Goal: Task Accomplishment & Management: Complete application form

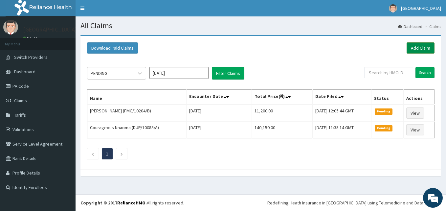
click at [421, 50] on link "Add Claim" at bounding box center [421, 47] width 28 height 11
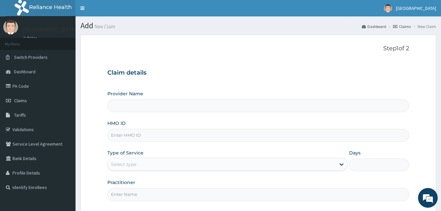
type input "Solid [GEOGRAPHIC_DATA]"
click at [135, 138] on input "HMO ID" at bounding box center [258, 135] width 302 height 13
paste input "FMC/10204/A"
type input "FMC/10204/A"
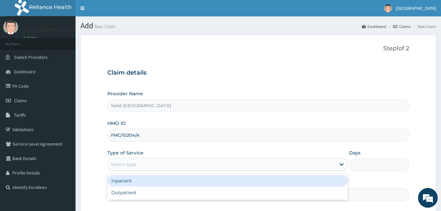
click at [146, 161] on div "Select type" at bounding box center [222, 164] width 228 height 11
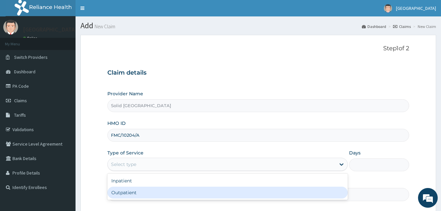
drag, startPoint x: 133, startPoint y: 190, endPoint x: 122, endPoint y: 93, distance: 97.8
click at [132, 190] on div "Outpatient" at bounding box center [227, 193] width 240 height 12
type input "1"
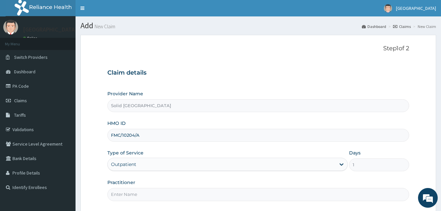
click at [133, 158] on div "Outpatient" at bounding box center [227, 164] width 240 height 13
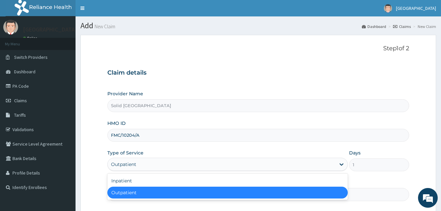
drag, startPoint x: 131, startPoint y: 191, endPoint x: 137, endPoint y: 195, distance: 7.3
click at [131, 191] on div "Outpatient" at bounding box center [227, 193] width 240 height 12
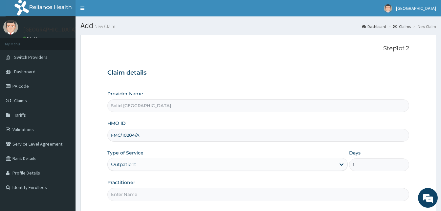
drag, startPoint x: 133, startPoint y: 194, endPoint x: 145, endPoint y: 195, distance: 11.6
click at [135, 194] on input "Practitioner" at bounding box center [258, 194] width 302 height 13
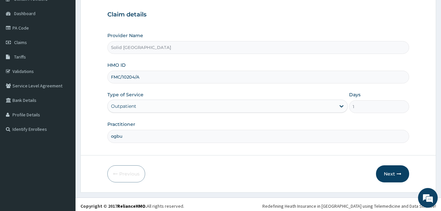
scroll to position [61, 0]
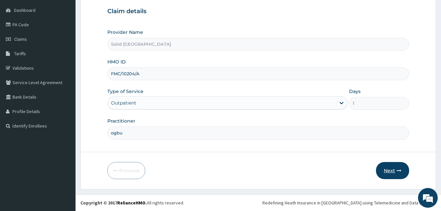
type input "ogbu"
click at [392, 171] on button "Next" at bounding box center [392, 170] width 33 height 17
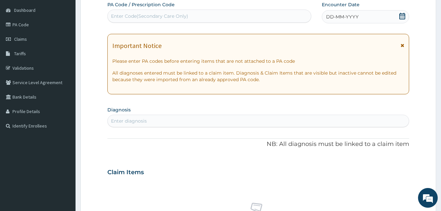
drag, startPoint x: 403, startPoint y: 46, endPoint x: 252, endPoint y: 2, distance: 157.5
click at [403, 46] on icon at bounding box center [403, 45] width 4 height 5
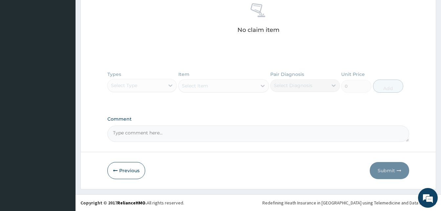
scroll to position [91, 0]
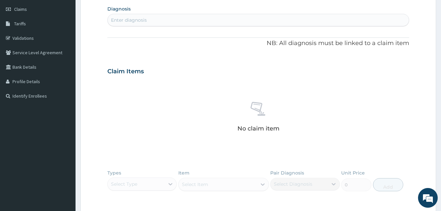
click at [142, 17] on div "Enter diagnosis" at bounding box center [129, 20] width 36 height 7
type input "g"
type input "headache"
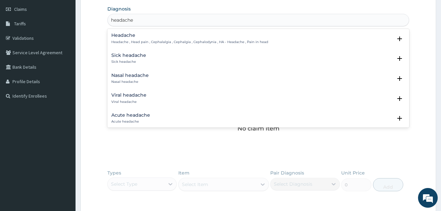
click at [127, 42] on p "Headache , Head pain , Cephalalgia , Cephalgia , Cephalodynia , HA - Headache ,…" at bounding box center [189, 42] width 157 height 5
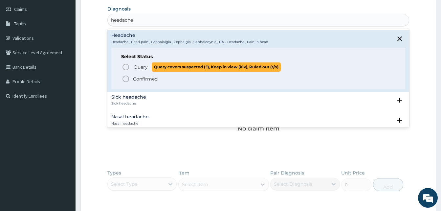
drag, startPoint x: 125, startPoint y: 65, endPoint x: 227, endPoint y: 114, distance: 112.9
click at [125, 65] on icon "status option query" at bounding box center [126, 67] width 8 height 8
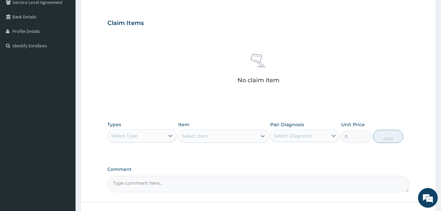
scroll to position [192, 0]
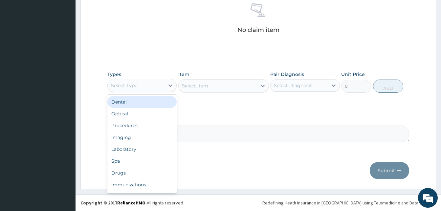
click at [156, 88] on div "Select Type" at bounding box center [136, 85] width 57 height 11
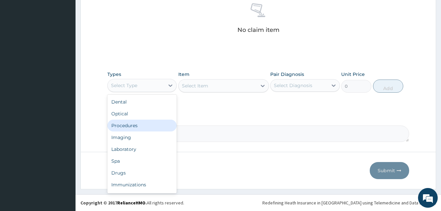
click at [141, 126] on div "Procedures" at bounding box center [141, 126] width 69 height 12
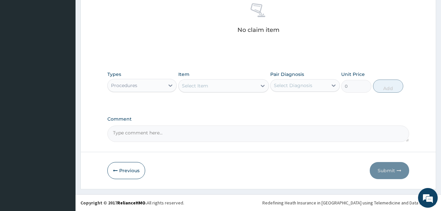
click at [226, 86] on div "Select Item" at bounding box center [218, 85] width 78 height 11
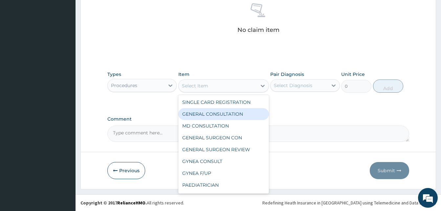
drag, startPoint x: 223, startPoint y: 111, endPoint x: 281, endPoint y: 100, distance: 59.1
click at [225, 110] on div "GENERAL CONSULTATION" at bounding box center [223, 114] width 91 height 12
type input "5000"
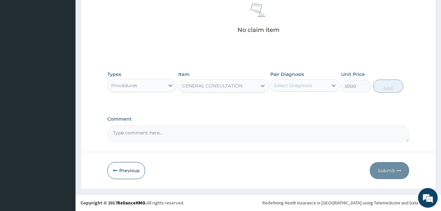
click at [311, 87] on div "Select Diagnosis" at bounding box center [293, 85] width 38 height 7
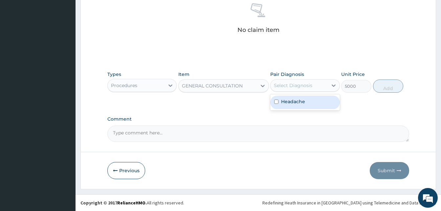
drag, startPoint x: 303, startPoint y: 104, endPoint x: 377, endPoint y: 94, distance: 74.6
click at [307, 104] on div "Headache" at bounding box center [304, 102] width 69 height 13
checkbox input "true"
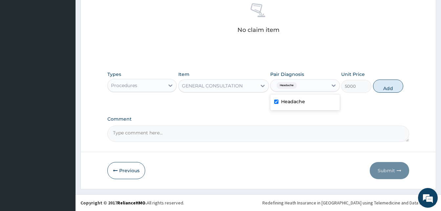
click at [386, 88] on button "Add" at bounding box center [388, 85] width 30 height 13
type input "0"
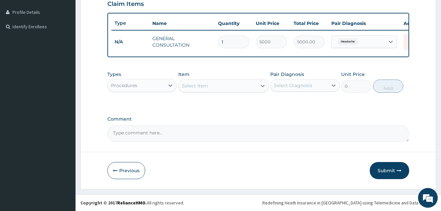
scroll to position [166, 0]
click at [128, 91] on div "Procedures" at bounding box center [141, 85] width 69 height 13
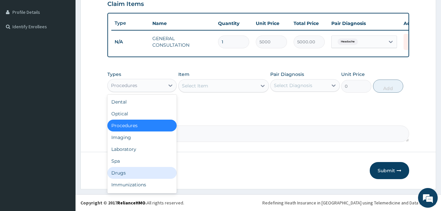
click at [124, 172] on div "Drugs" at bounding box center [141, 173] width 69 height 12
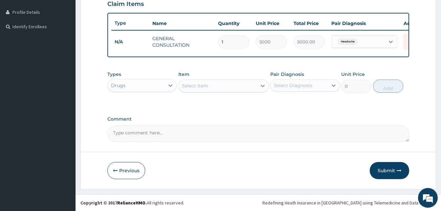
click at [226, 88] on div "Select Item" at bounding box center [218, 85] width 78 height 11
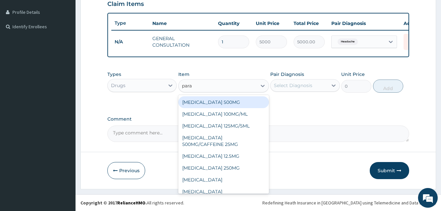
type input "parac"
click at [226, 101] on div "[MEDICAL_DATA] 500MG" at bounding box center [223, 102] width 91 height 12
type input "30"
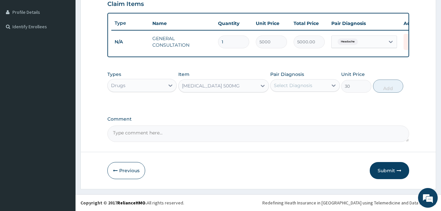
click at [308, 86] on div "Select Diagnosis" at bounding box center [293, 85] width 38 height 7
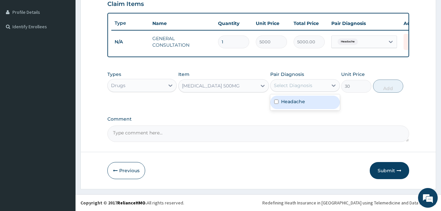
drag, startPoint x: 302, startPoint y: 102, endPoint x: 384, endPoint y: 93, distance: 82.0
click at [304, 101] on label "Headache" at bounding box center [293, 101] width 24 height 7
checkbox input "true"
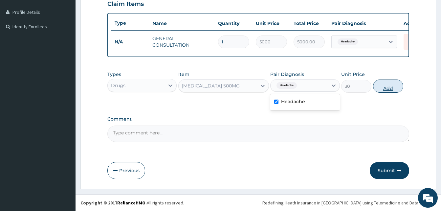
click at [390, 90] on button "Add" at bounding box center [388, 85] width 30 height 13
type input "0"
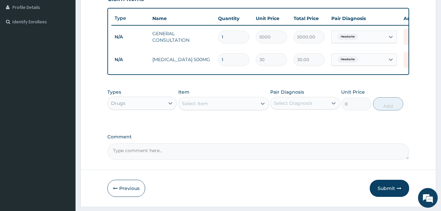
type input "18"
type input "540.00"
type input "18"
click at [306, 133] on div "PA Code / Prescription Code Enter Code(Secondary Care Only) Encounter Date DD-M…" at bounding box center [258, 28] width 302 height 262
click at [389, 193] on button "Submit" at bounding box center [389, 188] width 39 height 17
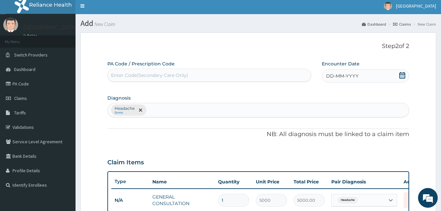
scroll to position [1, 0]
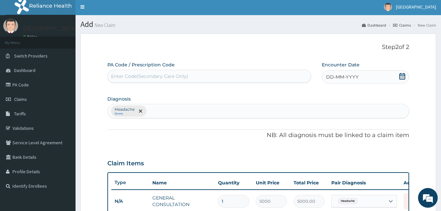
click at [346, 75] on span "DD-MM-YYYY" at bounding box center [342, 77] width 33 height 7
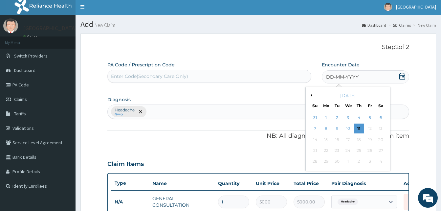
drag, startPoint x: 313, startPoint y: 127, endPoint x: 322, endPoint y: 143, distance: 17.7
click at [313, 127] on div "7" at bounding box center [315, 129] width 10 height 10
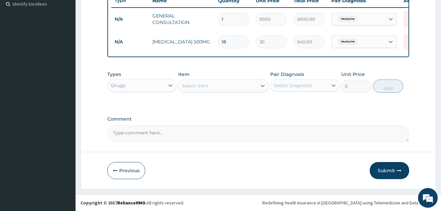
drag, startPoint x: 391, startPoint y: 167, endPoint x: 388, endPoint y: 164, distance: 4.5
click at [390, 167] on button "Submit" at bounding box center [389, 170] width 39 height 17
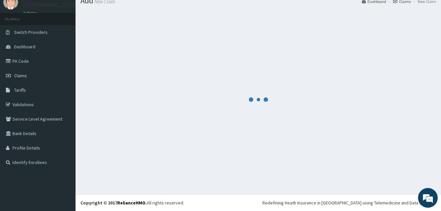
scroll to position [25, 0]
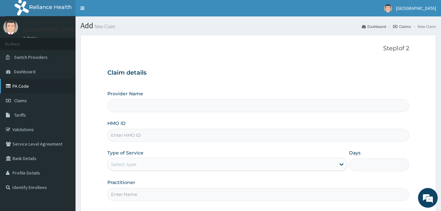
click at [22, 85] on link "PA Code" at bounding box center [38, 86] width 76 height 14
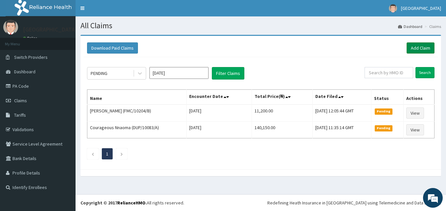
click at [424, 45] on link "Add Claim" at bounding box center [421, 47] width 28 height 11
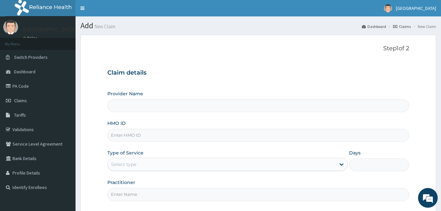
type input "Solid [GEOGRAPHIC_DATA]"
click at [148, 129] on div "HMO ID" at bounding box center [258, 131] width 302 height 22
drag, startPoint x: 146, startPoint y: 129, endPoint x: 146, endPoint y: 135, distance: 5.9
click at [146, 135] on input "HMO ID" at bounding box center [258, 135] width 302 height 13
paste input "REL/10434/A"
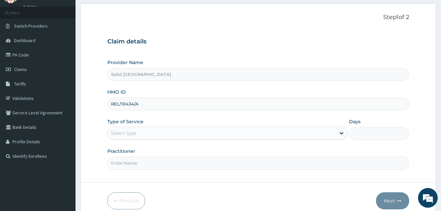
scroll to position [61, 0]
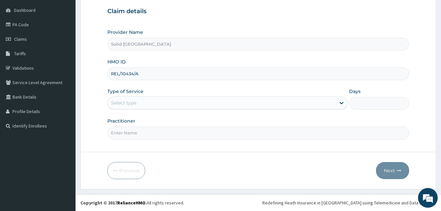
type input "REL/10434/A"
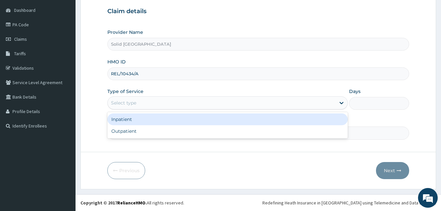
click at [160, 102] on div "Select type" at bounding box center [222, 103] width 228 height 11
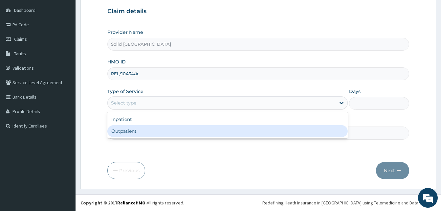
click at [137, 127] on div "Outpatient" at bounding box center [227, 131] width 240 height 12
type input "1"
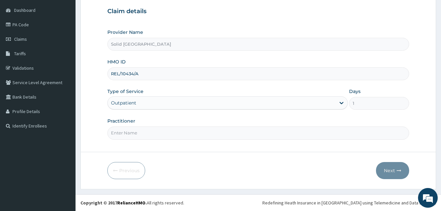
click at [138, 131] on input "Practitioner" at bounding box center [258, 132] width 302 height 13
type input "h"
type input "HENRY"
click at [387, 167] on button "Next" at bounding box center [392, 170] width 33 height 17
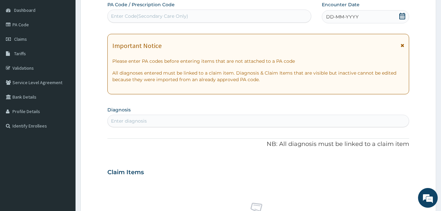
click at [403, 47] on icon at bounding box center [403, 45] width 4 height 5
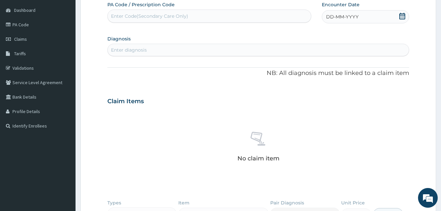
click at [345, 19] on span "DD-MM-YYYY" at bounding box center [342, 16] width 33 height 7
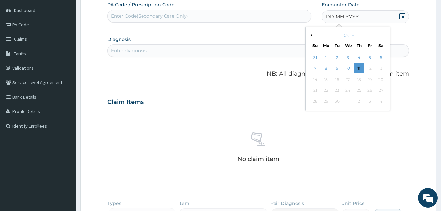
drag, startPoint x: 324, startPoint y: 68, endPoint x: 289, endPoint y: 52, distance: 39.4
click at [324, 68] on div "8" at bounding box center [326, 69] width 10 height 10
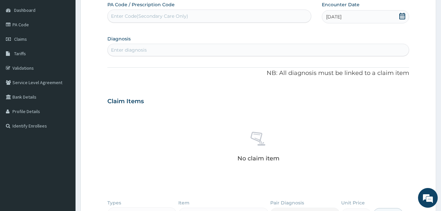
click at [162, 51] on div "Enter diagnosis" at bounding box center [258, 50] width 301 height 11
type input "MALAR"
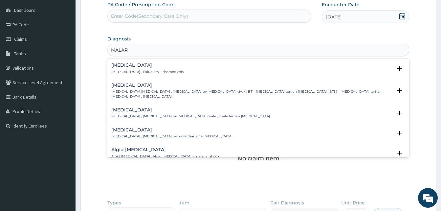
click at [119, 67] on h4 "Malaria" at bounding box center [147, 65] width 72 height 5
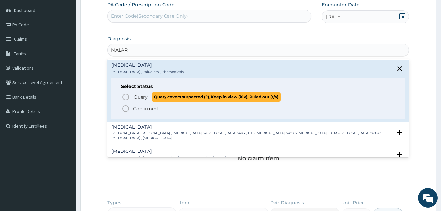
click at [126, 96] on icon "status option query" at bounding box center [126, 97] width 8 height 8
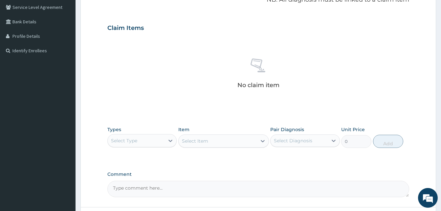
scroll to position [192, 0]
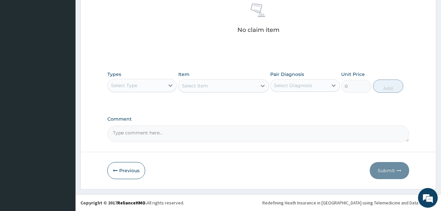
click at [137, 91] on div "Select Type" at bounding box center [141, 85] width 69 height 13
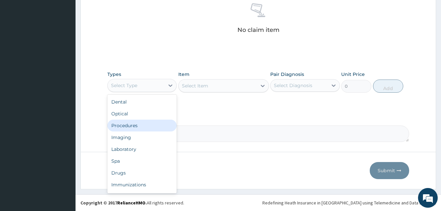
click at [127, 125] on div "Procedures" at bounding box center [141, 126] width 69 height 12
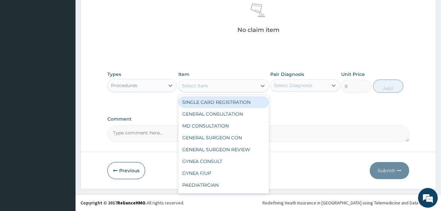
click at [232, 85] on div "Select Item" at bounding box center [218, 85] width 78 height 11
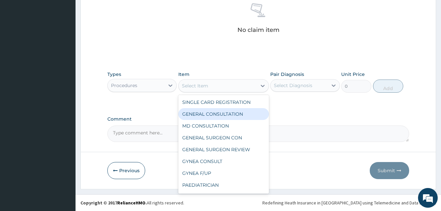
click at [221, 113] on div "GENERAL CONSULTATION" at bounding box center [223, 114] width 91 height 12
type input "5000"
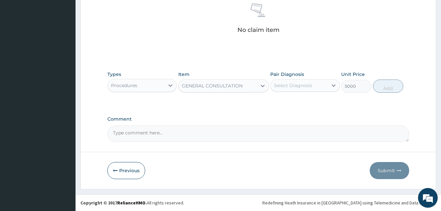
click at [308, 87] on div "Select Diagnosis" at bounding box center [293, 85] width 38 height 7
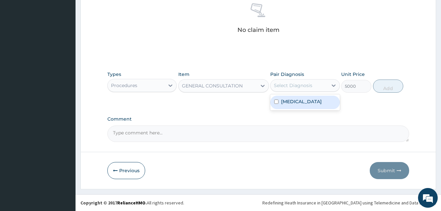
drag, startPoint x: 300, startPoint y: 104, endPoint x: 360, endPoint y: 92, distance: 61.2
click at [309, 103] on div "Malaria" at bounding box center [304, 102] width 69 height 13
checkbox input "true"
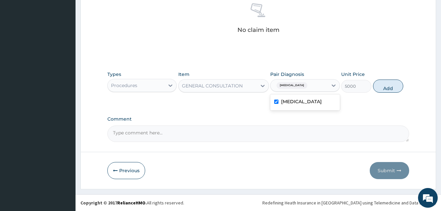
drag, startPoint x: 392, startPoint y: 88, endPoint x: 357, endPoint y: 97, distance: 36.5
click at [392, 89] on button "Add" at bounding box center [388, 85] width 30 height 13
type input "0"
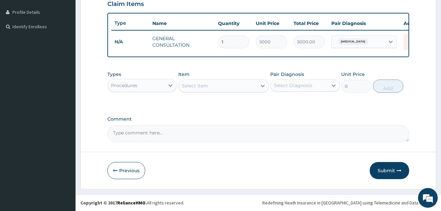
scroll to position [166, 0]
click at [153, 89] on div "Procedures" at bounding box center [136, 85] width 57 height 11
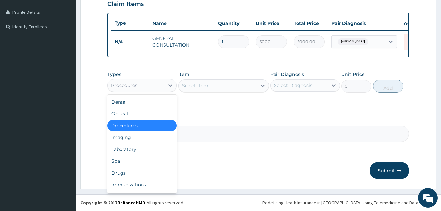
click at [133, 126] on div "Procedures" at bounding box center [141, 126] width 69 height 12
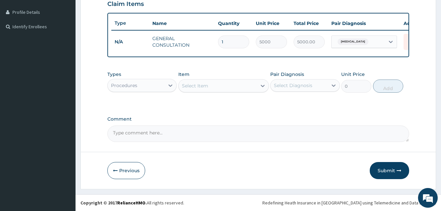
drag, startPoint x: 159, startPoint y: 85, endPoint x: 153, endPoint y: 93, distance: 9.4
click at [156, 88] on div "Procedures" at bounding box center [136, 85] width 57 height 11
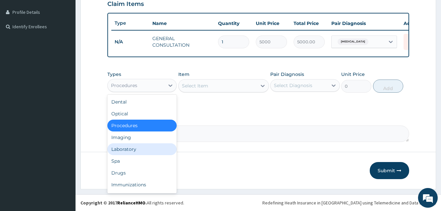
drag, startPoint x: 122, startPoint y: 147, endPoint x: 188, endPoint y: 102, distance: 79.3
click at [124, 146] on div "Laboratory" at bounding box center [141, 149] width 69 height 12
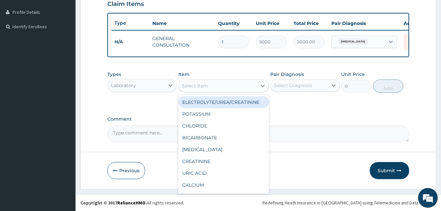
click at [221, 85] on div "Select Item" at bounding box center [218, 85] width 78 height 11
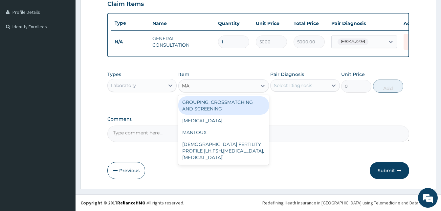
type input "MAL"
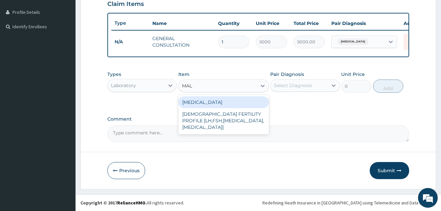
drag, startPoint x: 211, startPoint y: 104, endPoint x: 236, endPoint y: 95, distance: 26.8
click at [212, 104] on div "MALARIA" at bounding box center [223, 102] width 91 height 12
type input "3000"
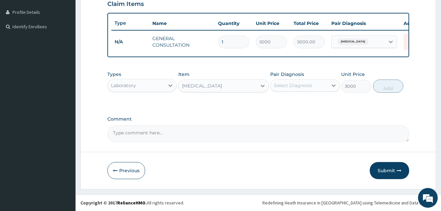
click at [303, 86] on div "Select Diagnosis" at bounding box center [293, 85] width 38 height 7
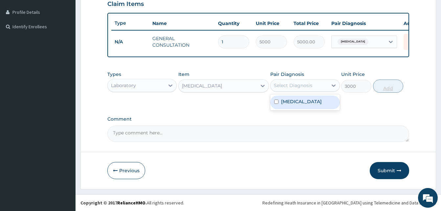
drag, startPoint x: 298, startPoint y: 100, endPoint x: 378, endPoint y: 91, distance: 80.4
click at [299, 101] on div "Malaria" at bounding box center [304, 102] width 69 height 13
checkbox input "true"
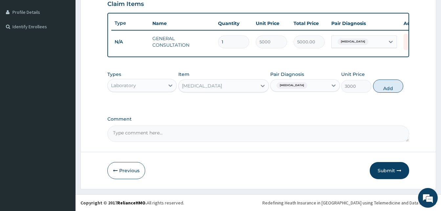
drag, startPoint x: 399, startPoint y: 88, endPoint x: 240, endPoint y: 103, distance: 160.3
click at [397, 89] on button "Add" at bounding box center [388, 85] width 30 height 13
type input "0"
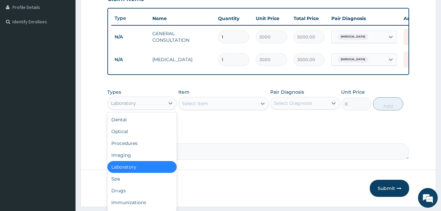
click at [144, 103] on div "Laboratory" at bounding box center [136, 103] width 57 height 11
drag, startPoint x: 116, startPoint y: 194, endPoint x: 165, endPoint y: 156, distance: 61.3
click at [117, 191] on div "Drugs" at bounding box center [141, 191] width 69 height 12
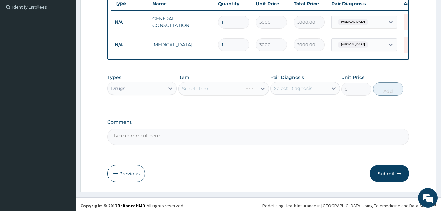
scroll to position [188, 0]
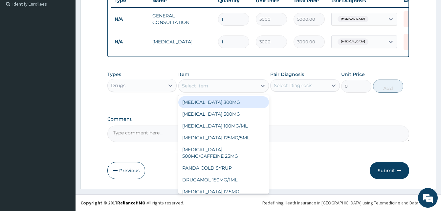
click at [204, 89] on div "Select Item" at bounding box center [218, 85] width 78 height 11
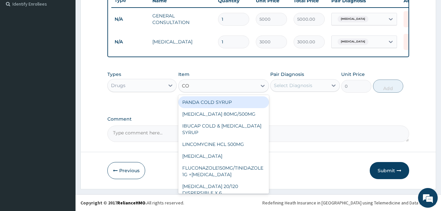
type input "COA"
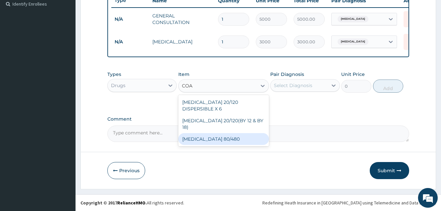
click at [202, 133] on div "COARTEM 80/480" at bounding box center [223, 139] width 91 height 12
type input "6000"
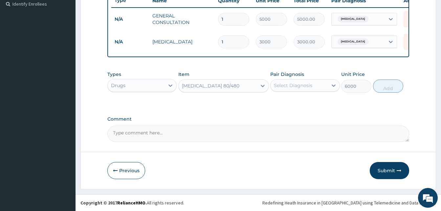
click at [299, 88] on div "Select Diagnosis" at bounding box center [293, 85] width 38 height 7
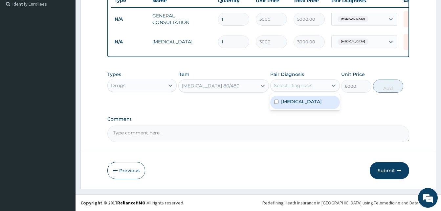
drag, startPoint x: 297, startPoint y: 105, endPoint x: 307, endPoint y: 103, distance: 11.0
click at [301, 104] on div "[MEDICAL_DATA]" at bounding box center [304, 102] width 69 height 13
checkbox input "true"
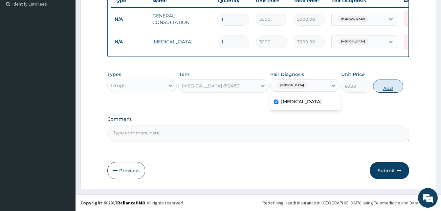
click at [388, 89] on button "Add" at bounding box center [388, 85] width 30 height 13
type input "0"
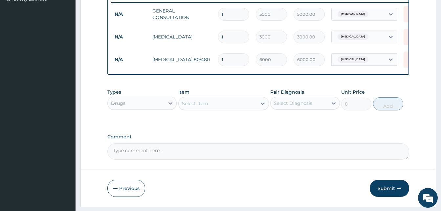
click at [217, 107] on div "Select Item" at bounding box center [218, 103] width 78 height 11
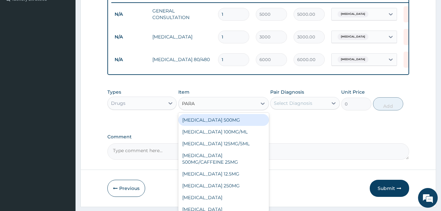
type input "PARAC"
drag, startPoint x: 228, startPoint y: 122, endPoint x: 237, endPoint y: 123, distance: 8.9
click at [229, 122] on div "[MEDICAL_DATA] 500MG" at bounding box center [223, 120] width 91 height 12
type input "30"
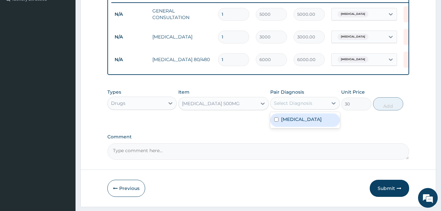
drag, startPoint x: 294, startPoint y: 112, endPoint x: 299, endPoint y: 117, distance: 7.4
click at [294, 108] on div "Select Diagnosis" at bounding box center [299, 103] width 57 height 11
drag, startPoint x: 301, startPoint y: 125, endPoint x: 365, endPoint y: 117, distance: 64.0
click at [308, 124] on div "[MEDICAL_DATA]" at bounding box center [304, 119] width 69 height 13
checkbox input "true"
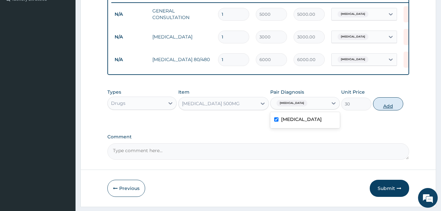
click at [392, 110] on button "Add" at bounding box center [388, 103] width 30 height 13
type input "0"
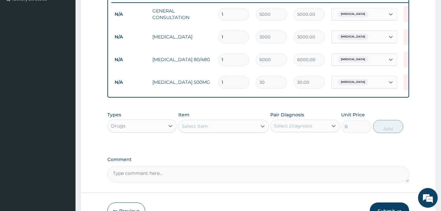
type input "18"
type input "540.00"
type input "18"
click at [403, 154] on div "PA Code / Prescription Code Enter Code(Secondary Care Only) Encounter Date 08-0…" at bounding box center [258, 29] width 302 height 308
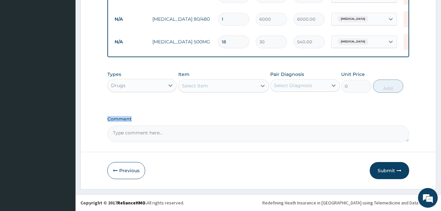
click at [392, 170] on button "Submit" at bounding box center [389, 170] width 39 height 17
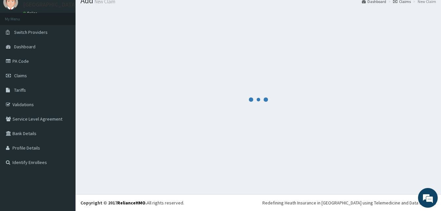
scroll to position [25, 0]
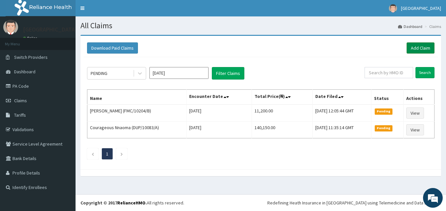
click at [420, 47] on link "Add Claim" at bounding box center [421, 47] width 28 height 11
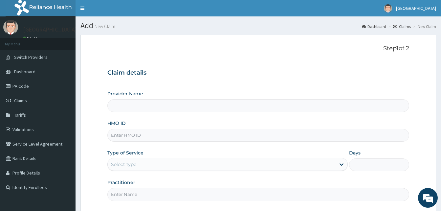
type input "Solid [GEOGRAPHIC_DATA]"
click at [131, 136] on input "HMO ID" at bounding box center [258, 135] width 302 height 13
paste input "HPL/10034/F"
type input "HPL/10034/F"
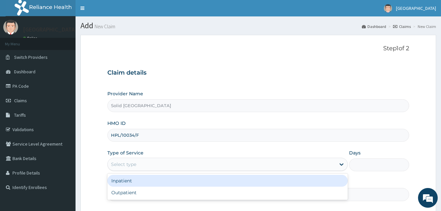
click at [140, 165] on div "Select type" at bounding box center [222, 164] width 228 height 11
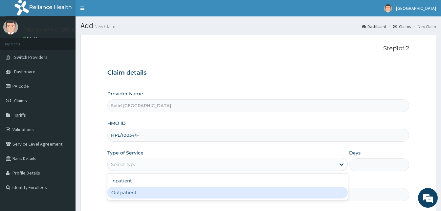
drag, startPoint x: 134, startPoint y: 191, endPoint x: 141, endPoint y: 184, distance: 10.2
click at [133, 190] on div "Outpatient" at bounding box center [227, 193] width 240 height 12
type input "1"
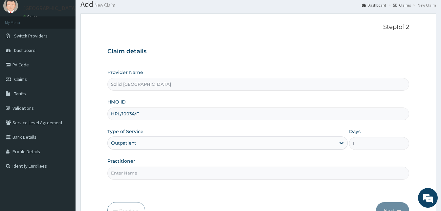
scroll to position [33, 0]
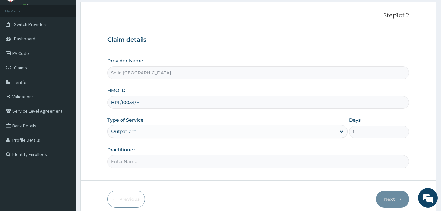
click at [130, 163] on input "Practitioner" at bounding box center [258, 161] width 302 height 13
type input "[PERSON_NAME]"
click at [387, 194] on button "Next" at bounding box center [392, 198] width 33 height 17
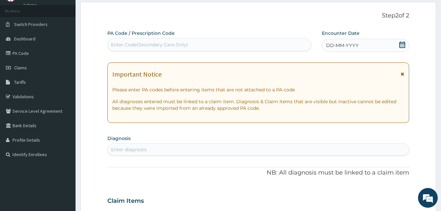
click at [404, 74] on icon at bounding box center [403, 74] width 4 height 5
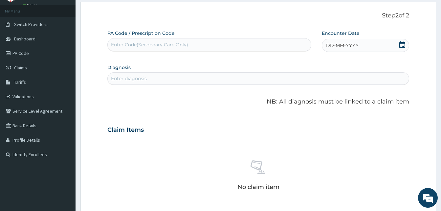
click at [339, 45] on span "DD-MM-YYYY" at bounding box center [342, 45] width 33 height 7
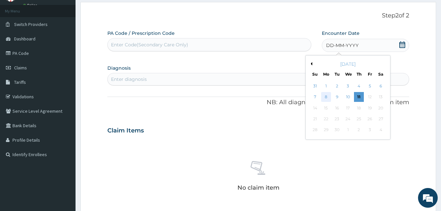
click at [326, 96] on div "8" at bounding box center [326, 97] width 10 height 10
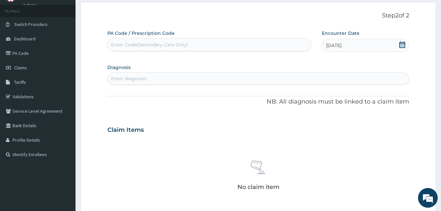
click at [149, 75] on div "Enter diagnosis" at bounding box center [258, 78] width 301 height 11
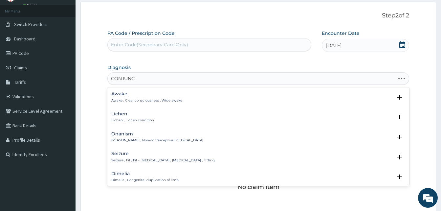
type input "CONJUNCT"
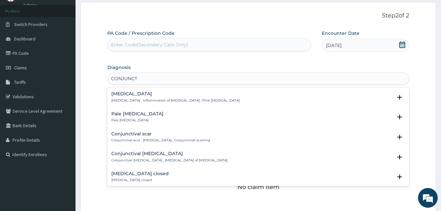
click at [123, 93] on h4 "Conjunctivitis" at bounding box center [175, 93] width 128 height 5
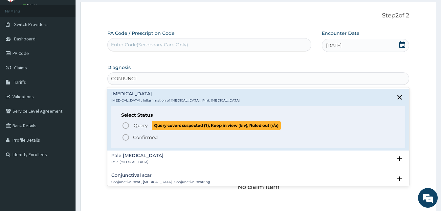
drag, startPoint x: 127, startPoint y: 126, endPoint x: 132, endPoint y: 123, distance: 5.3
click at [126, 125] on icon "status option query" at bounding box center [126, 126] width 8 height 8
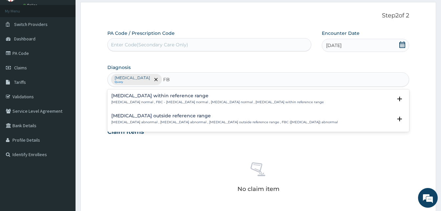
type input "F"
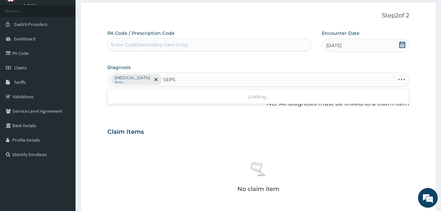
type input "SEPSI"
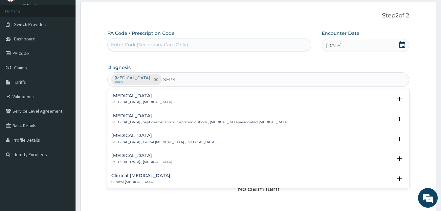
click at [118, 99] on div "Sepsis Systemic infection , Sepsis" at bounding box center [141, 98] width 60 height 11
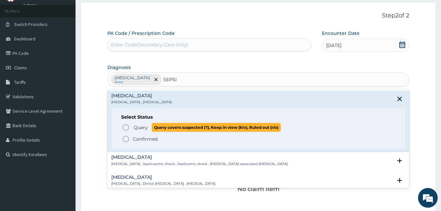
click at [125, 127] on icon "status option query" at bounding box center [126, 127] width 8 height 8
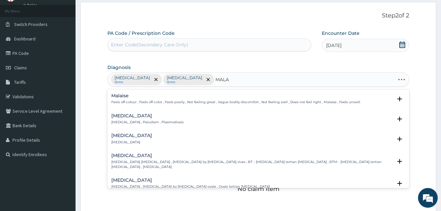
type input "MALAR"
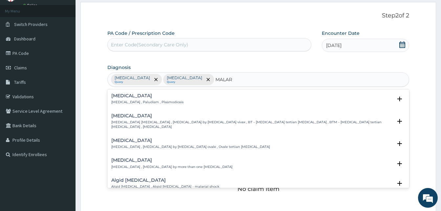
click at [129, 99] on div "Malaria Malaria , Paludism , Plasmodiosis" at bounding box center [147, 98] width 72 height 11
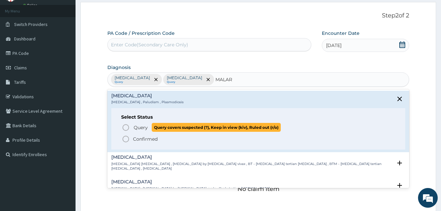
click at [125, 126] on icon "status option query" at bounding box center [126, 127] width 8 height 8
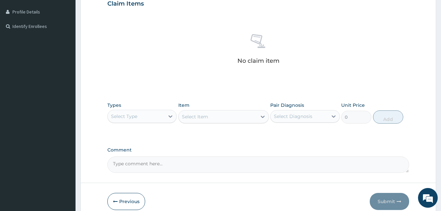
scroll to position [192, 0]
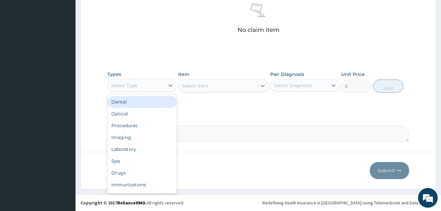
drag, startPoint x: 164, startPoint y: 87, endPoint x: 153, endPoint y: 108, distance: 23.4
click at [163, 87] on div "Select Type" at bounding box center [136, 85] width 57 height 11
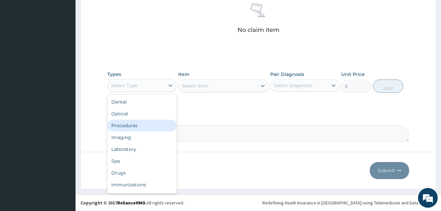
drag, startPoint x: 137, startPoint y: 126, endPoint x: 138, endPoint y: 122, distance: 3.7
click at [137, 125] on div "Procedures" at bounding box center [141, 126] width 69 height 12
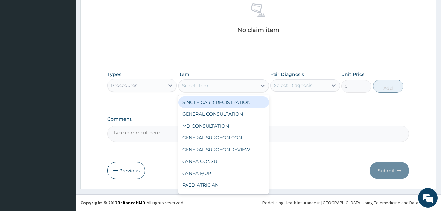
drag, startPoint x: 205, startPoint y: 89, endPoint x: 205, endPoint y: 105, distance: 15.8
click at [205, 89] on div "Select Item" at bounding box center [223, 85] width 91 height 13
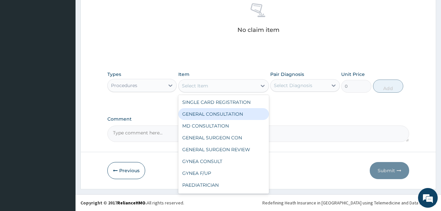
click at [216, 113] on div "GENERAL CONSULTATION" at bounding box center [223, 114] width 91 height 12
type input "5000"
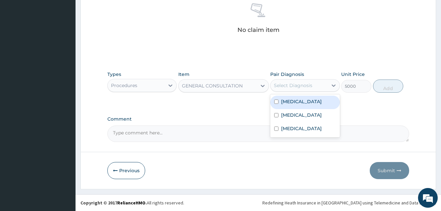
drag, startPoint x: 320, startPoint y: 87, endPoint x: 318, endPoint y: 118, distance: 31.6
click at [319, 89] on div "Select Diagnosis" at bounding box center [299, 85] width 57 height 11
click at [304, 103] on label "Conjunctivitis" at bounding box center [301, 101] width 41 height 7
checkbox input "true"
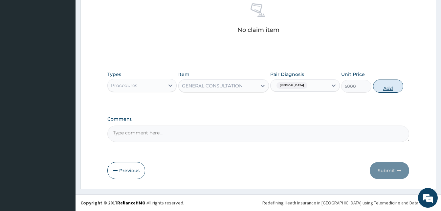
click at [396, 90] on button "Add" at bounding box center [388, 85] width 30 height 13
type input "0"
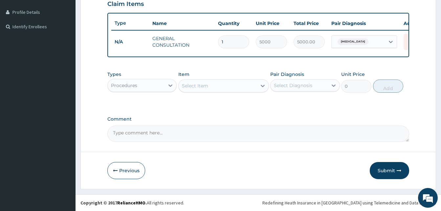
drag, startPoint x: 162, startPoint y: 88, endPoint x: 158, endPoint y: 91, distance: 5.2
click at [161, 88] on div "Procedures" at bounding box center [136, 85] width 57 height 11
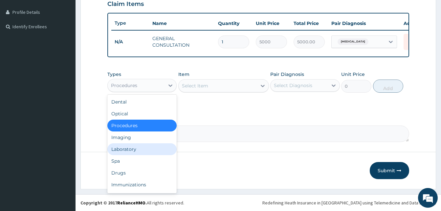
drag, startPoint x: 139, startPoint y: 150, endPoint x: 212, endPoint y: 124, distance: 77.3
click at [142, 149] on div "Laboratory" at bounding box center [141, 149] width 69 height 12
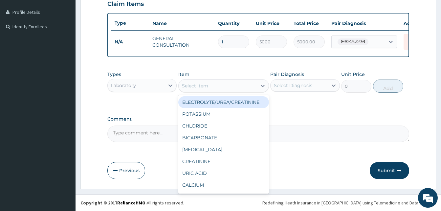
click at [225, 88] on div "Select Item" at bounding box center [218, 85] width 78 height 11
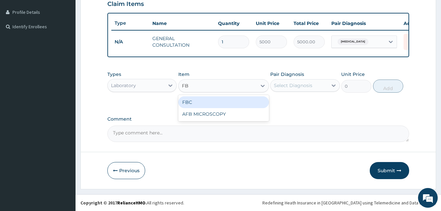
type input "FBC"
click at [211, 103] on div "FBC" at bounding box center [223, 102] width 91 height 12
type input "6000"
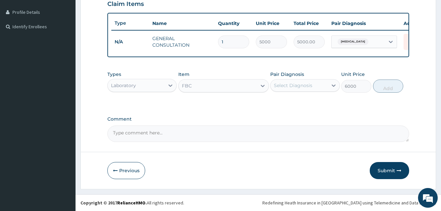
click at [307, 83] on div "Select Diagnosis" at bounding box center [293, 85] width 38 height 7
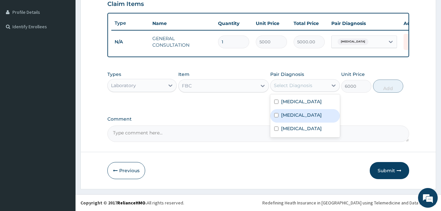
drag, startPoint x: 296, startPoint y: 112, endPoint x: 344, endPoint y: 101, distance: 49.6
click at [298, 111] on div "Sepsis" at bounding box center [304, 115] width 69 height 13
checkbox input "true"
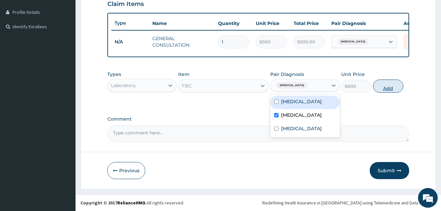
click at [384, 90] on button "Add" at bounding box center [388, 85] width 30 height 13
type input "0"
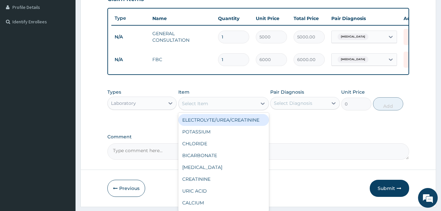
click at [204, 107] on div "Select Item" at bounding box center [195, 103] width 26 height 7
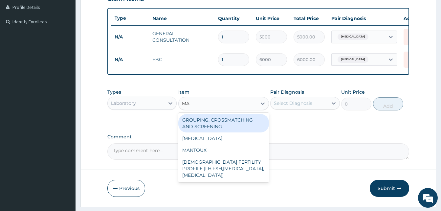
type input "MAL"
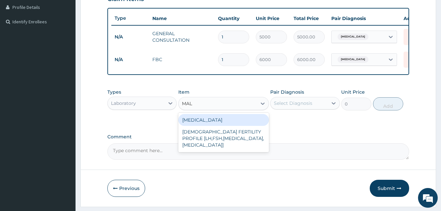
drag, startPoint x: 214, startPoint y: 124, endPoint x: 242, endPoint y: 116, distance: 29.3
click at [219, 123] on div "[MEDICAL_DATA]" at bounding box center [223, 120] width 91 height 12
type input "3000"
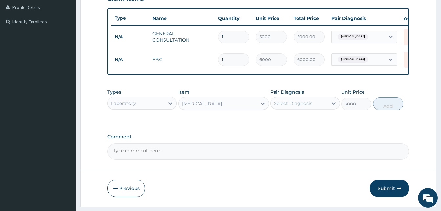
drag, startPoint x: 283, startPoint y: 106, endPoint x: 288, endPoint y: 116, distance: 10.7
click at [283, 106] on div "Select Diagnosis" at bounding box center [293, 103] width 38 height 7
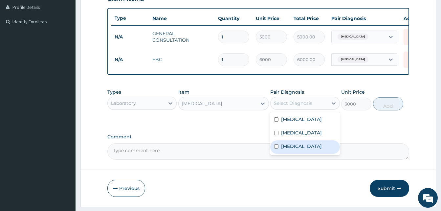
drag, startPoint x: 286, startPoint y: 152, endPoint x: 362, endPoint y: 128, distance: 79.6
click at [293, 147] on label "[MEDICAL_DATA]" at bounding box center [301, 146] width 41 height 7
checkbox input "true"
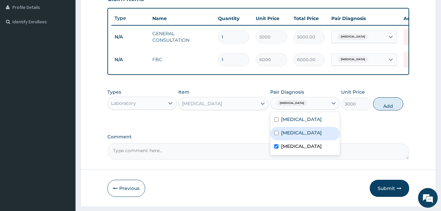
click at [387, 110] on button "Add" at bounding box center [388, 103] width 30 height 13
type input "0"
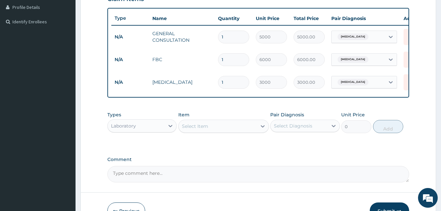
drag, startPoint x: 132, startPoint y: 132, endPoint x: 132, endPoint y: 139, distance: 6.9
click at [133, 129] on div "Laboratory" at bounding box center [123, 125] width 25 height 7
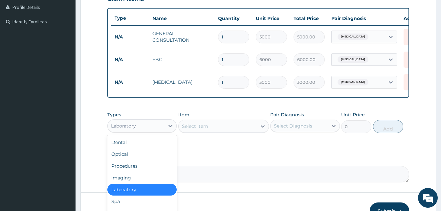
scroll to position [22, 0]
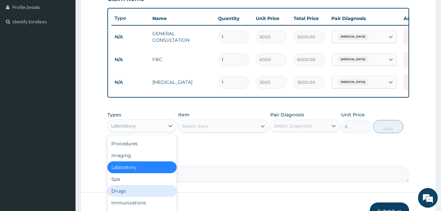
click at [124, 196] on div "Drugs" at bounding box center [141, 191] width 69 height 12
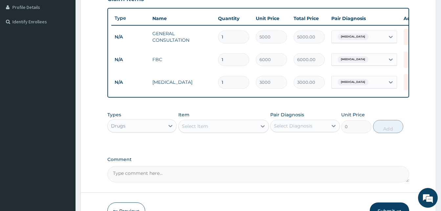
click at [199, 129] on div "Select Item" at bounding box center [195, 126] width 26 height 7
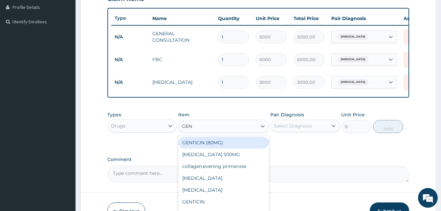
type input "GENT"
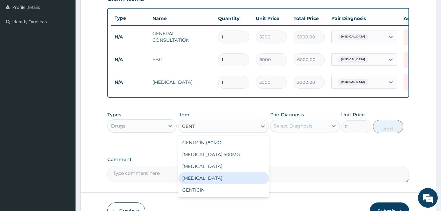
click at [213, 182] on div "GENTAMICIN" at bounding box center [223, 178] width 91 height 12
type input "1000"
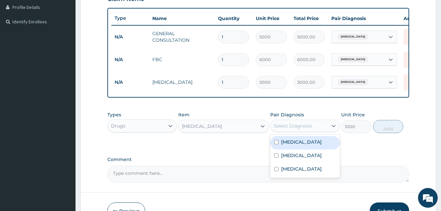
click at [315, 131] on div "Select Diagnosis" at bounding box center [299, 126] width 57 height 11
click at [307, 145] on label "Conjunctivitis" at bounding box center [301, 142] width 41 height 7
checkbox input "true"
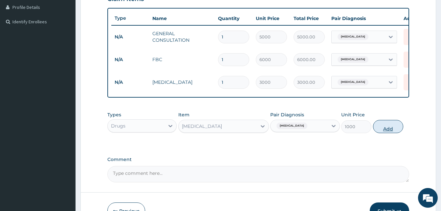
click at [396, 133] on button "Add" at bounding box center [388, 126] width 30 height 13
type input "0"
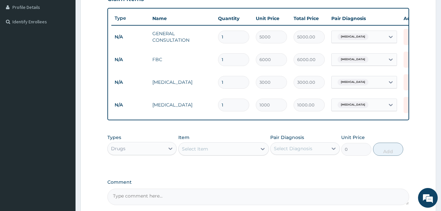
click at [206, 152] on div "Select Item" at bounding box center [195, 148] width 26 height 7
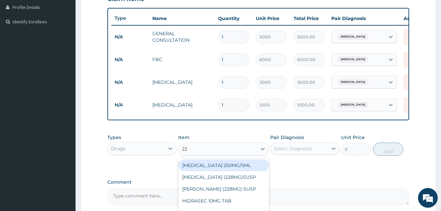
type input "228"
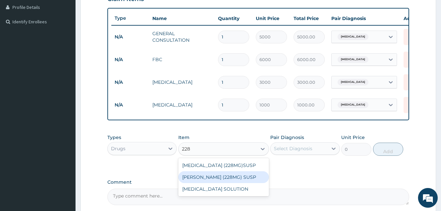
drag, startPoint x: 214, startPoint y: 183, endPoint x: 218, endPoint y: 180, distance: 5.1
click at [214, 183] on div "FLEMING (228MG) SUSP" at bounding box center [223, 177] width 91 height 12
type input "4000"
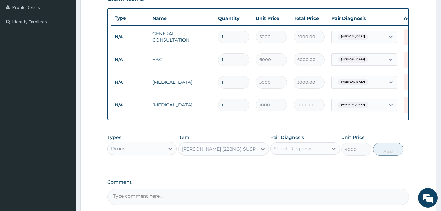
click at [315, 152] on div "Select Diagnosis" at bounding box center [299, 148] width 57 height 11
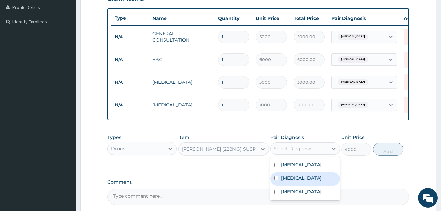
drag, startPoint x: 296, startPoint y: 183, endPoint x: 306, endPoint y: 179, distance: 10.4
click at [303, 180] on div "Sepsis" at bounding box center [304, 178] width 69 height 13
checkbox input "true"
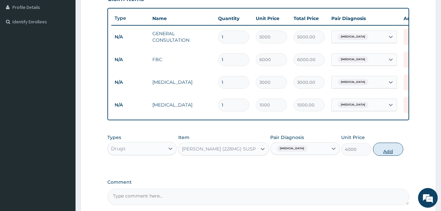
click at [386, 154] on button "Add" at bounding box center [388, 149] width 30 height 13
type input "0"
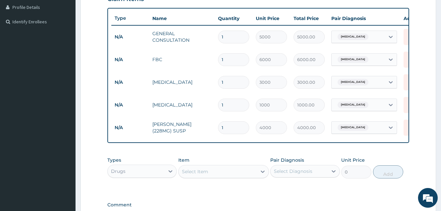
click at [215, 177] on div "Select Item" at bounding box center [218, 171] width 78 height 11
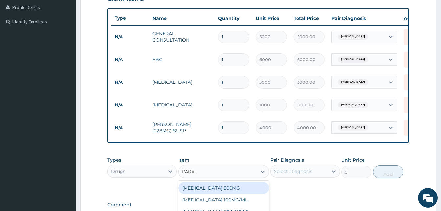
type input "PARAC"
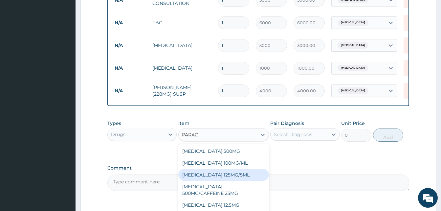
scroll to position [231, 0]
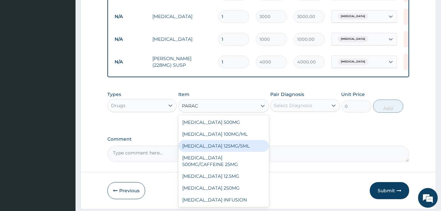
drag, startPoint x: 236, startPoint y: 149, endPoint x: 293, endPoint y: 127, distance: 60.6
click at [238, 148] on div "PARACETAMOL 125MG/5ML" at bounding box center [223, 146] width 91 height 12
type input "1500"
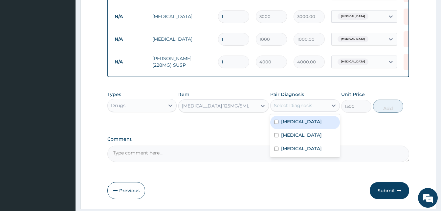
click at [306, 109] on div "Select Diagnosis" at bounding box center [293, 105] width 38 height 7
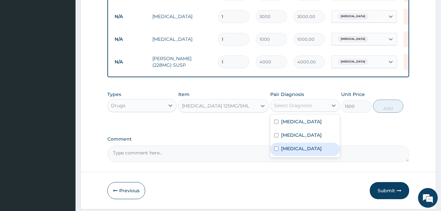
drag, startPoint x: 294, startPoint y: 154, endPoint x: 372, endPoint y: 121, distance: 84.5
click at [297, 151] on label "[MEDICAL_DATA]" at bounding box center [301, 148] width 41 height 7
checkbox input "true"
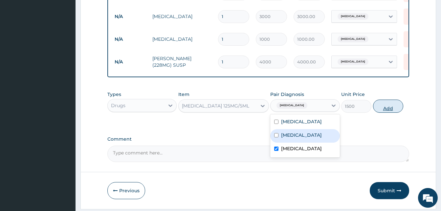
click at [390, 111] on button "Add" at bounding box center [388, 105] width 30 height 13
type input "0"
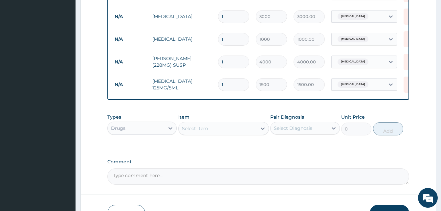
click at [225, 133] on div "Select Item" at bounding box center [218, 128] width 78 height 11
type input "COAR"
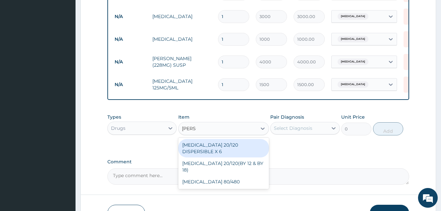
drag, startPoint x: 242, startPoint y: 149, endPoint x: 317, endPoint y: 135, distance: 76.9
click at [243, 148] on div "[MEDICAL_DATA] 20/120 DISPERSIBLE X 6" at bounding box center [223, 148] width 91 height 18
type input "4000"
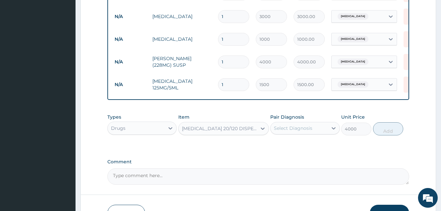
click at [320, 131] on div "Select Diagnosis" at bounding box center [299, 128] width 57 height 11
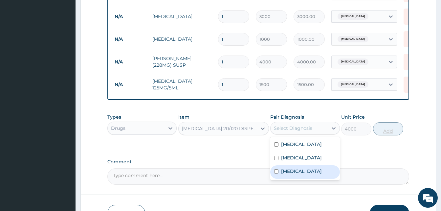
drag, startPoint x: 291, startPoint y: 177, endPoint x: 386, endPoint y: 134, distance: 104.2
click at [294, 174] on label "[MEDICAL_DATA]" at bounding box center [301, 171] width 41 height 7
checkbox input "true"
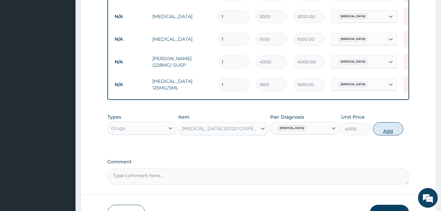
click at [390, 133] on button "Add" at bounding box center [388, 128] width 30 height 13
type input "0"
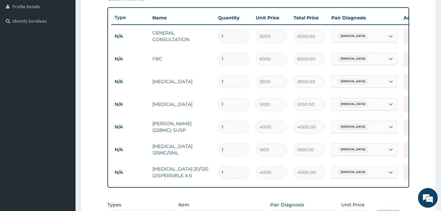
scroll to position [166, 0]
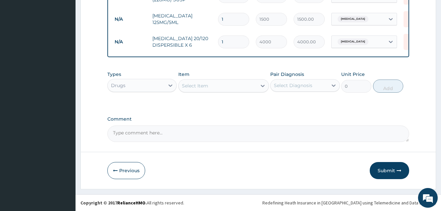
drag, startPoint x: 388, startPoint y: 170, endPoint x: 388, endPoint y: 164, distance: 6.6
click at [388, 170] on button "Submit" at bounding box center [389, 170] width 39 height 17
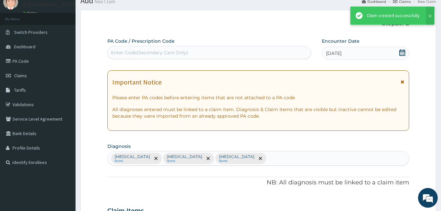
scroll to position [301, 0]
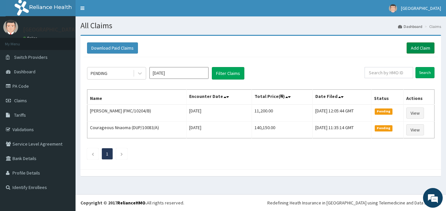
click at [415, 49] on link "Add Claim" at bounding box center [421, 47] width 28 height 11
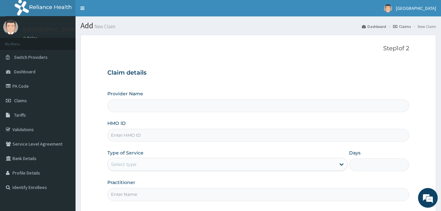
type input "Solid [GEOGRAPHIC_DATA]"
click at [143, 135] on input "HMO ID" at bounding box center [258, 135] width 302 height 13
paste input "CFC/10020/A"
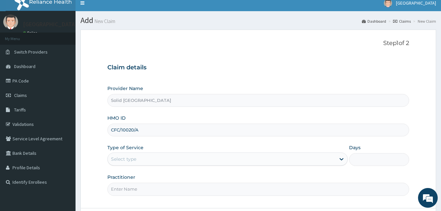
scroll to position [61, 0]
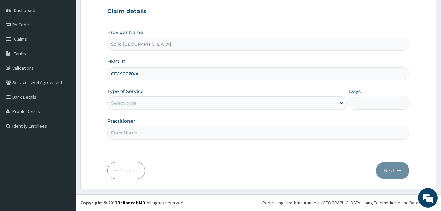
type input "CFC/10020/A"
click at [147, 101] on div "Select type" at bounding box center [222, 103] width 228 height 11
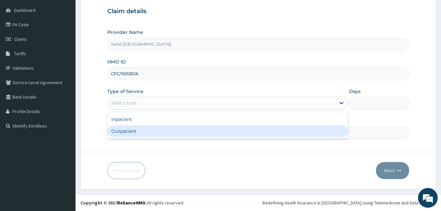
click at [127, 131] on div "Outpatient" at bounding box center [227, 131] width 240 height 12
type input "1"
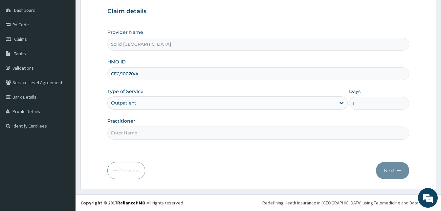
click at [129, 132] on input "Practitioner" at bounding box center [258, 132] width 302 height 13
type input "OGBU"
click at [386, 169] on button "Next" at bounding box center [392, 170] width 33 height 17
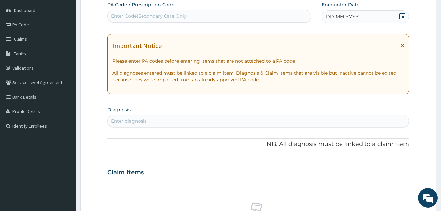
click at [403, 45] on icon at bounding box center [403, 45] width 4 height 5
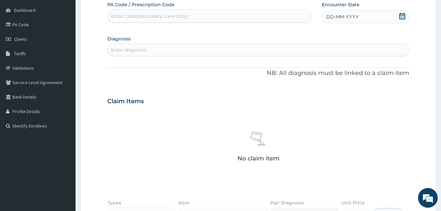
click at [336, 18] on span "DD-MM-YYYY" at bounding box center [342, 16] width 33 height 7
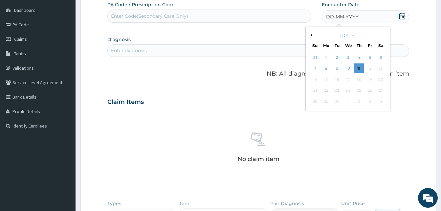
click at [327, 70] on div "8" at bounding box center [326, 69] width 10 height 10
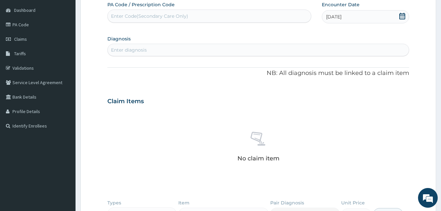
drag, startPoint x: 332, startPoint y: 16, endPoint x: 337, endPoint y: 22, distance: 7.4
click at [332, 16] on span "[DATE]" at bounding box center [333, 16] width 15 height 7
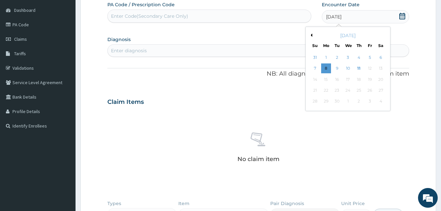
drag, startPoint x: 339, startPoint y: 69, endPoint x: 327, endPoint y: 68, distance: 11.2
click at [337, 69] on div "9" at bounding box center [337, 69] width 10 height 10
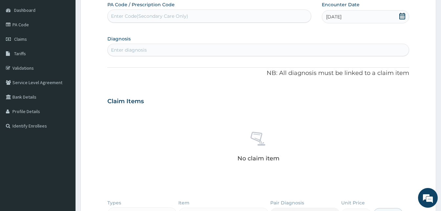
click at [194, 50] on div "Enter diagnosis" at bounding box center [258, 50] width 301 height 11
type input "MALAR"
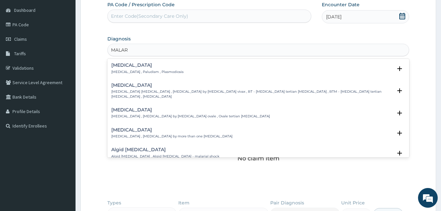
click at [126, 67] on h4 "[MEDICAL_DATA]" at bounding box center [147, 65] width 72 height 5
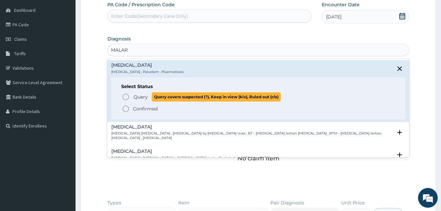
click at [127, 95] on icon "status option query" at bounding box center [126, 97] width 8 height 8
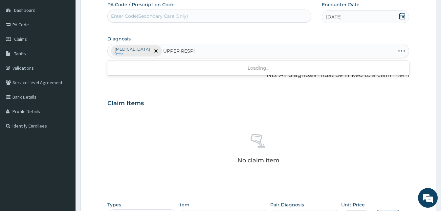
type input "UPPER RESPIR"
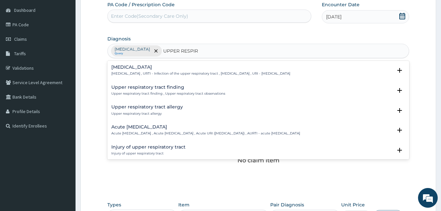
click at [146, 125] on h4 "Acute [MEDICAL_DATA]" at bounding box center [205, 126] width 189 height 5
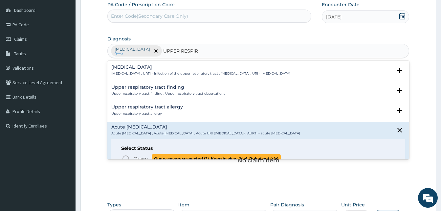
click at [125, 156] on circle "status option query" at bounding box center [126, 159] width 6 height 6
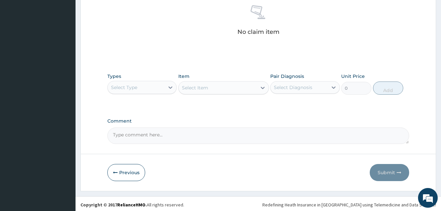
scroll to position [192, 0]
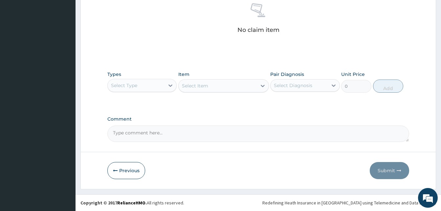
click at [159, 87] on div "Select Type" at bounding box center [136, 85] width 57 height 11
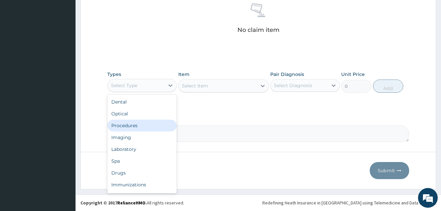
drag, startPoint x: 135, startPoint y: 126, endPoint x: 146, endPoint y: 124, distance: 11.5
click at [136, 127] on div "Procedures" at bounding box center [141, 126] width 69 height 12
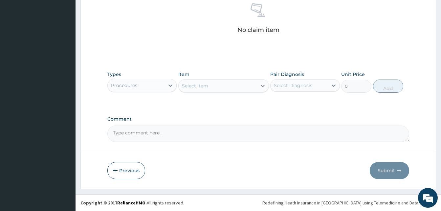
click at [224, 86] on div "Select Item" at bounding box center [218, 85] width 78 height 11
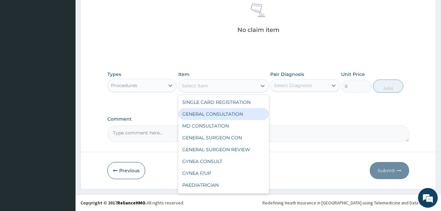
click at [219, 113] on div "GENERAL CONSULTATION" at bounding box center [223, 114] width 91 height 12
type input "5000"
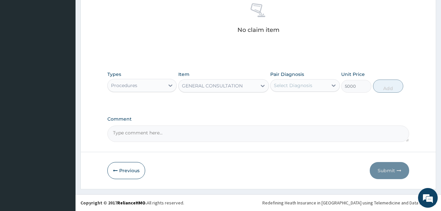
click at [312, 86] on div "Select Diagnosis" at bounding box center [299, 85] width 57 height 11
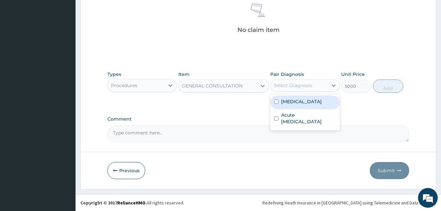
drag, startPoint x: 299, startPoint y: 100, endPoint x: 382, endPoint y: 99, distance: 82.8
click at [303, 100] on div "[MEDICAL_DATA]" at bounding box center [304, 102] width 69 height 13
checkbox input "true"
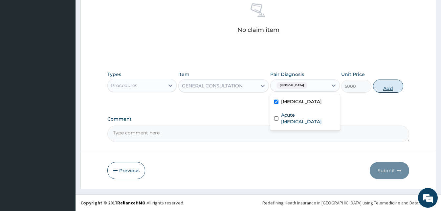
click at [390, 91] on button "Add" at bounding box center [388, 85] width 30 height 13
type input "0"
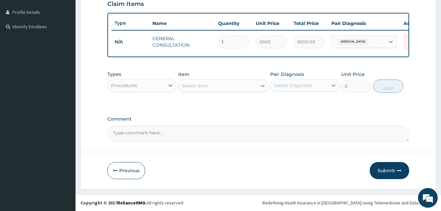
scroll to position [166, 0]
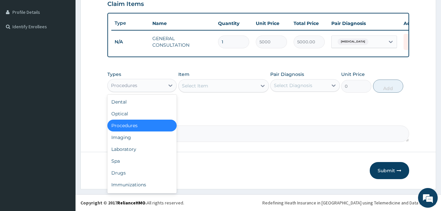
click at [150, 86] on div "Procedures" at bounding box center [136, 85] width 57 height 11
drag, startPoint x: 123, startPoint y: 173, endPoint x: 72, endPoint y: 19, distance: 162.5
click at [123, 170] on div "Drugs" at bounding box center [141, 173] width 69 height 12
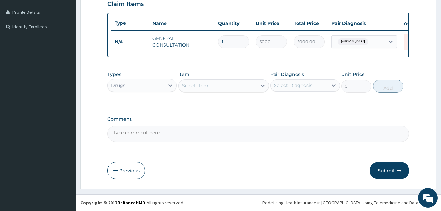
click at [249, 85] on div "Select Item" at bounding box center [218, 85] width 78 height 11
click at [205, 87] on div "Select Item" at bounding box center [195, 85] width 26 height 7
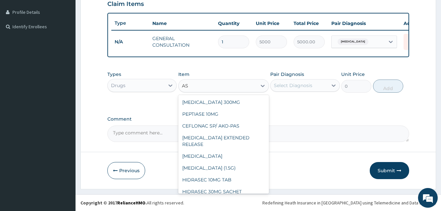
type input "A"
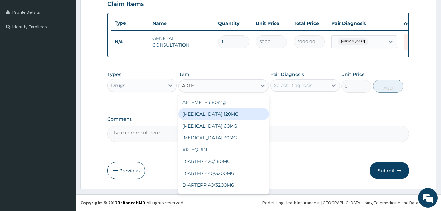
type input "ARTE"
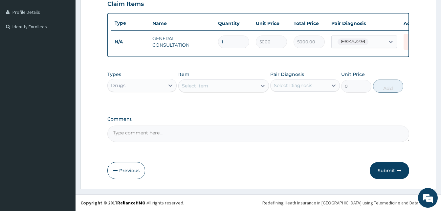
click at [203, 86] on div "Select Item" at bounding box center [195, 85] width 26 height 7
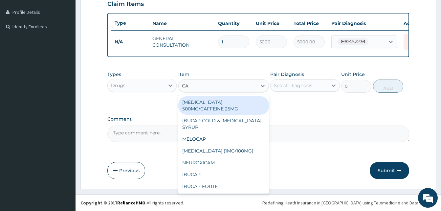
type input "CAMO"
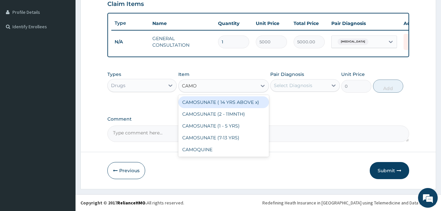
drag, startPoint x: 221, startPoint y: 101, endPoint x: 210, endPoint y: 94, distance: 12.8
click at [218, 99] on div "CAMOSUNATE ( 14 YRS ABOVE x)" at bounding box center [223, 102] width 91 height 12
type input "4000"
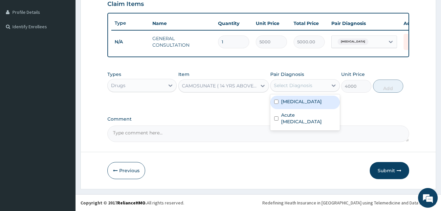
click at [323, 86] on div "Select Diagnosis" at bounding box center [299, 85] width 57 height 11
drag, startPoint x: 303, startPoint y: 102, endPoint x: 370, endPoint y: 96, distance: 67.6
click at [304, 102] on div "[MEDICAL_DATA]" at bounding box center [304, 102] width 69 height 13
checkbox input "true"
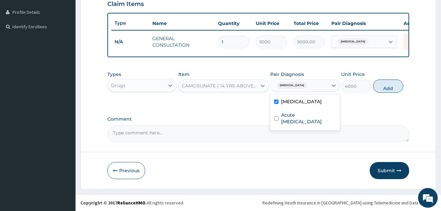
click at [393, 90] on button "Add" at bounding box center [388, 85] width 30 height 13
type input "0"
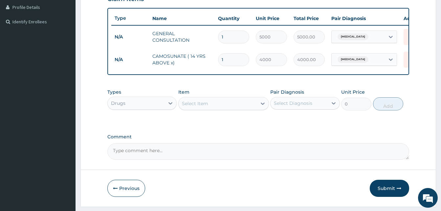
click at [213, 107] on div "Select Item" at bounding box center [218, 103] width 78 height 11
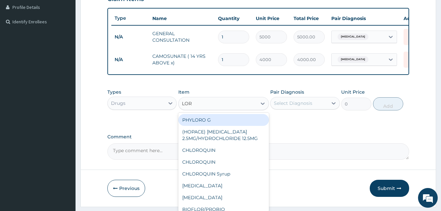
type input "[PERSON_NAME]"
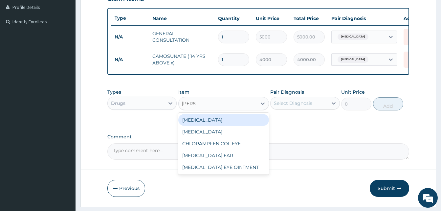
click at [208, 122] on div "[MEDICAL_DATA]" at bounding box center [223, 120] width 91 height 12
type input "50"
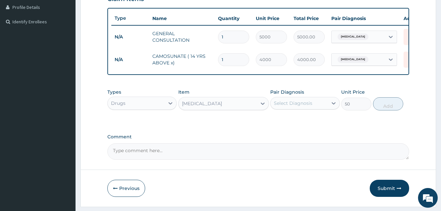
click at [312, 107] on div "Select Diagnosis" at bounding box center [299, 103] width 57 height 11
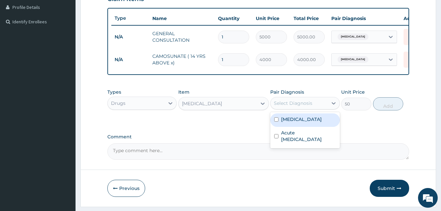
drag, startPoint x: 306, startPoint y: 125, endPoint x: 427, endPoint y: 99, distance: 124.3
click at [322, 123] on div "[MEDICAL_DATA]" at bounding box center [304, 119] width 69 height 13
checkbox input "true"
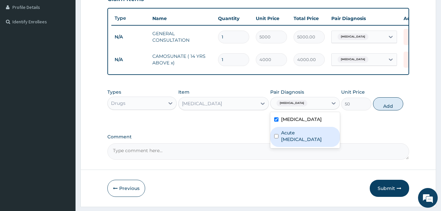
click at [312, 142] on label "Acute [MEDICAL_DATA]" at bounding box center [308, 135] width 55 height 13
checkbox input "true"
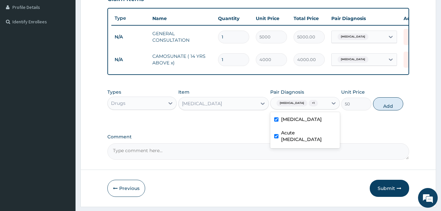
click at [279, 123] on div "[MEDICAL_DATA]" at bounding box center [304, 119] width 69 height 13
checkbox input "false"
click at [393, 110] on button "Add" at bounding box center [388, 103] width 30 height 13
type input "0"
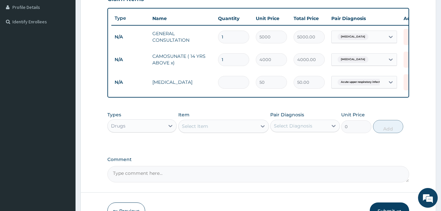
type input "0.00"
type input "5"
type input "250.00"
type input "5"
click at [210, 131] on div "Select Item" at bounding box center [218, 126] width 78 height 11
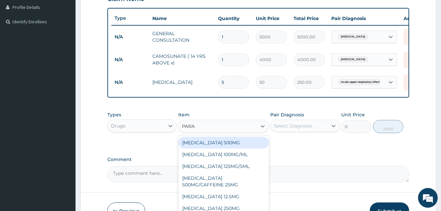
type input "PARAC"
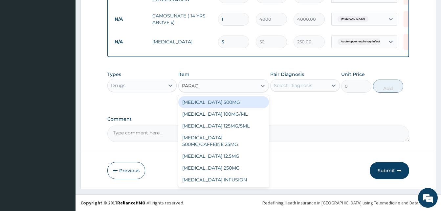
scroll to position [211, 0]
click at [216, 101] on div "[MEDICAL_DATA] 500MG" at bounding box center [223, 102] width 91 height 12
type input "30"
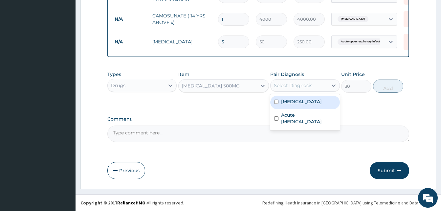
click at [314, 84] on div "Select Diagnosis" at bounding box center [299, 85] width 57 height 11
drag, startPoint x: 296, startPoint y: 101, endPoint x: 306, endPoint y: 98, distance: 11.3
click at [299, 100] on div "[MEDICAL_DATA]" at bounding box center [304, 102] width 69 height 13
checkbox input "true"
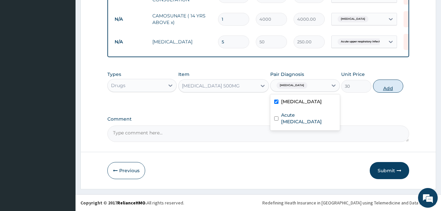
click at [388, 85] on button "Add" at bounding box center [388, 85] width 30 height 13
type input "0"
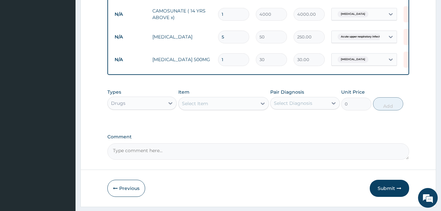
type input "18"
type input "540.00"
type input "18"
click at [213, 105] on div "Select Item" at bounding box center [218, 103] width 78 height 11
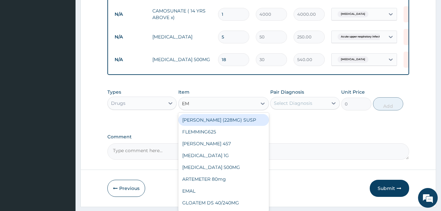
type input "EMZ"
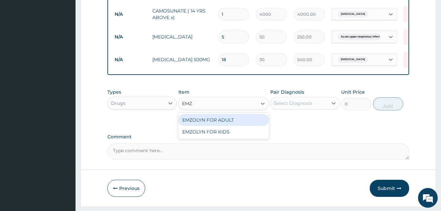
click at [246, 123] on div "EMZOLYN FOR ADULT" at bounding box center [223, 120] width 91 height 12
type input "1500"
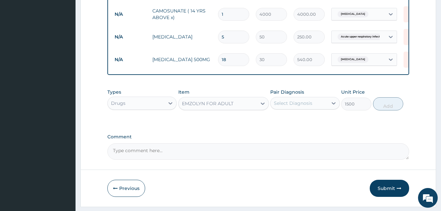
click at [295, 106] on div "Select Diagnosis" at bounding box center [293, 103] width 38 height 7
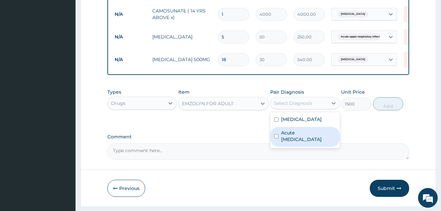
drag, startPoint x: 319, startPoint y: 140, endPoint x: 372, endPoint y: 123, distance: 56.4
click at [323, 140] on label "Acute upper respiratory infection" at bounding box center [308, 135] width 55 height 13
checkbox input "true"
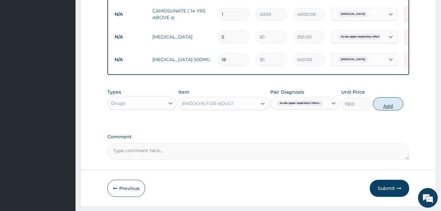
click at [386, 110] on button "Add" at bounding box center [388, 103] width 30 height 13
type input "0"
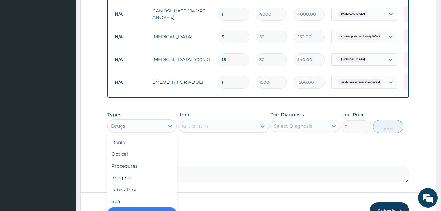
click at [141, 130] on div "Drugs" at bounding box center [136, 126] width 57 height 11
drag, startPoint x: 128, startPoint y: 195, endPoint x: 136, endPoint y: 188, distance: 10.3
click at [129, 193] on div "Laboratory" at bounding box center [141, 190] width 69 height 12
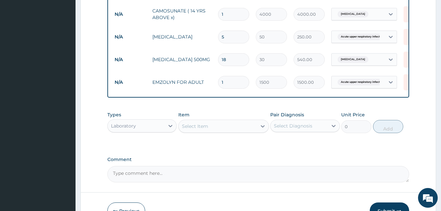
click at [230, 130] on div "Select Item" at bounding box center [218, 126] width 78 height 11
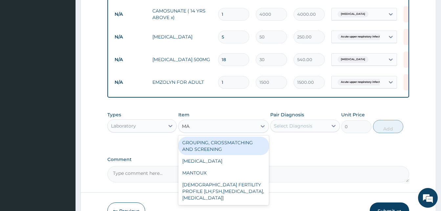
type input "MAL"
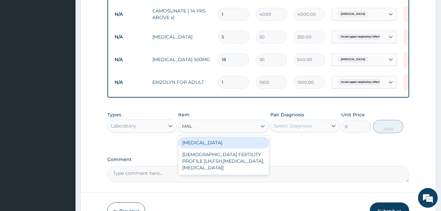
drag, startPoint x: 221, startPoint y: 150, endPoint x: 245, endPoint y: 144, distance: 24.8
click at [221, 148] on div "MALARIA" at bounding box center [223, 143] width 91 height 12
type input "3000"
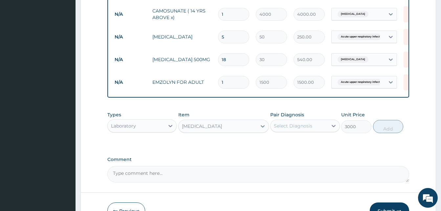
click at [309, 129] on div "Select Diagnosis" at bounding box center [293, 125] width 38 height 7
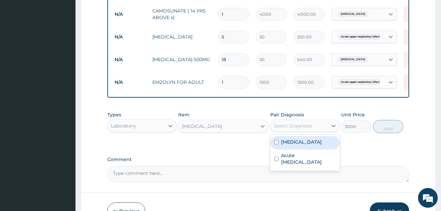
drag, startPoint x: 303, startPoint y: 146, endPoint x: 385, endPoint y: 140, distance: 82.3
click at [307, 146] on div "Malaria" at bounding box center [304, 142] width 69 height 13
checkbox input "true"
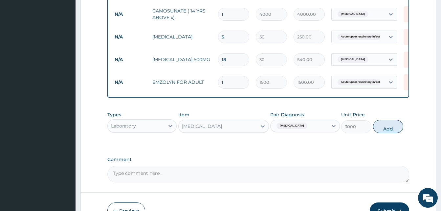
click at [392, 133] on button "Add" at bounding box center [388, 126] width 30 height 13
type input "0"
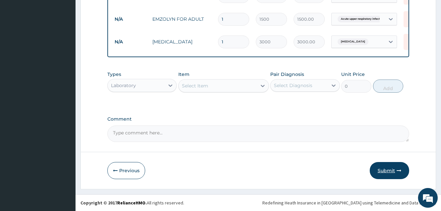
click at [392, 175] on button "Submit" at bounding box center [389, 170] width 39 height 17
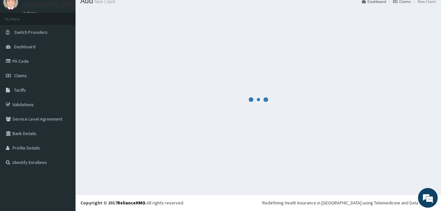
scroll to position [25, 0]
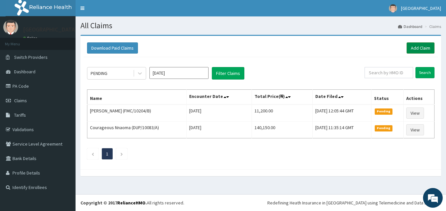
click at [416, 48] on link "Add Claim" at bounding box center [421, 47] width 28 height 11
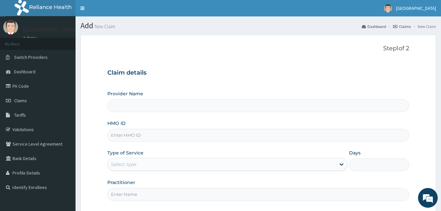
click at [162, 136] on input "HMO ID" at bounding box center [258, 135] width 302 height 13
paste input "BWI/10058/B"
type input "BWI/10058/B"
type input "Solid [GEOGRAPHIC_DATA]"
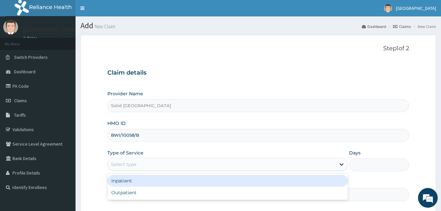
click at [130, 166] on div "Select type" at bounding box center [123, 164] width 25 height 7
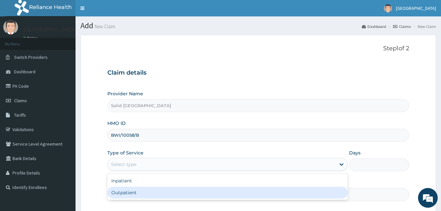
drag, startPoint x: 133, startPoint y: 196, endPoint x: 153, endPoint y: 193, distance: 20.9
click at [132, 196] on div "Outpatient" at bounding box center [227, 193] width 240 height 12
type input "1"
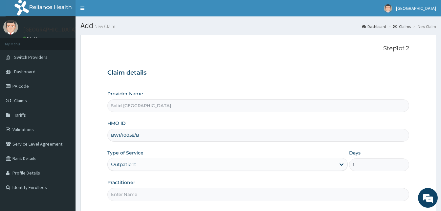
click at [157, 189] on input "Practitioner" at bounding box center [258, 194] width 302 height 13
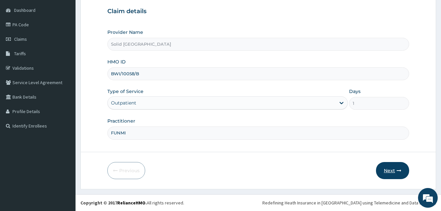
type input "FUNMI"
click at [397, 166] on button "Next" at bounding box center [392, 170] width 33 height 17
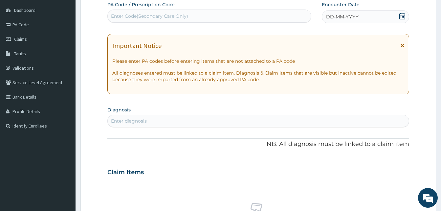
click at [403, 46] on icon at bounding box center [403, 45] width 4 height 5
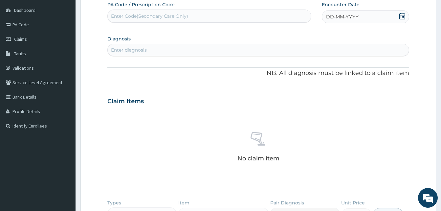
drag, startPoint x: 333, startPoint y: 16, endPoint x: 336, endPoint y: 18, distance: 3.8
click at [333, 16] on span "DD-MM-YYYY" at bounding box center [342, 16] width 33 height 7
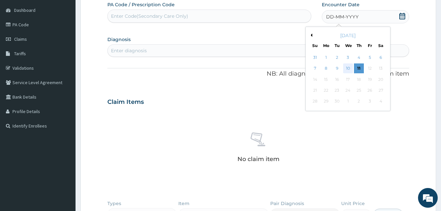
click at [348, 72] on div "10" at bounding box center [348, 69] width 10 height 10
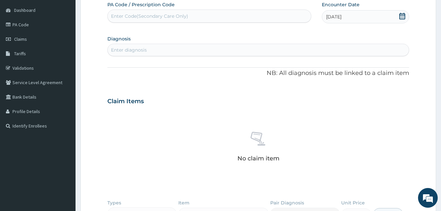
click at [180, 47] on div "Enter diagnosis" at bounding box center [258, 50] width 301 height 11
type input "SEPS"
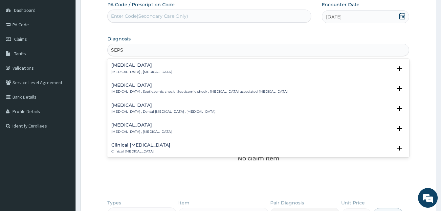
click at [127, 73] on p "Systemic infection , Sepsis" at bounding box center [141, 72] width 60 height 5
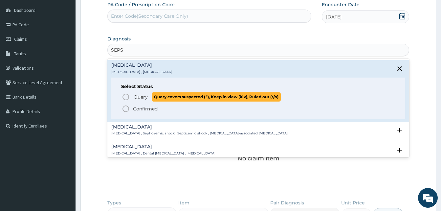
click at [125, 96] on icon "status option query" at bounding box center [126, 97] width 8 height 8
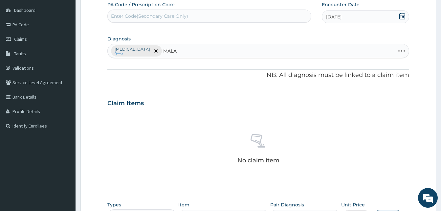
type input "MALAR"
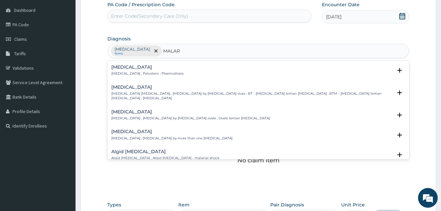
click at [122, 69] on h4 "Malaria" at bounding box center [147, 67] width 72 height 5
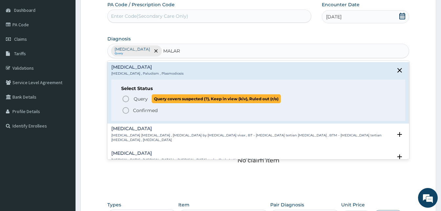
click at [126, 99] on icon "status option query" at bounding box center [126, 99] width 8 height 8
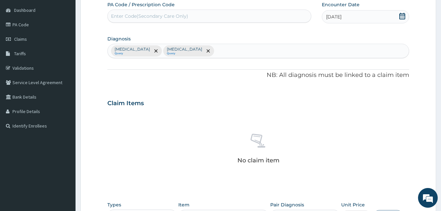
drag, startPoint x: 148, startPoint y: 18, endPoint x: 149, endPoint y: 13, distance: 5.5
click at [148, 17] on div "Enter Code(Secondary Care Only)" at bounding box center [149, 16] width 77 height 7
paste input "PA/71936A"
type input "PA/71936A"
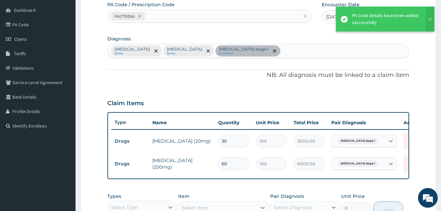
click at [261, 49] on div "Sepsis Query Malaria Query Hypertension stage 1 confirmed" at bounding box center [258, 51] width 301 height 14
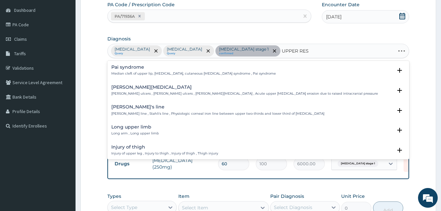
type input "UPPER RESP"
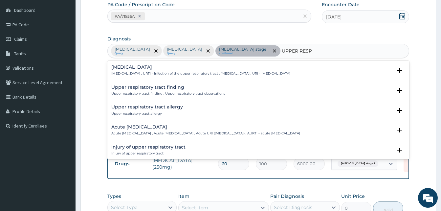
click at [150, 130] on div "Acute upper respiratory infection Acute upper respiratory infection , Acute upp…" at bounding box center [205, 129] width 189 height 11
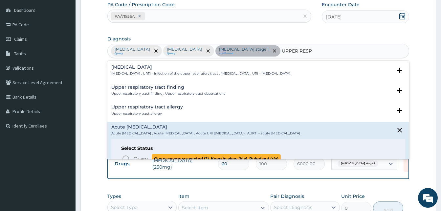
click at [127, 156] on icon "status option query" at bounding box center [126, 159] width 8 height 8
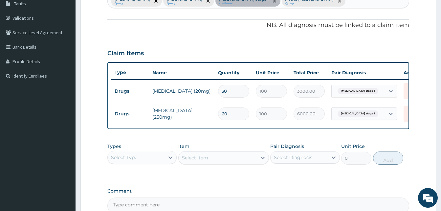
scroll to position [160, 0]
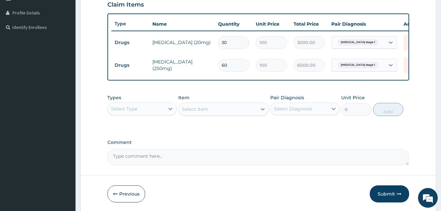
click at [152, 114] on div "Select Type" at bounding box center [136, 108] width 57 height 11
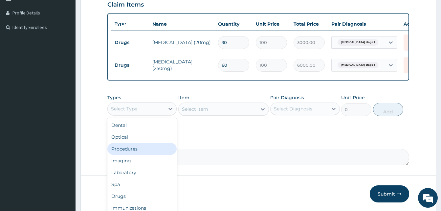
click at [124, 151] on div "Procedures" at bounding box center [141, 149] width 69 height 12
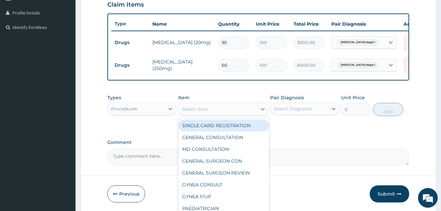
click at [209, 111] on div "Select Item" at bounding box center [218, 109] width 78 height 11
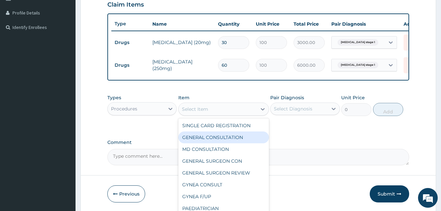
drag, startPoint x: 210, startPoint y: 141, endPoint x: 294, endPoint y: 121, distance: 86.9
click at [210, 141] on div "GENERAL CONSULTATION" at bounding box center [223, 137] width 91 height 12
type input "5000"
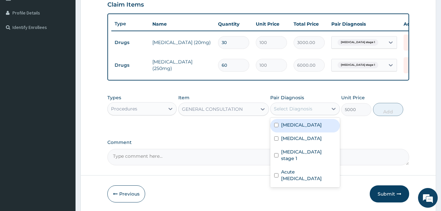
click at [302, 112] on div "Select Diagnosis" at bounding box center [293, 108] width 38 height 7
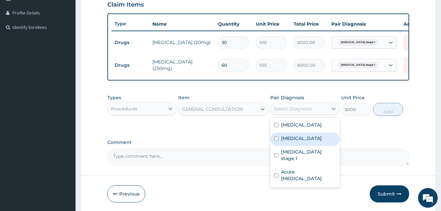
drag, startPoint x: 295, startPoint y: 142, endPoint x: 317, endPoint y: 132, distance: 24.6
click at [296, 141] on label "Malaria" at bounding box center [301, 138] width 41 height 7
checkbox input "true"
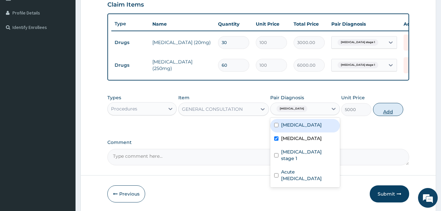
click at [384, 116] on button "Add" at bounding box center [388, 109] width 30 height 13
type input "0"
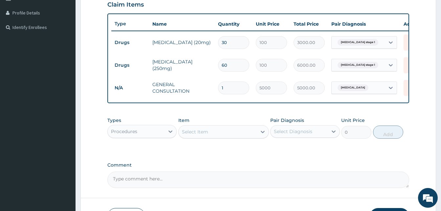
click at [147, 137] on div "Procedures" at bounding box center [136, 131] width 57 height 11
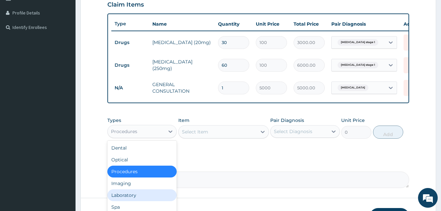
click at [129, 201] on div "Laboratory" at bounding box center [141, 195] width 69 height 12
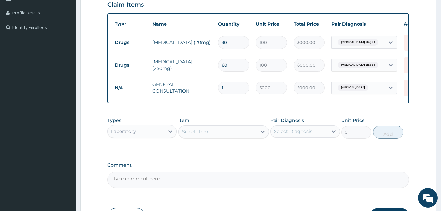
drag, startPoint x: 210, startPoint y: 134, endPoint x: 217, endPoint y: 133, distance: 7.4
click at [211, 134] on div "Select Item" at bounding box center [218, 131] width 78 height 11
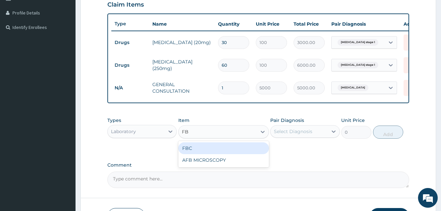
type input "FBC"
click at [217, 154] on div "FBC" at bounding box center [223, 148] width 91 height 12
type input "6000"
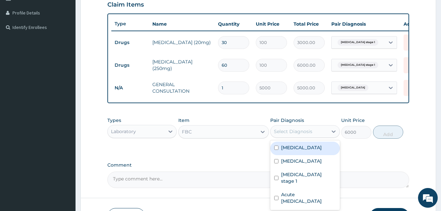
click at [318, 134] on div "Select Diagnosis" at bounding box center [299, 131] width 57 height 11
drag, startPoint x: 295, startPoint y: 150, endPoint x: 382, endPoint y: 138, distance: 88.6
click at [297, 150] on div "Sepsis" at bounding box center [304, 148] width 69 height 13
checkbox input "true"
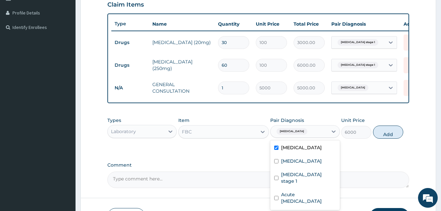
click at [389, 139] on button "Add" at bounding box center [388, 131] width 30 height 13
type input "0"
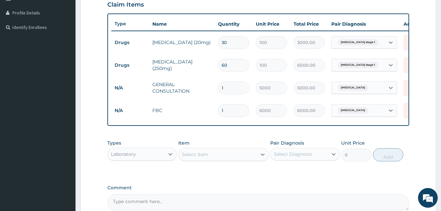
click at [209, 158] on div "Select Item" at bounding box center [218, 154] width 78 height 11
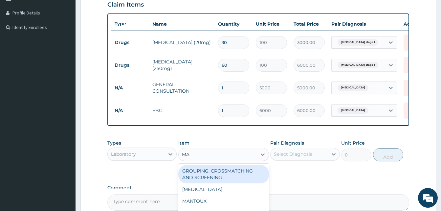
type input "MAL"
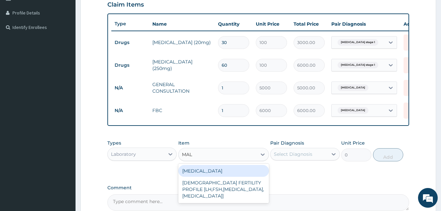
click at [211, 174] on div "MALARIA" at bounding box center [223, 171] width 91 height 12
type input "3000"
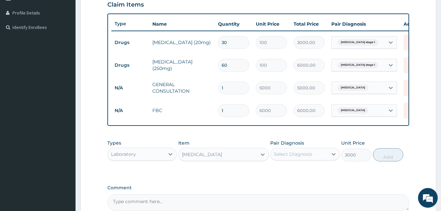
click at [316, 157] on div "Select Diagnosis" at bounding box center [299, 154] width 57 height 11
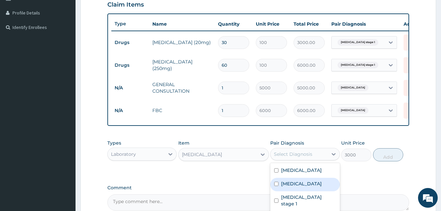
drag, startPoint x: 296, startPoint y: 187, endPoint x: 369, endPoint y: 174, distance: 73.8
click at [298, 186] on label "Malaria" at bounding box center [301, 183] width 41 height 7
checkbox input "true"
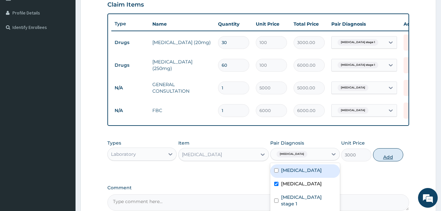
click at [384, 161] on button "Add" at bounding box center [388, 154] width 30 height 13
type input "0"
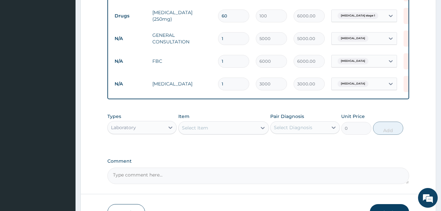
scroll to position [256, 0]
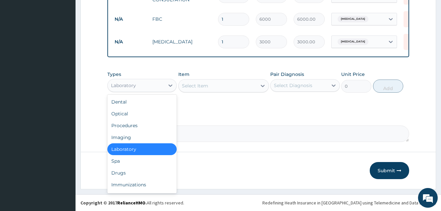
click at [144, 86] on div "Laboratory" at bounding box center [136, 85] width 57 height 11
click at [127, 173] on div "Drugs" at bounding box center [141, 173] width 69 height 12
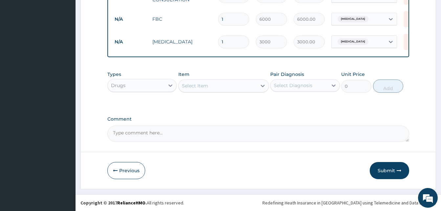
click at [227, 88] on div "Select Item" at bounding box center [218, 85] width 78 height 11
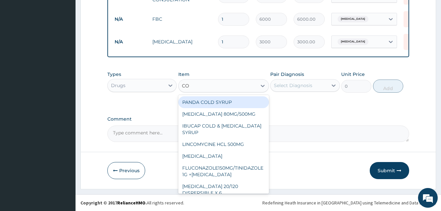
type input "COF"
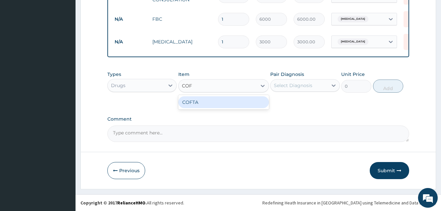
click at [213, 98] on div "COFTA" at bounding box center [223, 102] width 91 height 12
type input "1500"
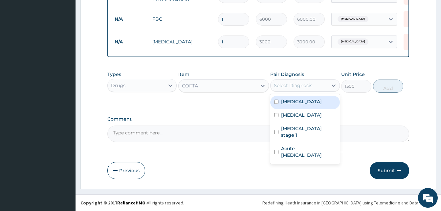
click at [300, 81] on div "Select Diagnosis" at bounding box center [299, 85] width 57 height 11
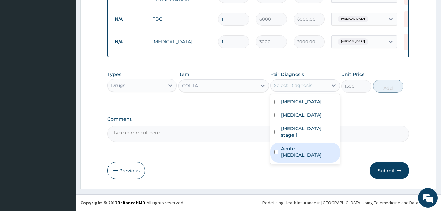
drag, startPoint x: 297, startPoint y: 146, endPoint x: 341, endPoint y: 118, distance: 52.4
click at [300, 145] on label "Acute [MEDICAL_DATA]" at bounding box center [308, 151] width 55 height 13
checkbox input "true"
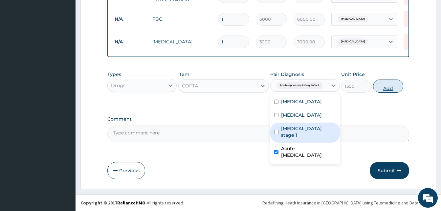
click at [385, 89] on button "Add" at bounding box center [388, 85] width 30 height 13
type input "0"
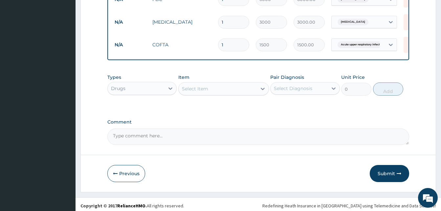
scroll to position [279, 0]
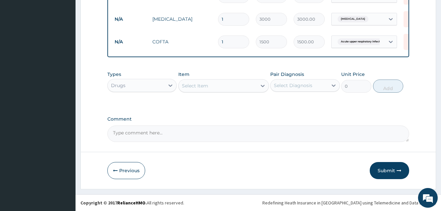
click at [388, 171] on button "Submit" at bounding box center [389, 170] width 39 height 17
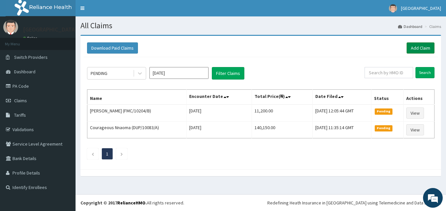
click at [425, 46] on link "Add Claim" at bounding box center [421, 47] width 28 height 11
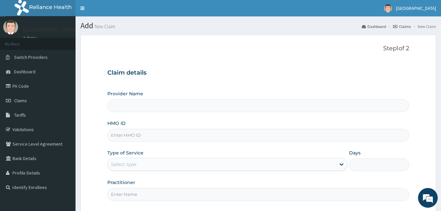
type input "Solid [GEOGRAPHIC_DATA]"
click at [139, 133] on input "HMO ID" at bounding box center [258, 135] width 302 height 13
paste input "BWI/10058/D"
type input "BWI/10058/D"
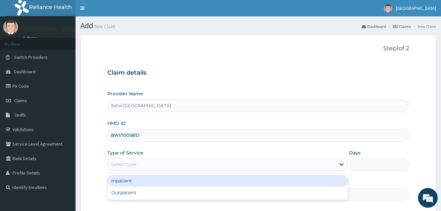
click at [138, 166] on div "Select type" at bounding box center [222, 164] width 228 height 11
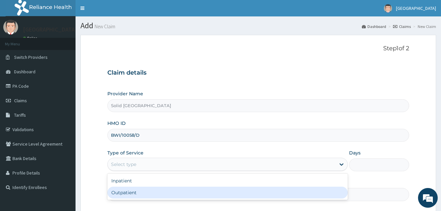
click at [133, 191] on div "Outpatient" at bounding box center [227, 193] width 240 height 12
type input "1"
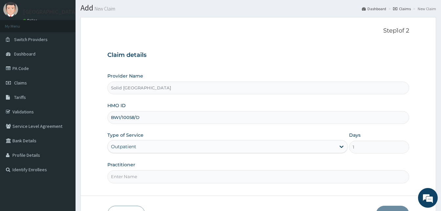
scroll to position [33, 0]
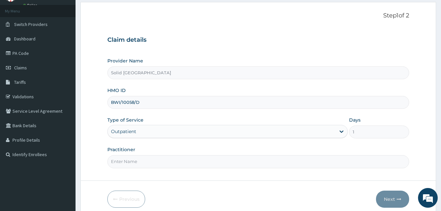
click at [126, 165] on input "Practitioner" at bounding box center [258, 161] width 302 height 13
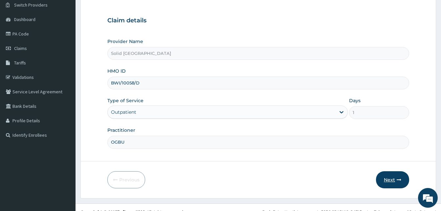
scroll to position [61, 0]
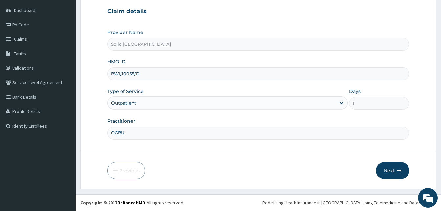
type input "OGBU"
click at [388, 166] on button "Next" at bounding box center [392, 170] width 33 height 17
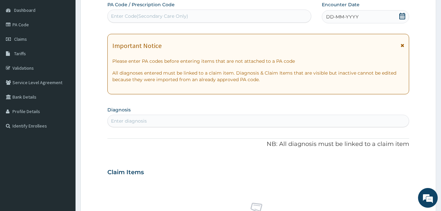
click at [402, 45] on icon at bounding box center [403, 45] width 4 height 5
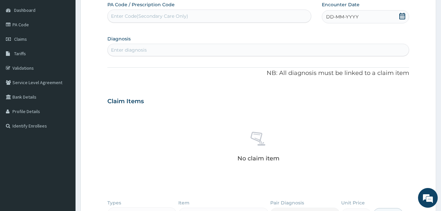
click at [336, 15] on span "DD-MM-YYYY" at bounding box center [342, 16] width 33 height 7
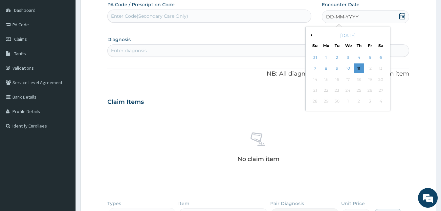
click at [348, 68] on div "10" at bounding box center [348, 69] width 10 height 10
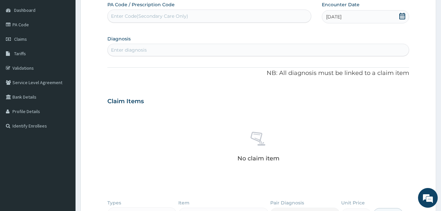
click at [154, 49] on div "Enter diagnosis" at bounding box center [258, 50] width 301 height 11
type input "SEPS"
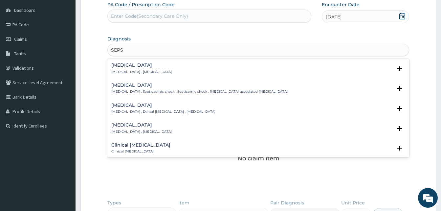
click at [129, 72] on p "Systemic infection , Sepsis" at bounding box center [141, 72] width 60 height 5
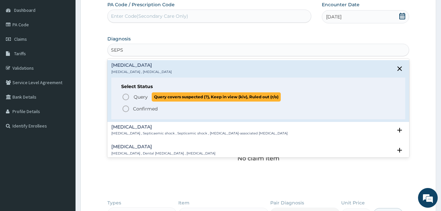
click at [126, 95] on icon "status option query" at bounding box center [126, 97] width 8 height 8
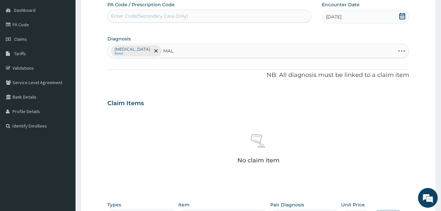
type input "MALA"
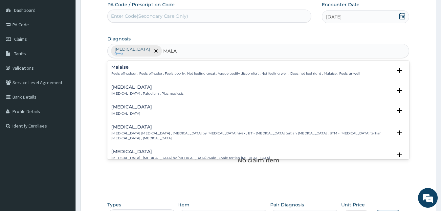
click at [120, 90] on div "Malaria Malaria , Paludism , Plasmodiosis" at bounding box center [147, 90] width 72 height 11
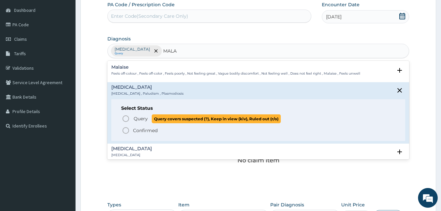
click at [126, 117] on icon "status option query" at bounding box center [126, 119] width 8 height 8
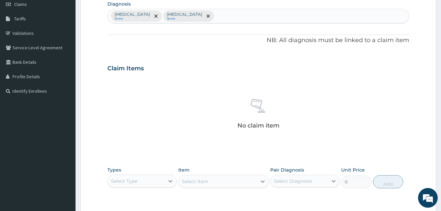
scroll to position [160, 0]
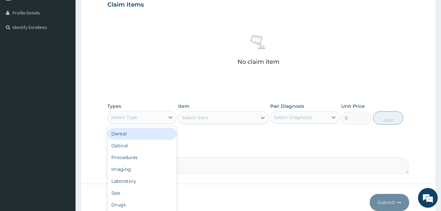
click at [138, 118] on div "Select Type" at bounding box center [136, 117] width 57 height 11
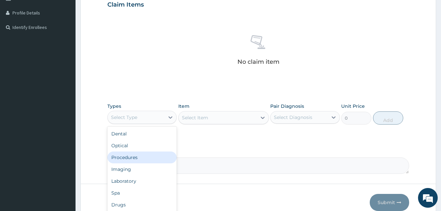
click at [133, 157] on div "Procedures" at bounding box center [141, 157] width 69 height 12
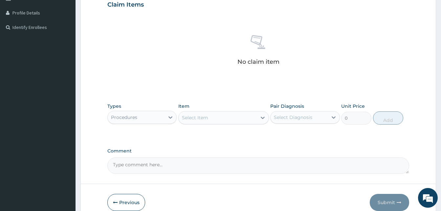
click at [209, 117] on div "Select Item" at bounding box center [218, 117] width 78 height 11
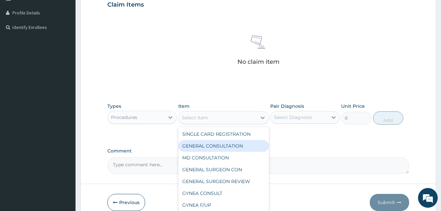
drag, startPoint x: 206, startPoint y: 147, endPoint x: 217, endPoint y: 145, distance: 11.0
click at [207, 147] on div "GENERAL CONSULTATION" at bounding box center [223, 146] width 91 height 12
type input "5000"
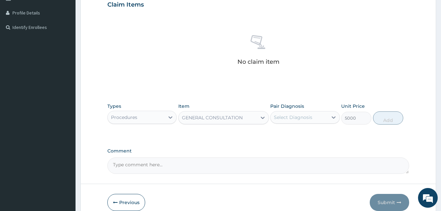
drag, startPoint x: 280, startPoint y: 120, endPoint x: 285, endPoint y: 122, distance: 5.6
click at [281, 120] on div "Select Diagnosis" at bounding box center [293, 117] width 38 height 7
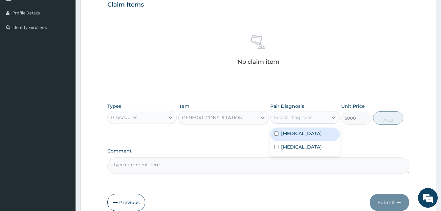
drag, startPoint x: 290, startPoint y: 139, endPoint x: 347, endPoint y: 129, distance: 57.5
click at [298, 136] on div "Sepsis" at bounding box center [304, 133] width 69 height 13
checkbox input "true"
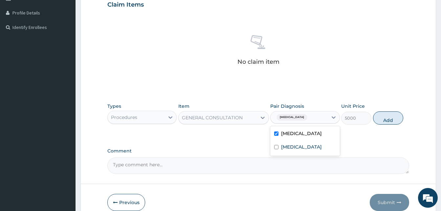
click at [386, 121] on button "Add" at bounding box center [388, 117] width 30 height 13
type input "0"
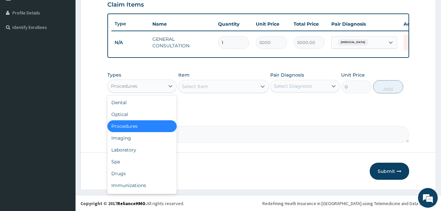
click at [142, 89] on div "Procedures" at bounding box center [136, 86] width 57 height 11
click at [127, 154] on div "Laboratory" at bounding box center [141, 150] width 69 height 12
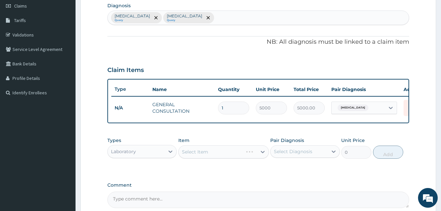
scroll to position [94, 0]
click at [196, 18] on div "Sepsis Query Malaria Query" at bounding box center [258, 18] width 301 height 14
type input "UPPER RESPI"
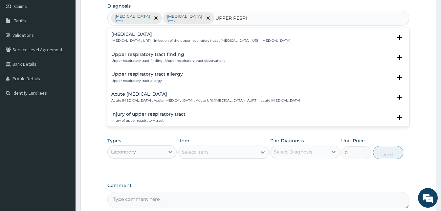
click at [133, 100] on p "Acute upper respiratory infection , Acute upper respiratory tract infection , A…" at bounding box center [205, 100] width 189 height 5
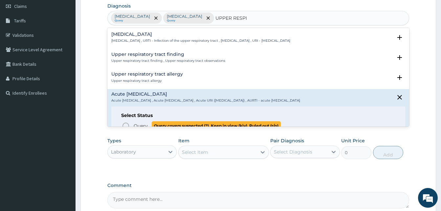
click at [125, 125] on icon "status option query" at bounding box center [126, 126] width 8 height 8
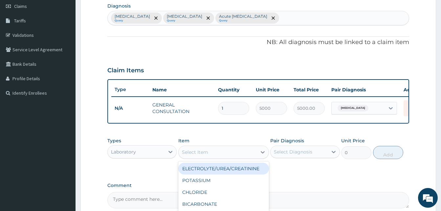
click at [222, 157] on div "Select Item" at bounding box center [218, 152] width 78 height 11
type input "FBC"
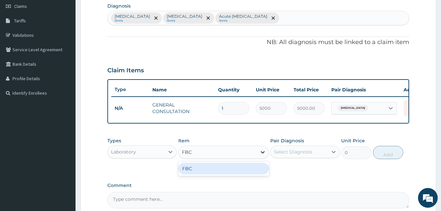
drag, startPoint x: 207, startPoint y: 177, endPoint x: 263, endPoint y: 161, distance: 58.3
click at [207, 174] on div "FBC" at bounding box center [223, 169] width 91 height 12
type input "6000"
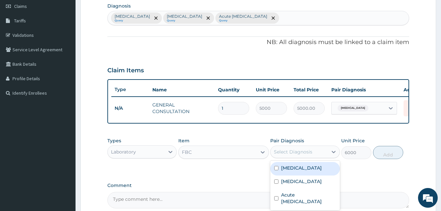
click at [304, 153] on div "Select Diagnosis" at bounding box center [299, 151] width 57 height 11
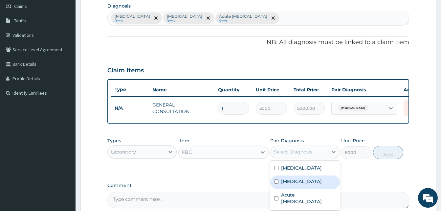
click at [292, 185] on label "Malaria" at bounding box center [301, 181] width 41 height 7
checkbox input "true"
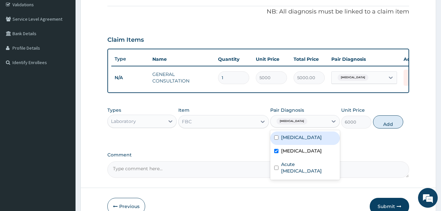
scroll to position [166, 0]
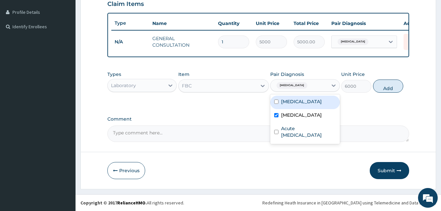
click at [277, 100] on input "checkbox" at bounding box center [276, 101] width 4 height 4
checkbox input "true"
drag, startPoint x: 276, startPoint y: 116, endPoint x: 294, endPoint y: 115, distance: 17.7
click at [276, 116] on input "checkbox" at bounding box center [276, 115] width 4 height 4
checkbox input "false"
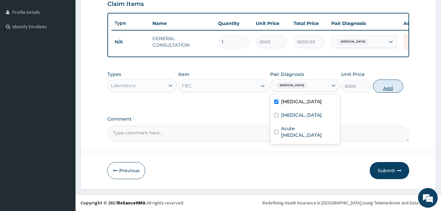
click at [384, 89] on button "Add" at bounding box center [388, 85] width 30 height 13
type input "0"
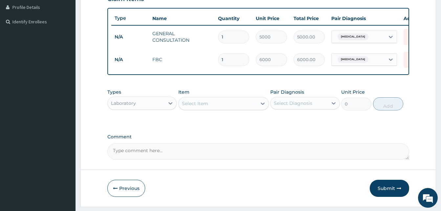
click at [224, 106] on div "Select Item" at bounding box center [218, 103] width 78 height 11
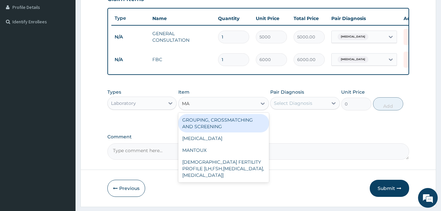
type input "MAL"
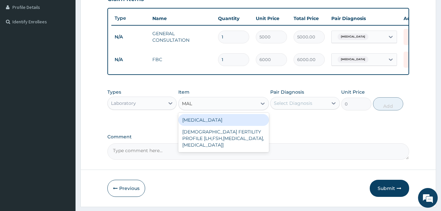
drag, startPoint x: 215, startPoint y: 124, endPoint x: 226, endPoint y: 120, distance: 11.0
click at [217, 122] on div "MALARIA" at bounding box center [223, 120] width 91 height 12
type input "3000"
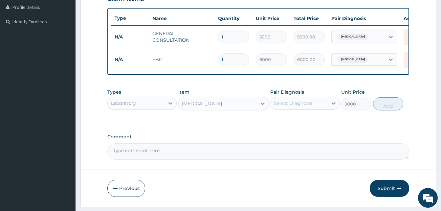
click at [288, 105] on div "Select Diagnosis" at bounding box center [293, 103] width 38 height 7
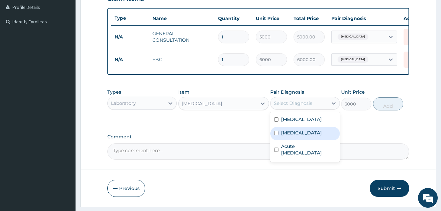
drag, startPoint x: 294, startPoint y: 136, endPoint x: 299, endPoint y: 134, distance: 4.9
click at [295, 136] on label "Malaria" at bounding box center [301, 132] width 41 height 7
checkbox input "true"
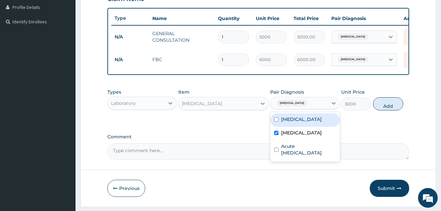
click at [401, 114] on div "Types Laboratory Item MALARIA Pair Diagnosis option Malaria, selected. option S…" at bounding box center [258, 99] width 302 height 28
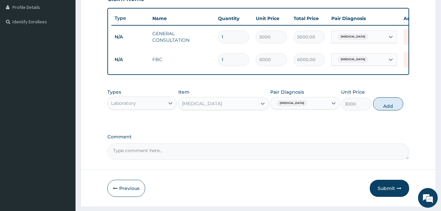
click at [396, 110] on button "Add" at bounding box center [388, 103] width 30 height 13
type input "0"
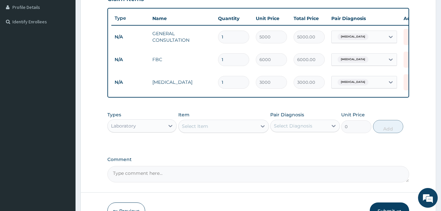
click at [205, 129] on div "Select Item" at bounding box center [195, 126] width 26 height 7
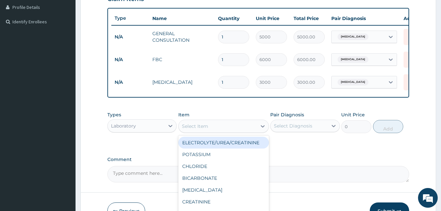
click at [136, 129] on div "Laboratory" at bounding box center [123, 125] width 25 height 7
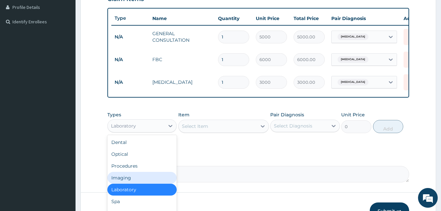
scroll to position [22, 0]
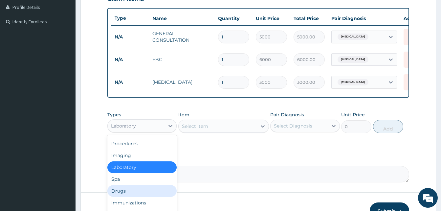
click at [123, 192] on div "Drugs" at bounding box center [141, 191] width 69 height 12
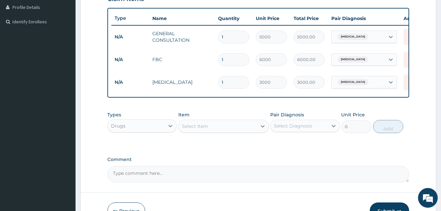
click at [213, 131] on div "Select Item" at bounding box center [218, 126] width 78 height 11
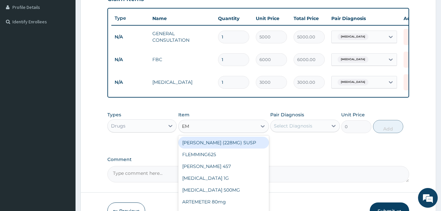
type input "EMZ"
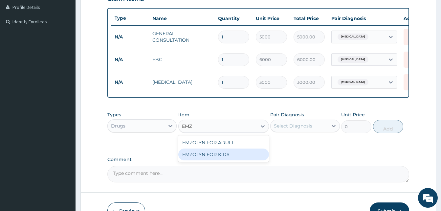
drag, startPoint x: 214, startPoint y: 160, endPoint x: 247, endPoint y: 150, distance: 34.3
click at [217, 159] on div "EMZOLYN FOR KIDS" at bounding box center [223, 154] width 91 height 12
type input "1500"
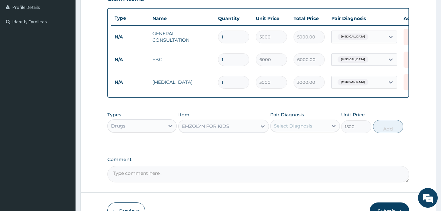
drag, startPoint x: 290, startPoint y: 128, endPoint x: 293, endPoint y: 134, distance: 5.9
click at [291, 129] on div "Select Diagnosis" at bounding box center [293, 125] width 38 height 7
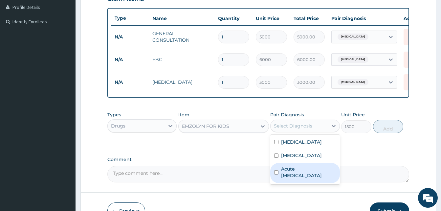
drag, startPoint x: 294, startPoint y: 176, endPoint x: 343, endPoint y: 155, distance: 53.4
click at [297, 175] on label "Acute upper respiratory infection" at bounding box center [308, 172] width 55 height 13
checkbox input "true"
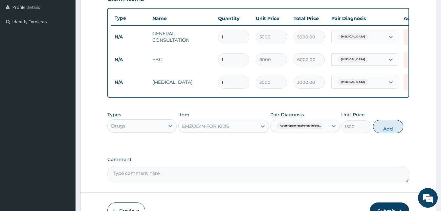
click at [398, 131] on button "Add" at bounding box center [388, 126] width 30 height 13
type input "0"
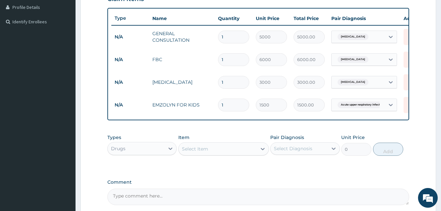
click at [239, 154] on div "Select Item" at bounding box center [218, 149] width 78 height 11
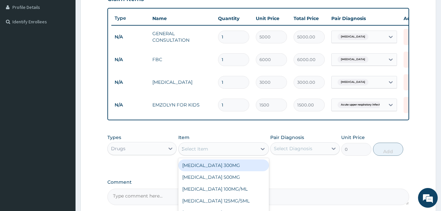
type input "22"
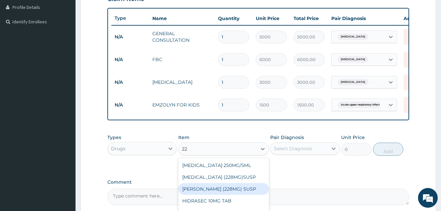
drag, startPoint x: 220, startPoint y: 192, endPoint x: 225, endPoint y: 183, distance: 11.0
click at [220, 192] on div "FLEMING (228MG) SUSP" at bounding box center [223, 189] width 91 height 12
type input "4000"
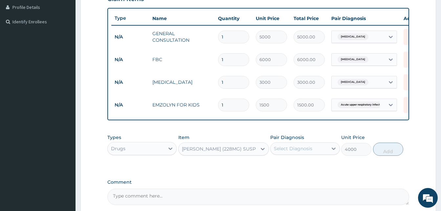
click at [295, 150] on div "Select Diagnosis" at bounding box center [293, 148] width 38 height 7
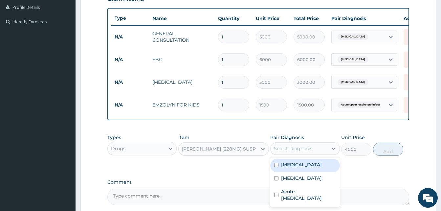
drag, startPoint x: 290, startPoint y: 170, endPoint x: 366, endPoint y: 161, distance: 76.7
click at [295, 168] on label "Sepsis" at bounding box center [301, 164] width 41 height 7
checkbox input "true"
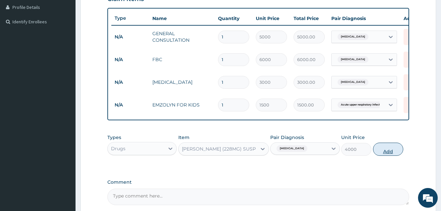
click at [396, 155] on button "Add" at bounding box center [388, 149] width 30 height 13
type input "0"
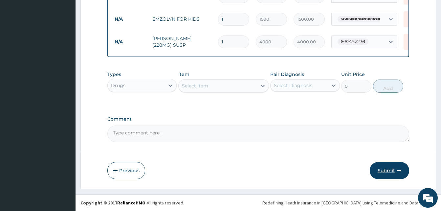
click at [386, 168] on button "Submit" at bounding box center [389, 170] width 39 height 17
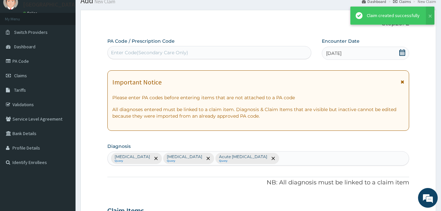
scroll to position [256, 0]
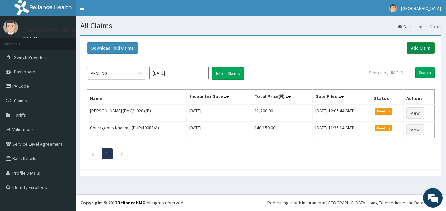
click at [423, 47] on link "Add Claim" at bounding box center [421, 47] width 28 height 11
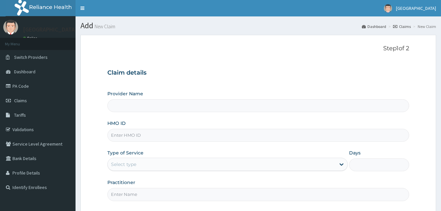
click at [174, 133] on input "HMO ID" at bounding box center [258, 135] width 302 height 13
paste input "BWI/10058/C"
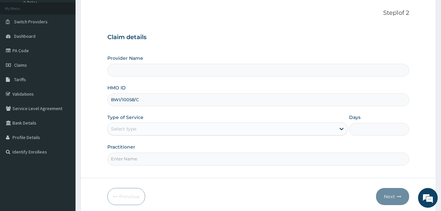
scroll to position [61, 0]
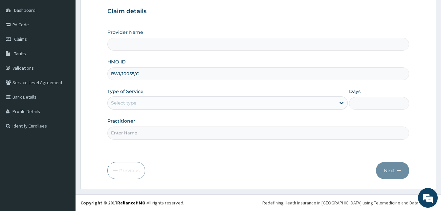
type input "BWI/10058/C"
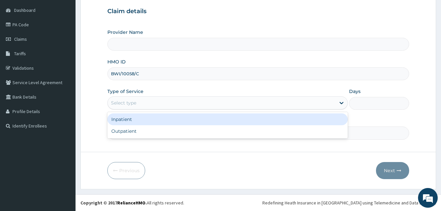
click at [156, 102] on div "Select type" at bounding box center [222, 103] width 228 height 11
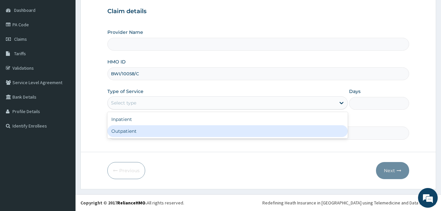
click at [141, 130] on div "Outpatient" at bounding box center [227, 131] width 240 height 12
type input "1"
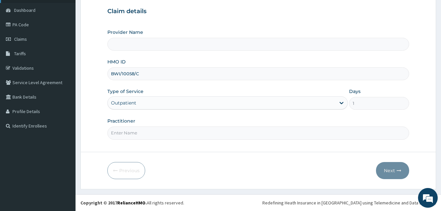
type input "Solid [GEOGRAPHIC_DATA]"
drag, startPoint x: 139, startPoint y: 134, endPoint x: 144, endPoint y: 122, distance: 12.5
click at [139, 134] on input "Practitioner" at bounding box center [258, 132] width 302 height 13
type input "FUNMI"
click at [402, 171] on button "Next" at bounding box center [392, 170] width 33 height 17
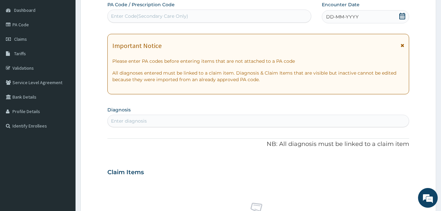
scroll to position [0, 0]
click at [403, 47] on icon at bounding box center [403, 45] width 4 height 5
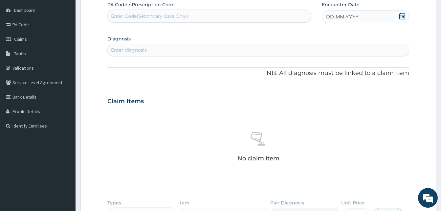
click at [334, 17] on span "DD-MM-YYYY" at bounding box center [342, 16] width 33 height 7
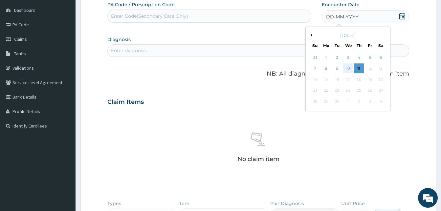
click at [347, 68] on div "10" at bounding box center [348, 69] width 10 height 10
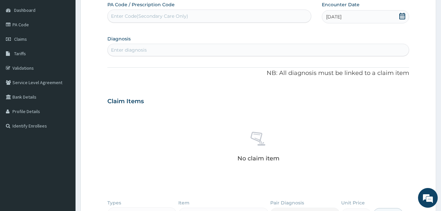
click at [136, 50] on div "Enter diagnosis" at bounding box center [129, 50] width 36 height 7
type input "SEPS"
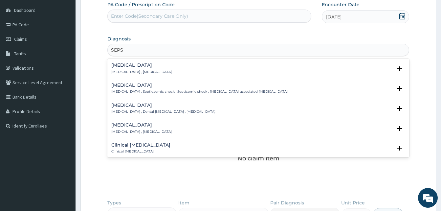
click at [123, 70] on p "Systemic infection , Sepsis" at bounding box center [141, 72] width 60 height 5
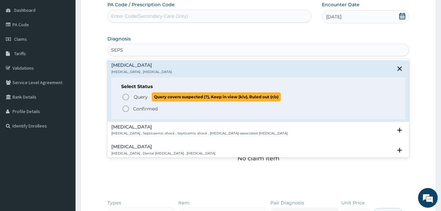
click at [124, 94] on icon "status option query" at bounding box center [126, 97] width 8 height 8
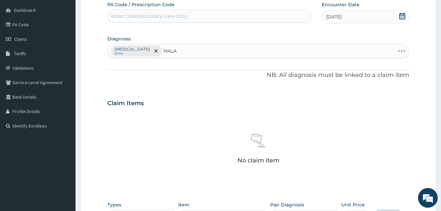
type input "MALAR"
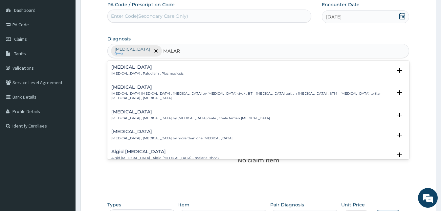
click at [120, 69] on h4 "Malaria" at bounding box center [147, 67] width 72 height 5
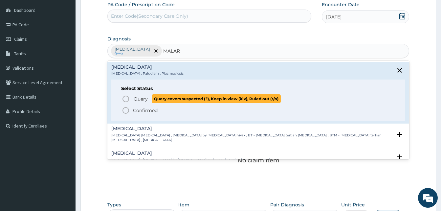
drag, startPoint x: 128, startPoint y: 98, endPoint x: 134, endPoint y: 100, distance: 5.9
click at [128, 99] on icon "status option query" at bounding box center [126, 99] width 8 height 8
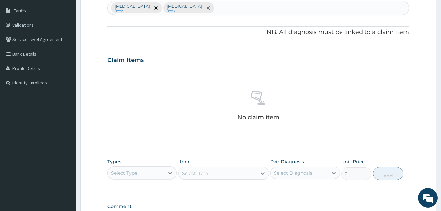
scroll to position [160, 0]
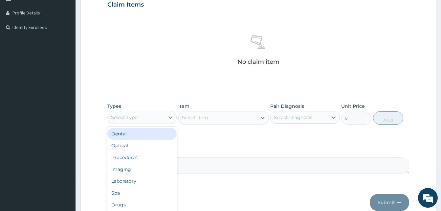
click at [162, 119] on div "Select Type" at bounding box center [136, 117] width 57 height 11
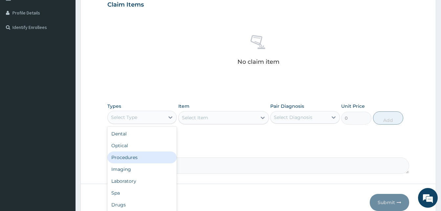
click at [138, 158] on div "Procedures" at bounding box center [141, 157] width 69 height 12
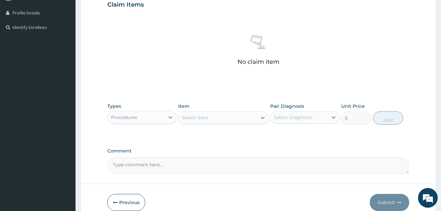
click at [214, 120] on div "Select Item" at bounding box center [218, 117] width 78 height 11
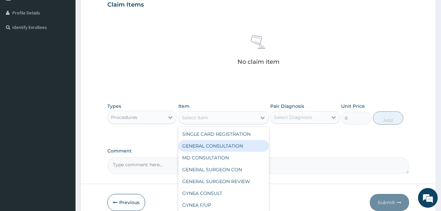
drag, startPoint x: 211, startPoint y: 144, endPoint x: 304, endPoint y: 119, distance: 97.1
click at [211, 144] on div "GENERAL CONSULTATION" at bounding box center [223, 146] width 91 height 12
type input "5000"
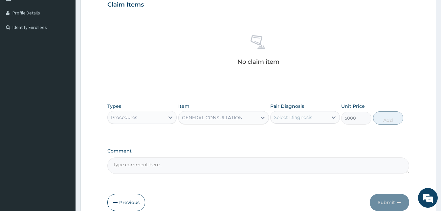
click at [308, 115] on div "Select Diagnosis" at bounding box center [293, 117] width 38 height 7
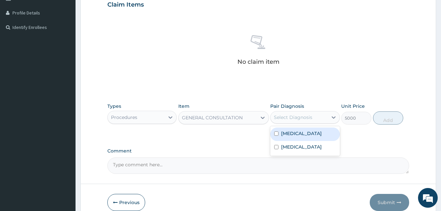
drag, startPoint x: 296, startPoint y: 130, endPoint x: 308, endPoint y: 128, distance: 12.3
click at [300, 129] on div "Sepsis" at bounding box center [304, 133] width 69 height 13
checkbox input "true"
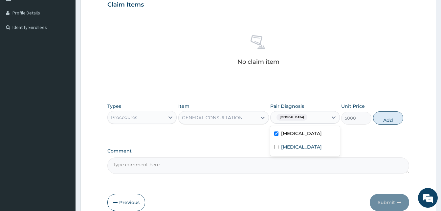
click at [385, 118] on button "Add" at bounding box center [388, 117] width 30 height 13
type input "0"
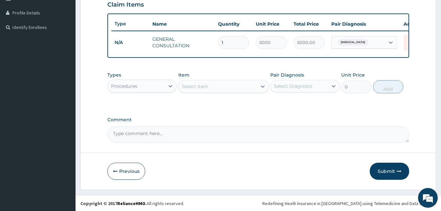
click at [134, 86] on div "Procedures" at bounding box center [136, 86] width 57 height 11
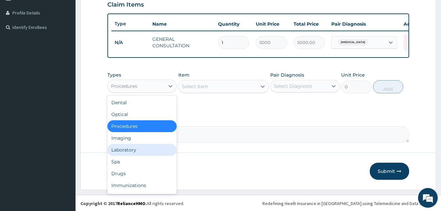
click at [127, 152] on div "Laboratory" at bounding box center [141, 150] width 69 height 12
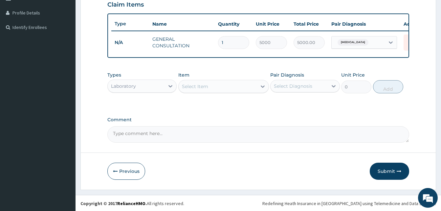
click at [211, 87] on div "Select Item" at bounding box center [218, 86] width 78 height 11
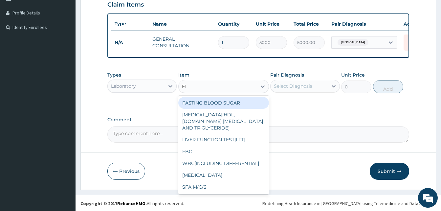
type input "FBC"
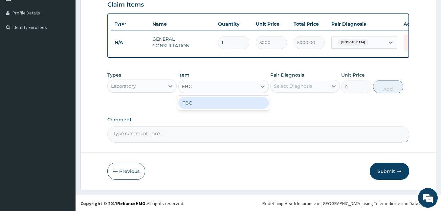
drag, startPoint x: 232, startPoint y: 109, endPoint x: 283, endPoint y: 97, distance: 51.9
click at [237, 107] on div "FBC" at bounding box center [223, 103] width 91 height 12
type input "6000"
click at [290, 89] on div "Select Diagnosis" at bounding box center [293, 86] width 38 height 7
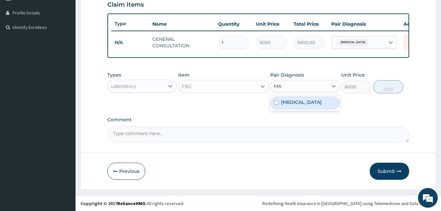
type input "MAL"
drag, startPoint x: 310, startPoint y: 108, endPoint x: 366, endPoint y: 104, distance: 56.3
click at [315, 107] on div "Malaria" at bounding box center [304, 102] width 69 height 13
checkbox input "true"
drag, startPoint x: 393, startPoint y: 93, endPoint x: 396, endPoint y: 104, distance: 12.0
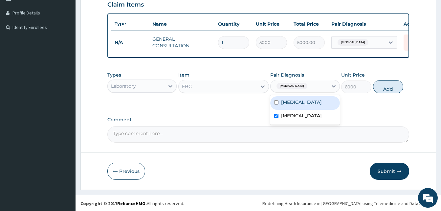
click at [394, 93] on button "Add" at bounding box center [388, 86] width 30 height 13
type input "0"
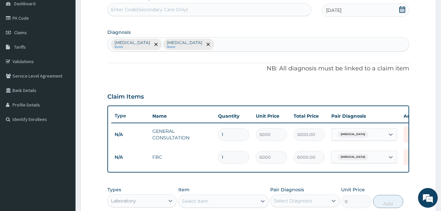
scroll to position [0, 0]
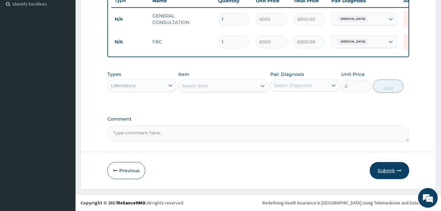
click at [400, 174] on button "Submit" at bounding box center [389, 170] width 39 height 17
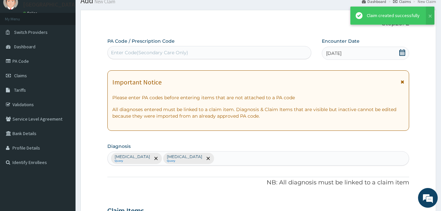
scroll to position [188, 0]
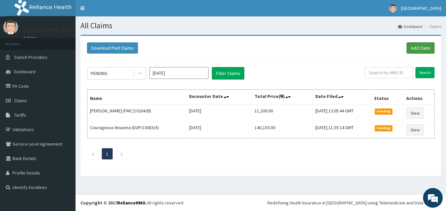
drag, startPoint x: 421, startPoint y: 47, endPoint x: 370, endPoint y: 39, distance: 52.1
click at [421, 47] on link "Add Claim" at bounding box center [421, 47] width 28 height 11
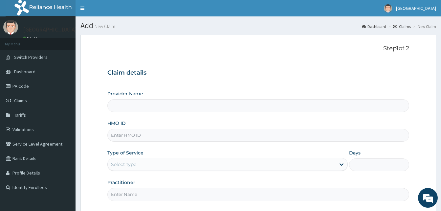
type input "Solid Rock Hospital"
click at [145, 135] on input "HMO ID" at bounding box center [258, 135] width 302 height 13
paste input "DAW/10042/A"
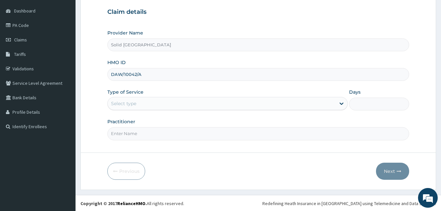
scroll to position [61, 0]
type input "DAW/10042/A"
click at [137, 102] on div "Select type" at bounding box center [222, 103] width 228 height 11
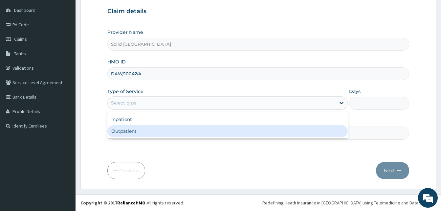
drag, startPoint x: 128, startPoint y: 128, endPoint x: 135, endPoint y: 131, distance: 7.8
click at [128, 129] on div "Outpatient" at bounding box center [227, 131] width 240 height 12
type input "1"
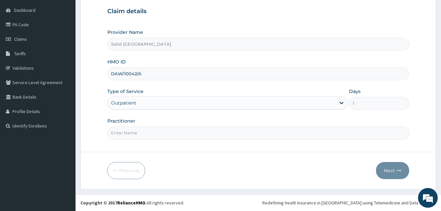
click at [136, 133] on input "Practitioner" at bounding box center [258, 132] width 302 height 13
type input "BALOGUN"
click at [394, 171] on button "Next" at bounding box center [392, 170] width 33 height 17
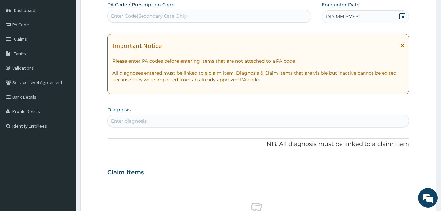
click at [403, 43] on icon at bounding box center [403, 45] width 4 height 5
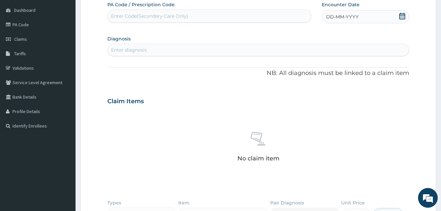
click at [342, 18] on span "DD-MM-YYYY" at bounding box center [342, 16] width 33 height 7
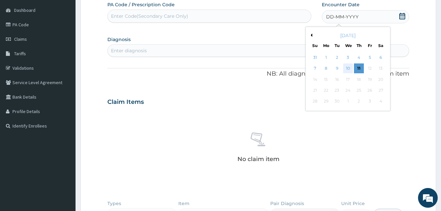
click at [348, 68] on div "10" at bounding box center [348, 69] width 10 height 10
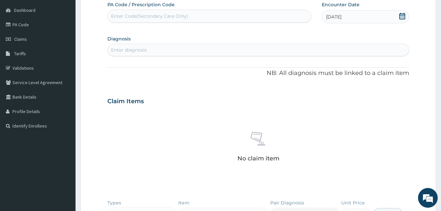
drag, startPoint x: 139, startPoint y: 17, endPoint x: 135, endPoint y: 17, distance: 4.6
click at [139, 16] on div "Enter Code(Secondary Care Only)" at bounding box center [149, 16] width 77 height 7
paste input "PA/15AECC"
type input "PA/15AECC"
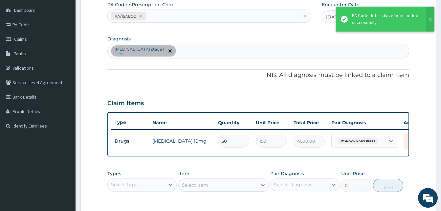
scroll to position [94, 0]
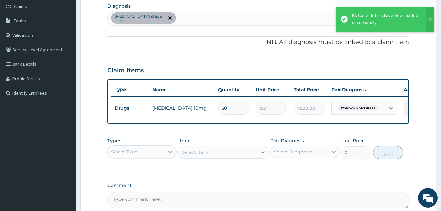
click at [163, 157] on div "Select Type" at bounding box center [136, 151] width 57 height 11
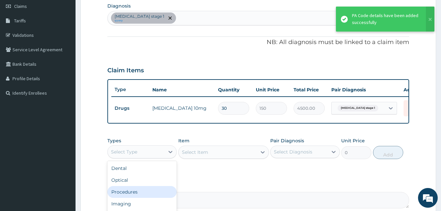
drag, startPoint x: 137, startPoint y: 198, endPoint x: 141, endPoint y: 173, distance: 24.9
click at [137, 196] on div "Procedures" at bounding box center [141, 192] width 69 height 12
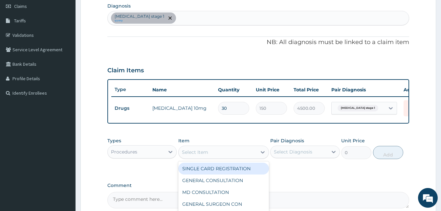
drag, startPoint x: 228, startPoint y: 154, endPoint x: 228, endPoint y: 160, distance: 5.9
click at [228, 154] on div "Select Item" at bounding box center [218, 152] width 78 height 11
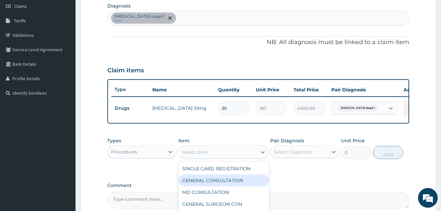
drag, startPoint x: 216, startPoint y: 185, endPoint x: 230, endPoint y: 177, distance: 15.7
click at [217, 184] on div "GENERAL CONSULTATION" at bounding box center [223, 180] width 91 height 12
type input "5000"
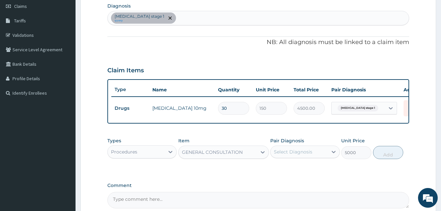
click at [299, 155] on div "Select Diagnosis" at bounding box center [293, 151] width 38 height 7
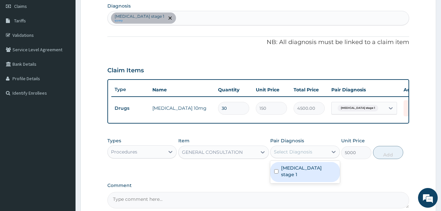
drag, startPoint x: 297, startPoint y: 175, endPoint x: 343, endPoint y: 174, distance: 46.0
click at [298, 174] on label "Hypertension stage 1" at bounding box center [308, 171] width 55 height 13
checkbox input "true"
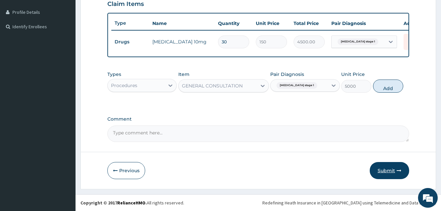
click at [385, 170] on button "Submit" at bounding box center [389, 170] width 39 height 17
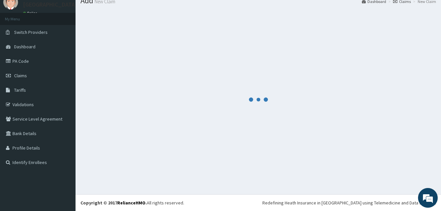
scroll to position [166, 0]
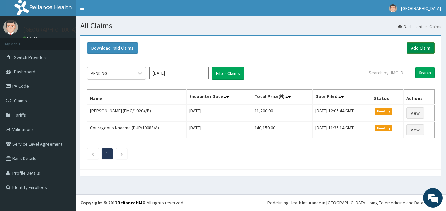
click at [428, 48] on link "Add Claim" at bounding box center [421, 47] width 28 height 11
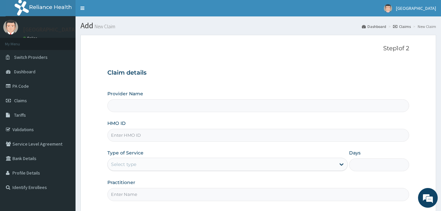
click at [154, 133] on input "HMO ID" at bounding box center [258, 135] width 302 height 13
paste input "DAW/10042/A"
type input "DAW/10042/A"
click at [141, 162] on div "Select type" at bounding box center [222, 164] width 228 height 11
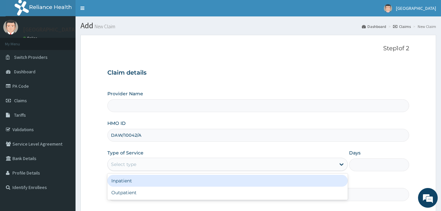
type input "Solid [GEOGRAPHIC_DATA]"
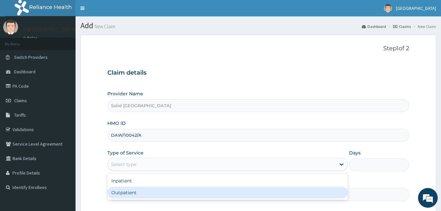
click at [132, 193] on div "Outpatient" at bounding box center [227, 193] width 240 height 12
type input "1"
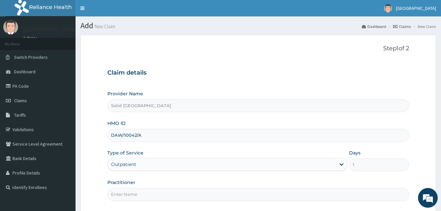
click at [146, 195] on input "Practitioner" at bounding box center [258, 194] width 302 height 13
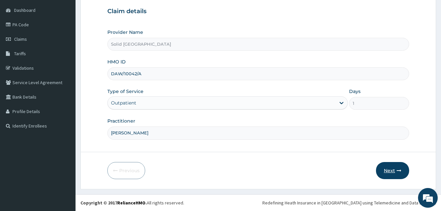
type input "[PERSON_NAME]"
click at [400, 174] on button "Next" at bounding box center [392, 170] width 33 height 17
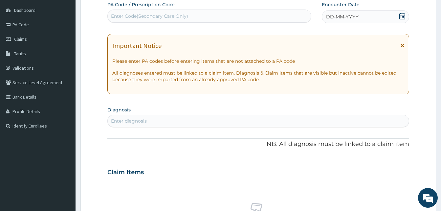
click at [403, 45] on icon at bounding box center [403, 45] width 4 height 5
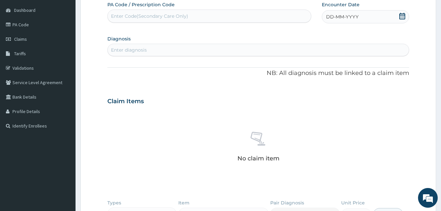
click at [339, 14] on span "DD-MM-YYYY" at bounding box center [342, 16] width 33 height 7
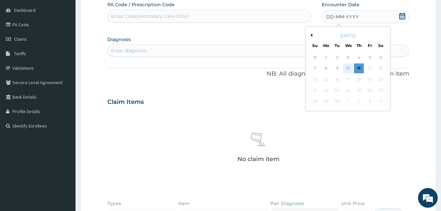
click at [349, 68] on div "10" at bounding box center [348, 69] width 10 height 10
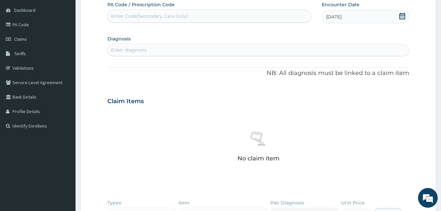
click at [167, 49] on div "Enter diagnosis" at bounding box center [258, 50] width 301 height 11
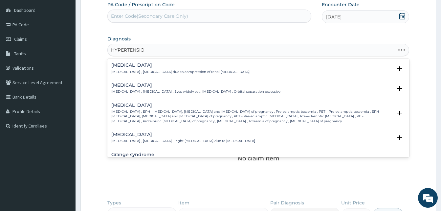
type input "[MEDICAL_DATA]"
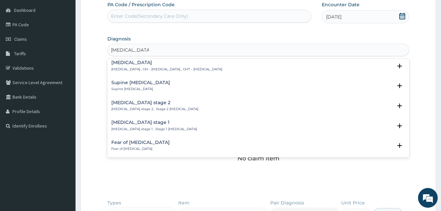
scroll to position [230, 0]
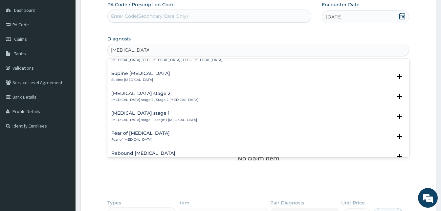
click at [135, 111] on h4 "[MEDICAL_DATA] stage 1" at bounding box center [154, 113] width 86 height 5
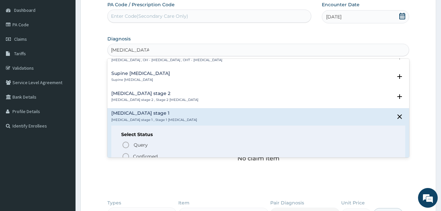
click at [136, 118] on p "[MEDICAL_DATA] stage 1 , Stage 1 [MEDICAL_DATA]" at bounding box center [154, 120] width 86 height 5
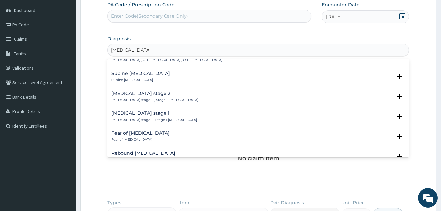
click at [137, 111] on h4 "[MEDICAL_DATA] stage 1" at bounding box center [154, 113] width 86 height 5
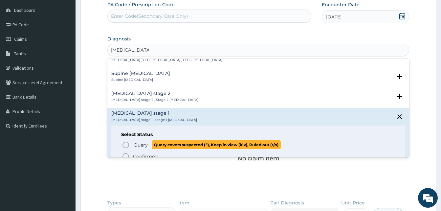
click at [126, 141] on icon "status option query" at bounding box center [126, 145] width 8 height 8
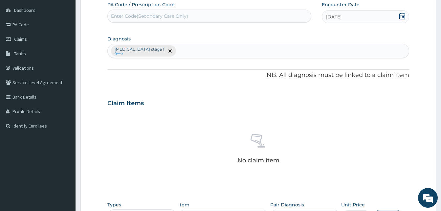
scroll to position [192, 0]
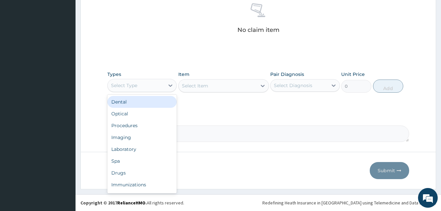
click at [152, 85] on div "Select Type" at bounding box center [136, 85] width 57 height 11
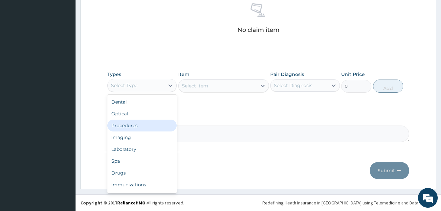
click at [129, 125] on div "Procedures" at bounding box center [141, 126] width 69 height 12
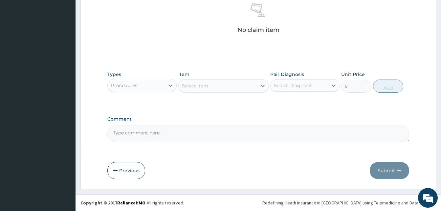
click at [223, 87] on div "Select Item" at bounding box center [218, 85] width 78 height 11
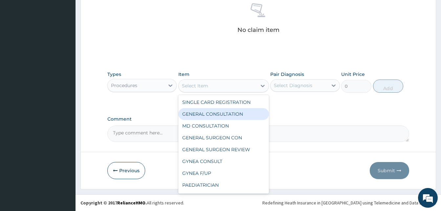
click at [207, 111] on div "GENERAL CONSULTATION" at bounding box center [223, 114] width 91 height 12
type input "5000"
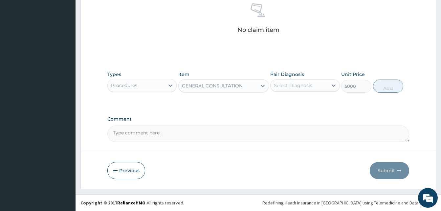
click at [284, 89] on div "Select Diagnosis" at bounding box center [299, 85] width 57 height 11
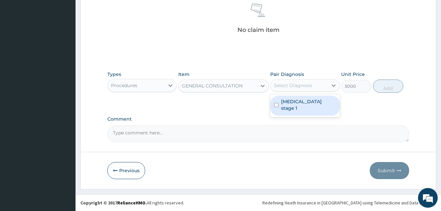
drag, startPoint x: 293, startPoint y: 103, endPoint x: 340, endPoint y: 96, distance: 47.6
click at [294, 103] on label "[MEDICAL_DATA] stage 1" at bounding box center [308, 104] width 55 height 13
checkbox input "true"
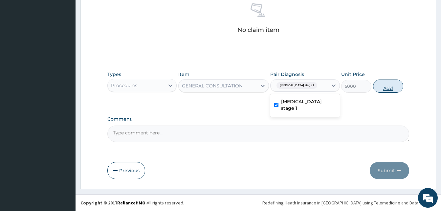
click at [394, 84] on button "Add" at bounding box center [388, 85] width 30 height 13
type input "0"
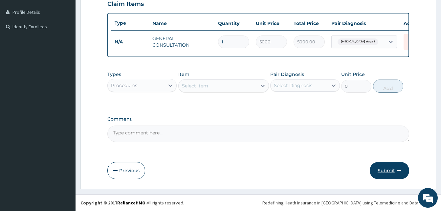
click at [398, 172] on icon "button" at bounding box center [399, 170] width 5 height 5
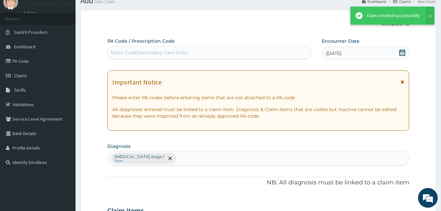
scroll to position [166, 0]
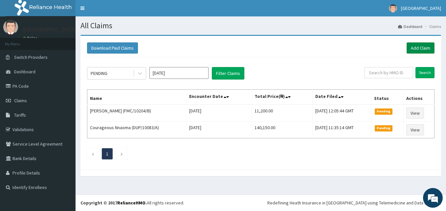
drag, startPoint x: 427, startPoint y: 48, endPoint x: 414, endPoint y: 53, distance: 13.1
click at [427, 49] on link "Add Claim" at bounding box center [421, 47] width 28 height 11
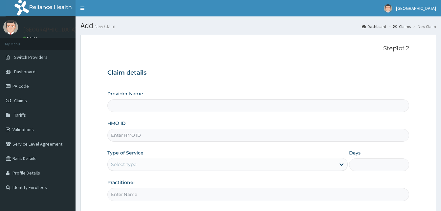
click at [172, 134] on input "HMO ID" at bounding box center [258, 135] width 302 height 13
paste input "SSN/10183/D"
type input "SSN/10183/D"
type input "Solid [GEOGRAPHIC_DATA]"
click at [127, 165] on div "Select type" at bounding box center [123, 164] width 25 height 7
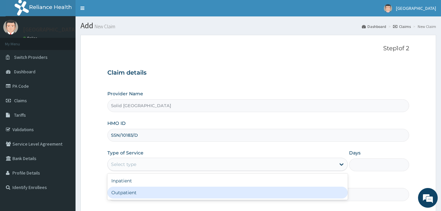
click at [128, 196] on div "Outpatient" at bounding box center [227, 193] width 240 height 12
type input "1"
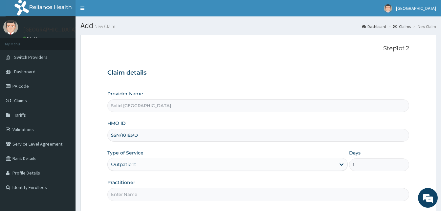
click at [130, 190] on input "Practitioner" at bounding box center [258, 194] width 302 height 13
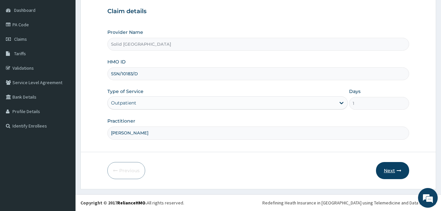
type input "[PERSON_NAME]"
click at [384, 170] on button "Next" at bounding box center [392, 170] width 33 height 17
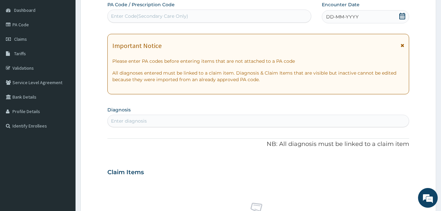
drag, startPoint x: 403, startPoint y: 45, endPoint x: 355, endPoint y: 34, distance: 49.0
click at [402, 45] on icon at bounding box center [403, 45] width 4 height 5
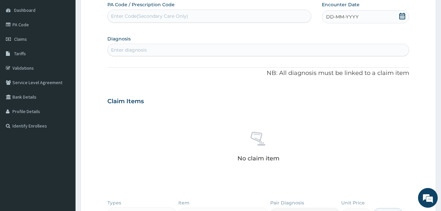
click at [334, 22] on div "DD-MM-YYYY" at bounding box center [365, 16] width 87 height 13
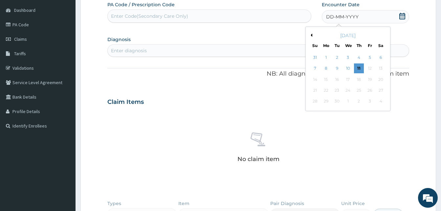
click at [345, 68] on div "10" at bounding box center [348, 69] width 10 height 10
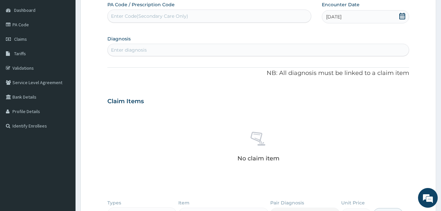
click at [171, 48] on div "Enter diagnosis" at bounding box center [258, 50] width 301 height 11
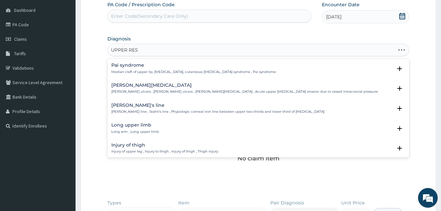
type input "UPPER RESP"
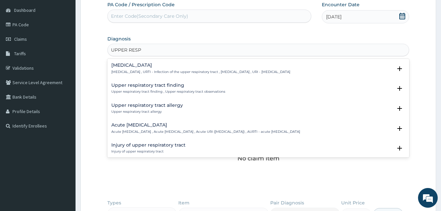
click at [157, 126] on h4 "Acute upper respiratory infection" at bounding box center [205, 124] width 189 height 5
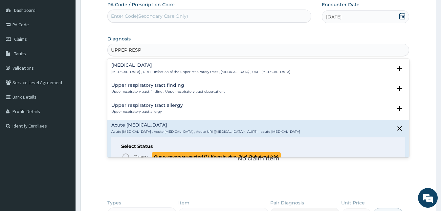
click at [127, 154] on icon "status option query" at bounding box center [126, 157] width 8 height 8
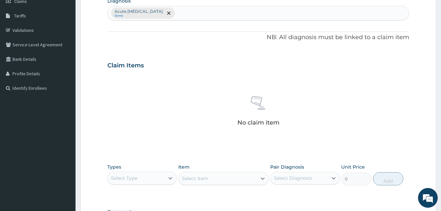
scroll to position [160, 0]
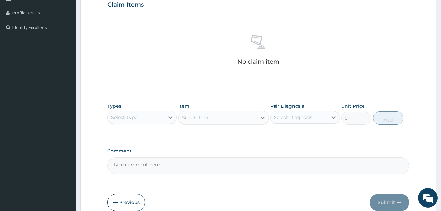
click at [145, 120] on div "Select Type" at bounding box center [136, 117] width 57 height 11
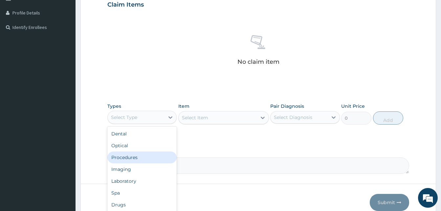
click at [133, 158] on div "Procedures" at bounding box center [141, 157] width 69 height 12
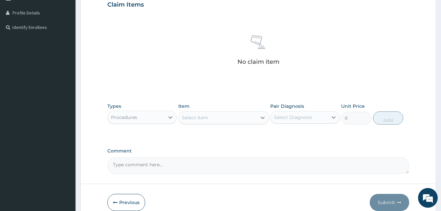
click at [220, 118] on div "Select Item" at bounding box center [218, 117] width 78 height 11
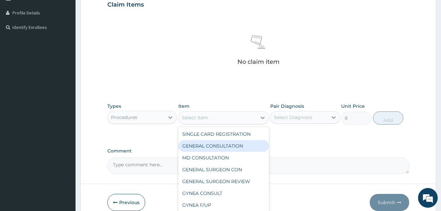
click at [219, 145] on div "GENERAL CONSULTATION" at bounding box center [223, 146] width 91 height 12
type input "5000"
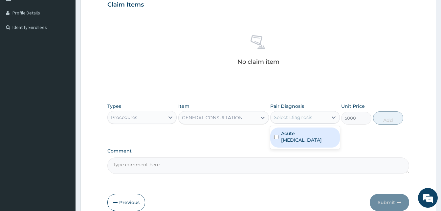
click at [298, 120] on div "Select Diagnosis" at bounding box center [293, 117] width 38 height 7
drag, startPoint x: 300, startPoint y: 140, endPoint x: 393, endPoint y: 115, distance: 95.7
click at [308, 139] on label "Acute upper respiratory infection" at bounding box center [308, 136] width 55 height 13
checkbox input "true"
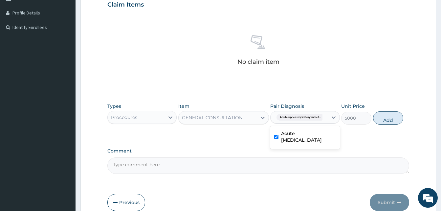
click at [393, 115] on button "Add" at bounding box center [388, 117] width 30 height 13
type input "0"
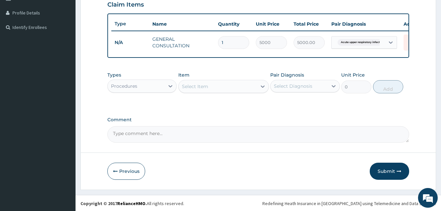
click at [139, 89] on div "Procedures" at bounding box center [136, 86] width 57 height 11
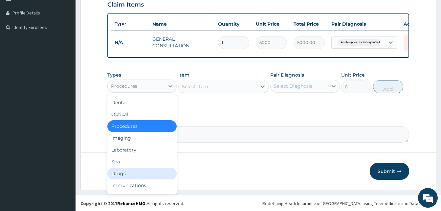
drag, startPoint x: 124, startPoint y: 176, endPoint x: 165, endPoint y: 163, distance: 43.2
click at [123, 176] on div "Drugs" at bounding box center [141, 173] width 69 height 12
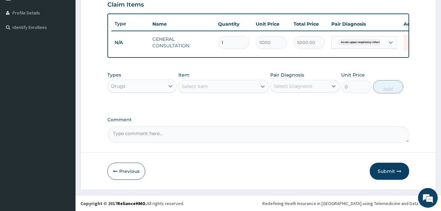
click at [231, 91] on div "Select Item" at bounding box center [218, 86] width 78 height 11
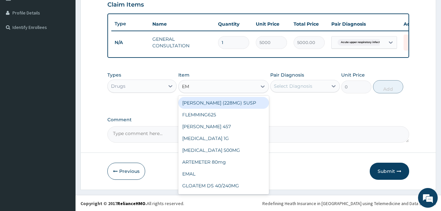
type input "EMZ"
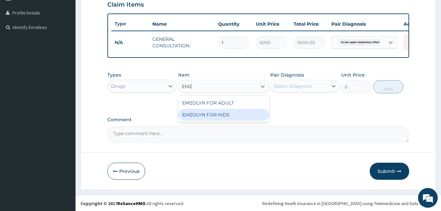
click at [221, 119] on div "EMZOLYN FOR KIDS" at bounding box center [223, 115] width 91 height 12
type input "1500"
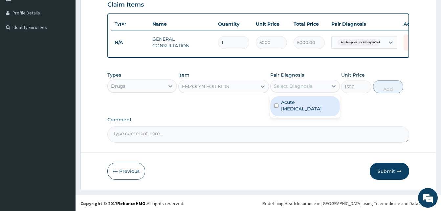
click at [313, 90] on div "Select Diagnosis" at bounding box center [299, 86] width 57 height 11
drag, startPoint x: 312, startPoint y: 115, endPoint x: 314, endPoint y: 110, distance: 4.6
click at [313, 112] on label "Acute upper respiratory infection" at bounding box center [308, 105] width 55 height 13
checkbox input "true"
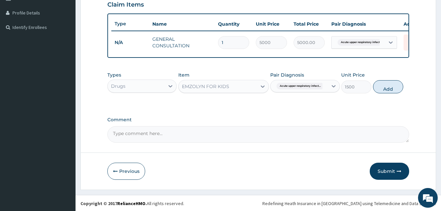
drag, startPoint x: 387, startPoint y: 90, endPoint x: 386, endPoint y: 99, distance: 9.6
click at [387, 91] on button "Add" at bounding box center [388, 86] width 30 height 13
type input "0"
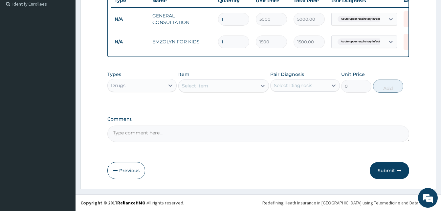
drag, startPoint x: 392, startPoint y: 169, endPoint x: 388, endPoint y: 174, distance: 6.3
click at [390, 172] on button "Submit" at bounding box center [389, 170] width 39 height 17
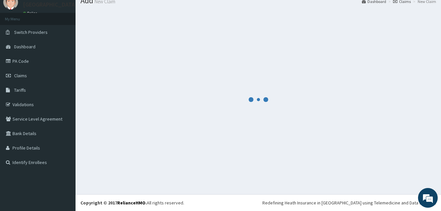
scroll to position [25, 0]
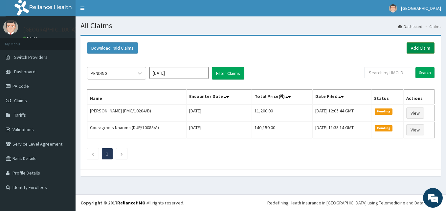
click at [411, 51] on link "Add Claim" at bounding box center [421, 47] width 28 height 11
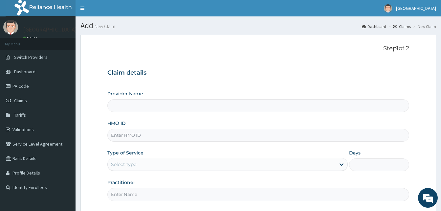
type input "Solid [GEOGRAPHIC_DATA]"
click at [159, 137] on input "HMO ID" at bounding box center [258, 135] width 302 height 13
paste input "KAN/10100/A"
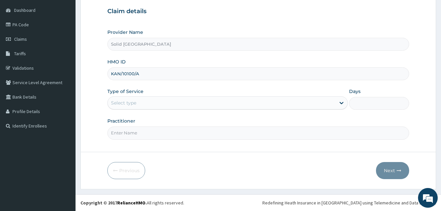
type input "KAN/10100/A"
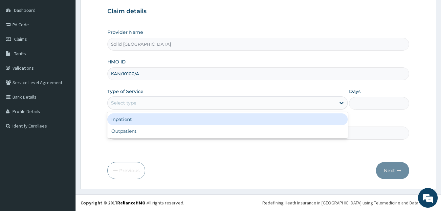
click at [151, 105] on div "Select type" at bounding box center [222, 103] width 228 height 11
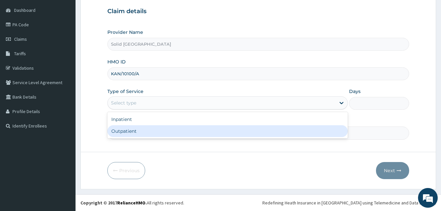
click at [133, 134] on div "Outpatient" at bounding box center [227, 131] width 240 height 12
type input "1"
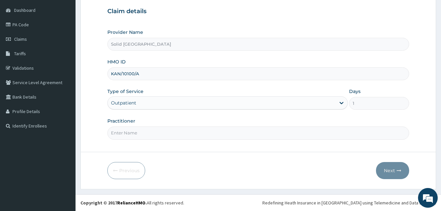
click at [135, 135] on input "Practitioner" at bounding box center [258, 132] width 302 height 13
type input "[PERSON_NAME]"
click at [394, 171] on button "Next" at bounding box center [392, 170] width 33 height 17
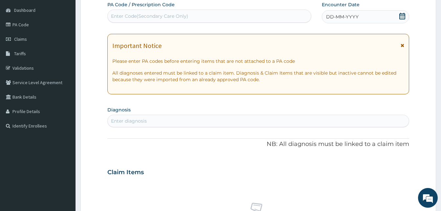
click at [402, 45] on icon at bounding box center [403, 45] width 4 height 5
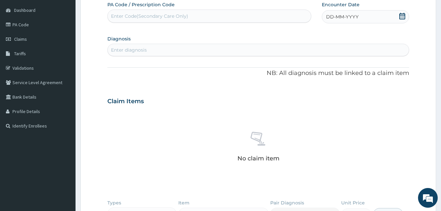
click at [344, 16] on span "DD-MM-YYYY" at bounding box center [342, 16] width 33 height 7
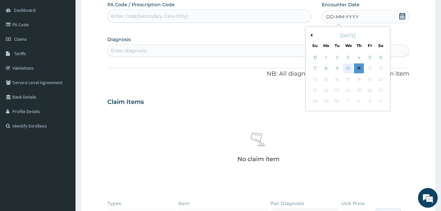
click at [348, 67] on div "10" at bounding box center [348, 69] width 10 height 10
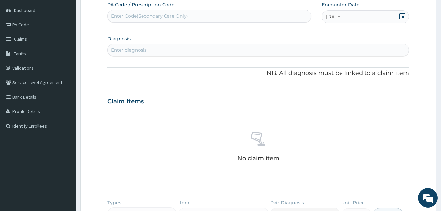
drag, startPoint x: 142, startPoint y: 53, endPoint x: 142, endPoint y: 49, distance: 4.0
click at [142, 50] on div "Enter diagnosis" at bounding box center [129, 50] width 36 height 7
type input "SEPS"
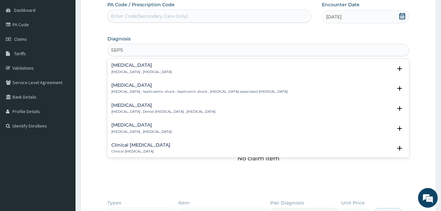
click at [129, 68] on div "[MEDICAL_DATA] [MEDICAL_DATA] , [MEDICAL_DATA]" at bounding box center [141, 68] width 60 height 11
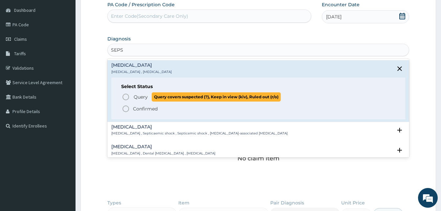
drag, startPoint x: 125, startPoint y: 94, endPoint x: 136, endPoint y: 85, distance: 14.0
click at [126, 94] on circle "status option query" at bounding box center [126, 97] width 6 height 6
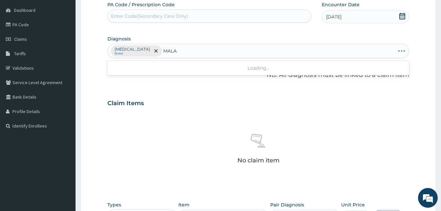
type input "MALAR"
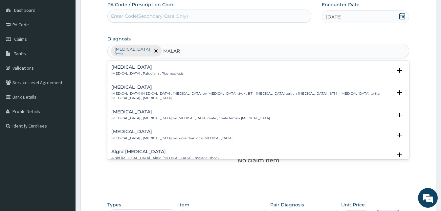
click at [125, 72] on p "[MEDICAL_DATA] , Paludism , Plasmodiosis" at bounding box center [147, 73] width 72 height 5
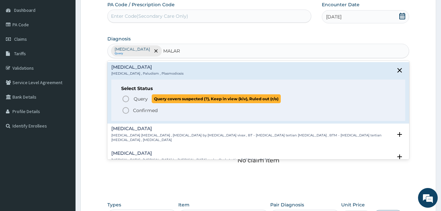
click at [127, 99] on icon "status option query" at bounding box center [126, 99] width 8 height 8
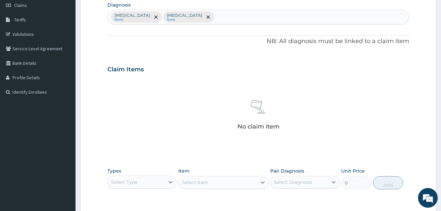
scroll to position [160, 0]
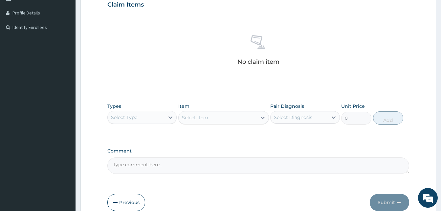
click at [155, 116] on div "Select Type" at bounding box center [136, 117] width 57 height 11
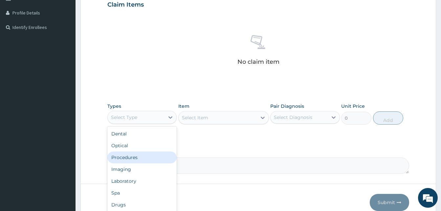
drag, startPoint x: 138, startPoint y: 157, endPoint x: 146, endPoint y: 155, distance: 8.4
click at [139, 157] on div "Procedures" at bounding box center [141, 157] width 69 height 12
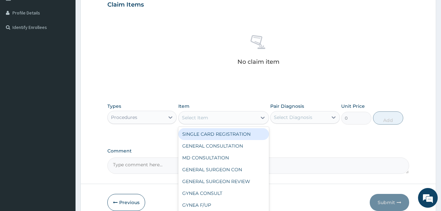
click at [225, 118] on div "Select Item" at bounding box center [218, 117] width 78 height 11
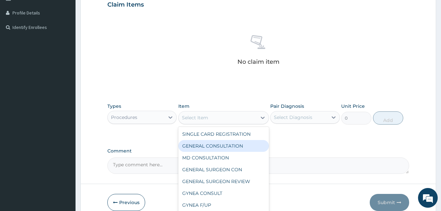
drag, startPoint x: 214, startPoint y: 146, endPoint x: 228, endPoint y: 142, distance: 14.5
click at [215, 146] on div "GENERAL CONSULTATION" at bounding box center [223, 146] width 91 height 12
type input "5000"
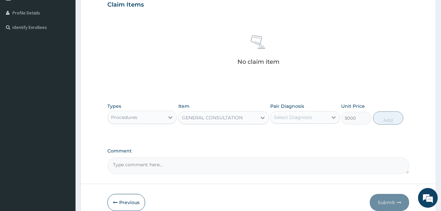
click at [313, 113] on div "Select Diagnosis" at bounding box center [299, 117] width 57 height 11
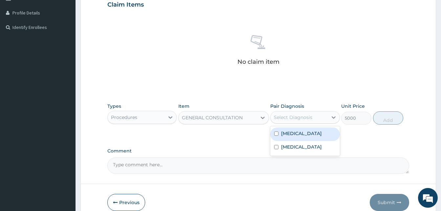
click at [299, 135] on div "[MEDICAL_DATA]" at bounding box center [304, 133] width 69 height 13
checkbox input "true"
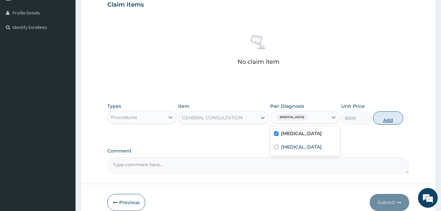
click at [394, 119] on button "Add" at bounding box center [388, 117] width 30 height 13
type input "0"
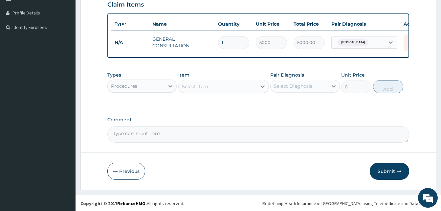
click at [296, 89] on div "Select Diagnosis" at bounding box center [293, 86] width 38 height 7
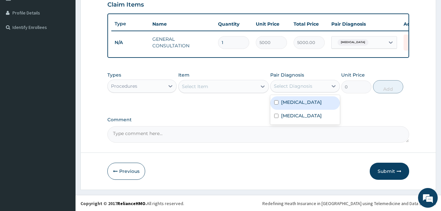
click at [132, 89] on div "Procedures" at bounding box center [124, 86] width 26 height 7
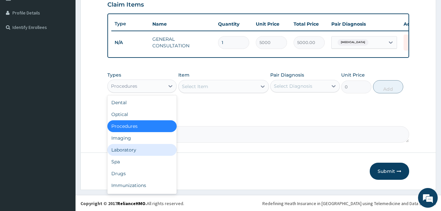
drag, startPoint x: 125, startPoint y: 152, endPoint x: 94, endPoint y: 77, distance: 81.2
click at [124, 151] on div "Laboratory" at bounding box center [141, 150] width 69 height 12
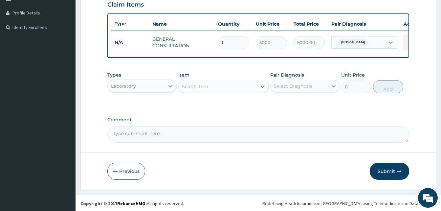
click at [210, 88] on div "Select Item" at bounding box center [218, 86] width 78 height 11
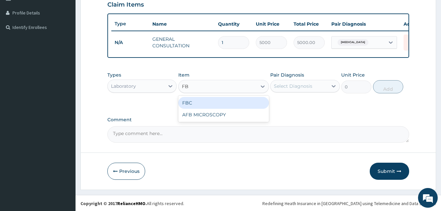
type input "FBC"
click at [212, 108] on div "FBC" at bounding box center [223, 103] width 91 height 12
type input "6000"
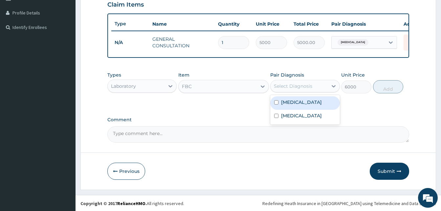
click at [316, 90] on div "Select Diagnosis" at bounding box center [299, 86] width 57 height 11
drag, startPoint x: 299, startPoint y: 107, endPoint x: 373, endPoint y: 101, distance: 74.4
click at [308, 105] on div "Sepsis" at bounding box center [304, 102] width 69 height 13
checkbox input "true"
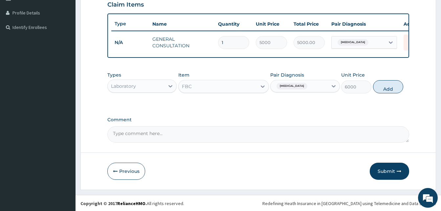
click at [404, 90] on div "Types Laboratory Item FBC Pair Diagnosis Sepsis Unit Price 6000 Add" at bounding box center [258, 82] width 302 height 28
click at [390, 93] on button "Add" at bounding box center [388, 86] width 30 height 13
type input "0"
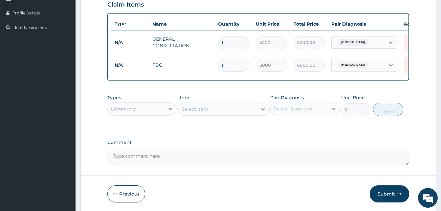
click at [219, 112] on div "Select Item" at bounding box center [218, 109] width 78 height 11
type input "MALAR"
click at [187, 131] on div "MALARIA" at bounding box center [223, 126] width 91 height 12
type input "3000"
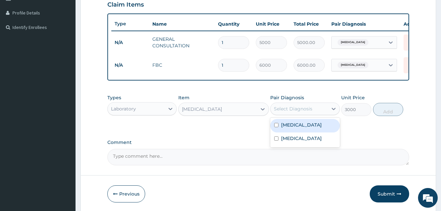
click at [301, 112] on div "Select Diagnosis" at bounding box center [293, 108] width 38 height 7
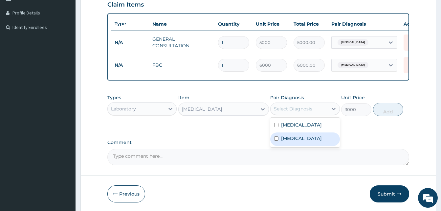
drag, startPoint x: 296, startPoint y: 142, endPoint x: 378, endPoint y: 125, distance: 83.8
click at [298, 141] on label "Malaria" at bounding box center [301, 138] width 41 height 7
checkbox input "true"
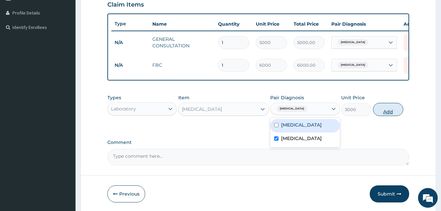
click at [399, 114] on button "Add" at bounding box center [388, 109] width 30 height 13
type input "0"
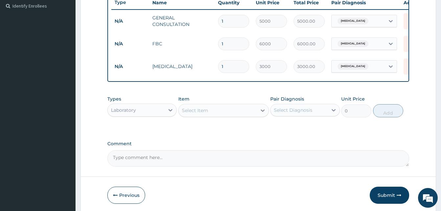
scroll to position [193, 0]
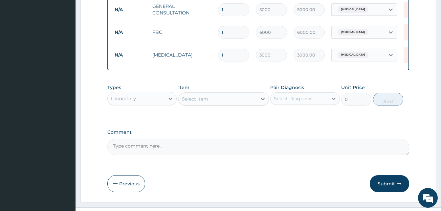
click at [156, 101] on div "Laboratory" at bounding box center [136, 98] width 57 height 11
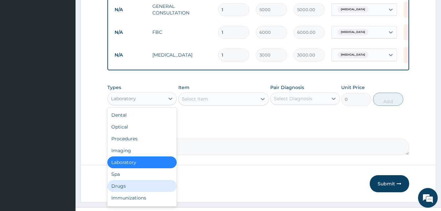
click at [119, 191] on div "Drugs" at bounding box center [141, 186] width 69 height 12
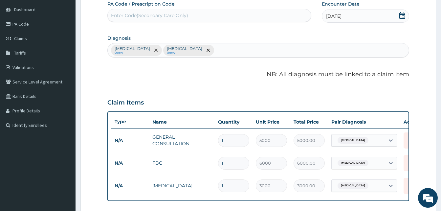
scroll to position [61, 0]
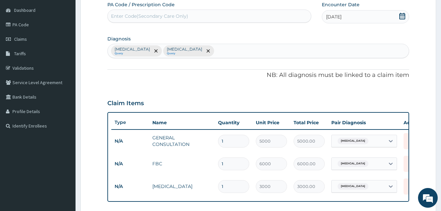
click at [182, 50] on div "Sepsis Query Malaria Query" at bounding box center [258, 51] width 301 height 14
type input "F"
type input "ABSCE"
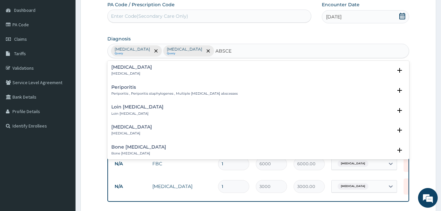
click at [121, 73] on p "Abscess" at bounding box center [131, 73] width 41 height 5
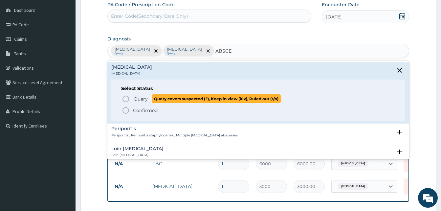
drag, startPoint x: 127, startPoint y: 100, endPoint x: 134, endPoint y: 101, distance: 6.7
click at [128, 99] on icon "status option query" at bounding box center [126, 99] width 8 height 8
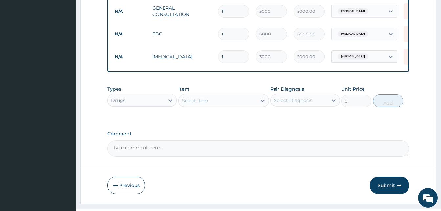
scroll to position [193, 0]
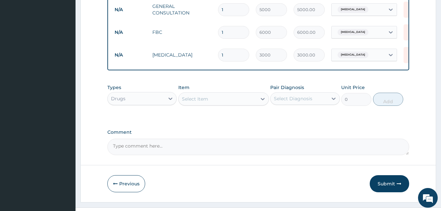
click at [220, 103] on div "Select Item" at bounding box center [218, 99] width 78 height 11
click at [208, 102] on div "Select Item" at bounding box center [195, 99] width 26 height 7
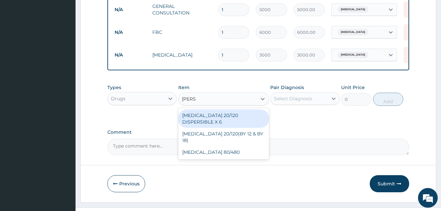
type input "COART"
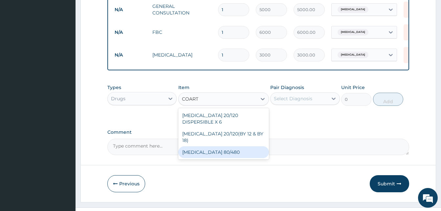
drag, startPoint x: 206, startPoint y: 144, endPoint x: 271, endPoint y: 131, distance: 66.1
click at [210, 146] on div "COARTEM 80/480" at bounding box center [223, 152] width 91 height 12
type input "6000"
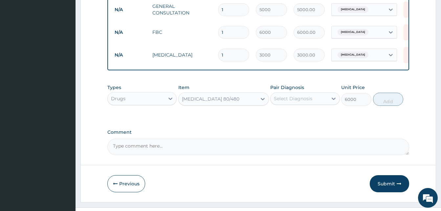
click at [302, 102] on div "Select Diagnosis" at bounding box center [293, 98] width 38 height 7
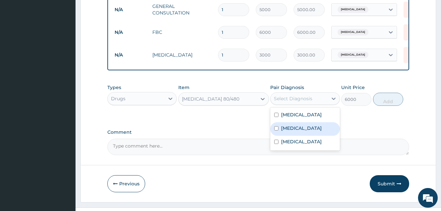
click at [300, 132] on div "Malaria" at bounding box center [304, 128] width 69 height 13
checkbox input "true"
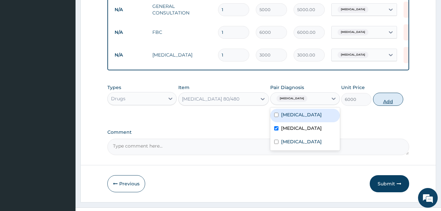
click at [388, 106] on button "Add" at bounding box center [388, 99] width 30 height 13
type input "0"
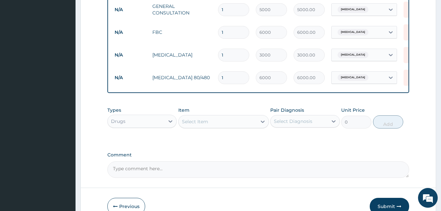
click at [197, 125] on div "Select Item" at bounding box center [195, 121] width 26 height 7
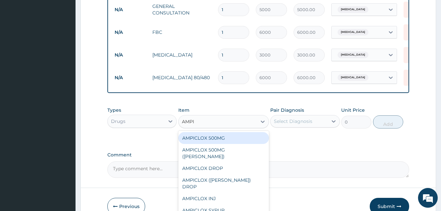
type input "AMPIC"
drag, startPoint x: 217, startPoint y: 142, endPoint x: 255, endPoint y: 136, distance: 38.5
click at [219, 140] on div "AMPICLOX 500MG" at bounding box center [223, 138] width 91 height 12
type input "150"
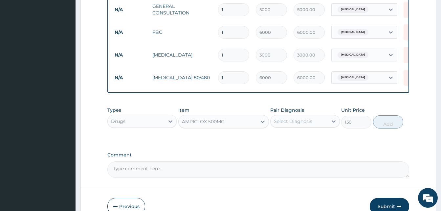
click at [301, 124] on div "Select Diagnosis" at bounding box center [293, 121] width 38 height 7
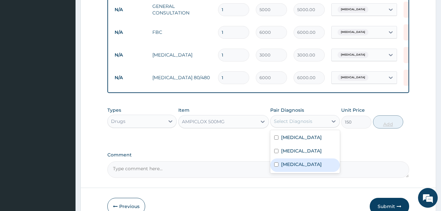
drag, startPoint x: 298, startPoint y: 167, endPoint x: 393, endPoint y: 131, distance: 101.8
click at [299, 167] on label "Abscess" at bounding box center [301, 164] width 41 height 7
checkbox input "true"
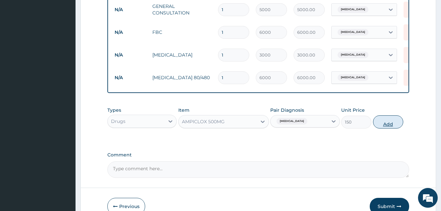
click at [395, 128] on button "Add" at bounding box center [388, 121] width 30 height 13
type input "0"
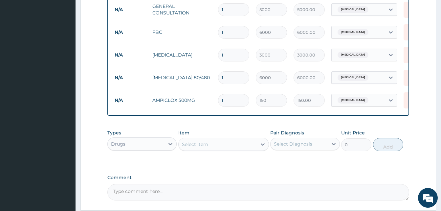
click at [233, 147] on div "Select Item" at bounding box center [218, 144] width 78 height 11
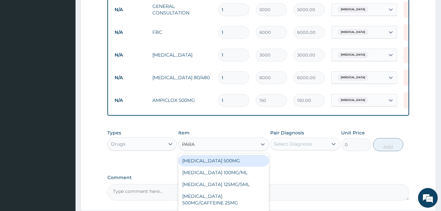
type input "PARAC"
click at [201, 166] on div "PARACETAMOL 500MG" at bounding box center [223, 161] width 91 height 12
type input "30"
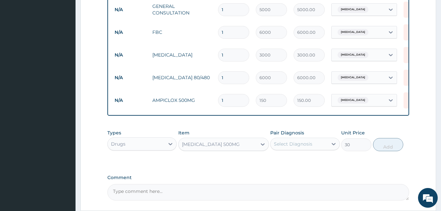
click at [284, 147] on div "Select Diagnosis" at bounding box center [293, 144] width 38 height 7
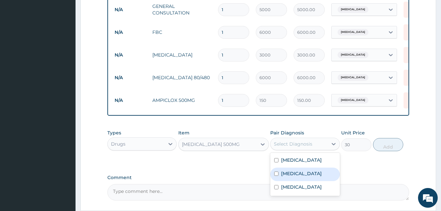
drag, startPoint x: 300, startPoint y: 178, endPoint x: 356, endPoint y: 171, distance: 57.0
click at [305, 177] on div "Malaria" at bounding box center [304, 173] width 69 height 13
checkbox input "true"
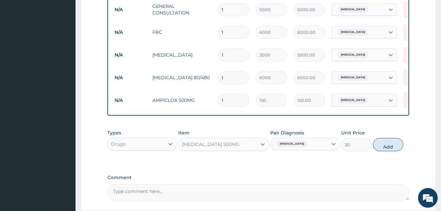
drag, startPoint x: 387, startPoint y: 147, endPoint x: 377, endPoint y: 191, distance: 45.4
click at [387, 144] on button "Add" at bounding box center [388, 144] width 30 height 13
type input "0"
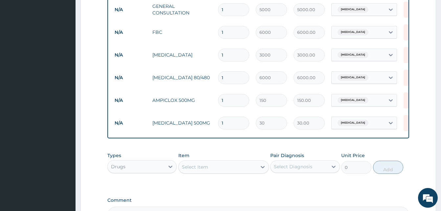
type input "0.00"
type input "2"
type input "60.00"
type input "24"
type input "720.00"
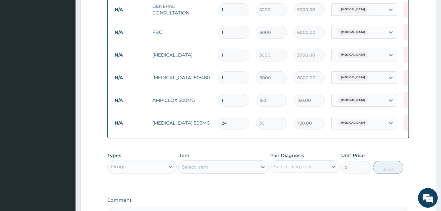
type input "24"
click at [241, 100] on input "1" at bounding box center [233, 100] width 31 height 13
type input "15"
type input "2250.00"
type input "1"
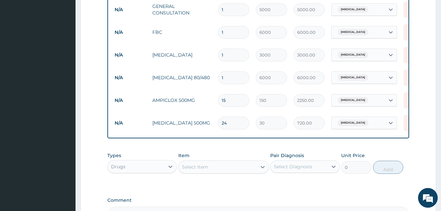
type input "150.00"
type input "18"
type input "2700.00"
type input "18"
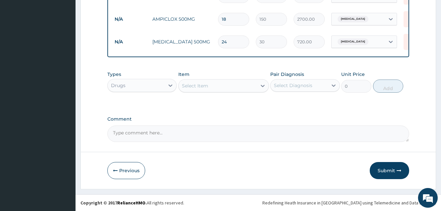
drag, startPoint x: 383, startPoint y: 172, endPoint x: 272, endPoint y: 137, distance: 115.8
click at [383, 172] on button "Submit" at bounding box center [389, 170] width 39 height 17
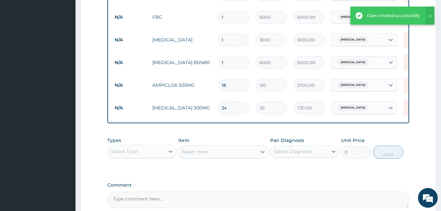
scroll to position [241, 0]
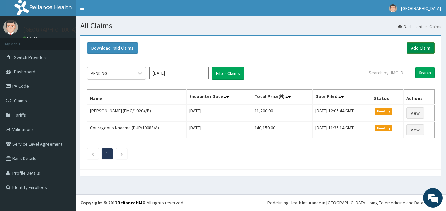
click at [428, 47] on link "Add Claim" at bounding box center [421, 47] width 28 height 11
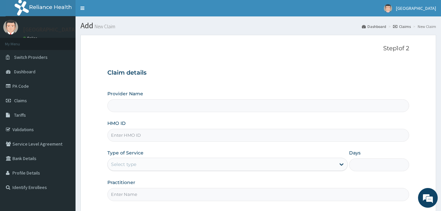
click at [170, 132] on input "HMO ID" at bounding box center [258, 135] width 302 height 13
type input "Solid [GEOGRAPHIC_DATA]"
paste input "REL/10434/B"
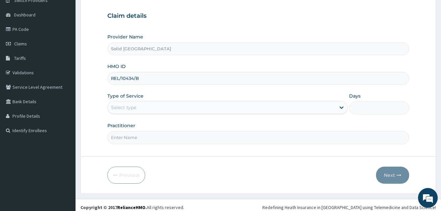
scroll to position [61, 0]
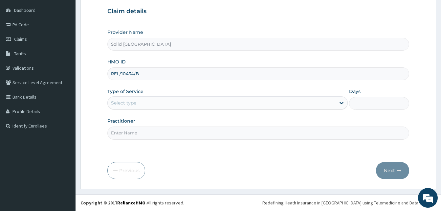
type input "REL/10434/B"
drag, startPoint x: 148, startPoint y: 101, endPoint x: 147, endPoint y: 110, distance: 9.6
click at [148, 102] on div "Select type" at bounding box center [222, 103] width 228 height 11
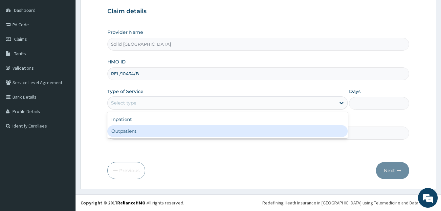
click at [137, 132] on div "Outpatient" at bounding box center [227, 131] width 240 height 12
type input "1"
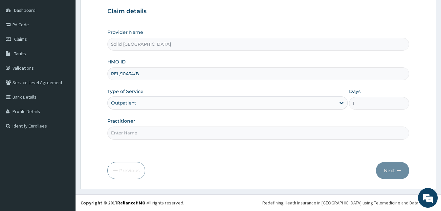
click at [139, 132] on input "Practitioner" at bounding box center [258, 132] width 302 height 13
type input "[PERSON_NAME]"
click at [390, 173] on button "Next" at bounding box center [392, 170] width 33 height 17
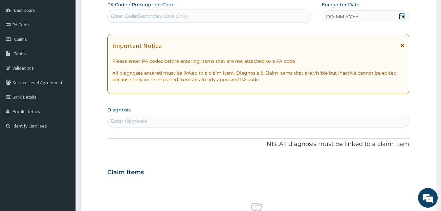
click at [403, 45] on icon at bounding box center [403, 45] width 4 height 5
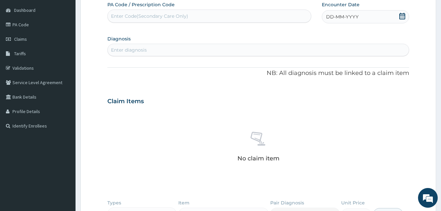
click at [331, 20] on div "DD-MM-YYYY" at bounding box center [365, 16] width 87 height 13
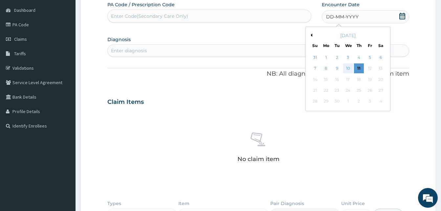
click at [348, 64] on div "10" at bounding box center [348, 69] width 10 height 10
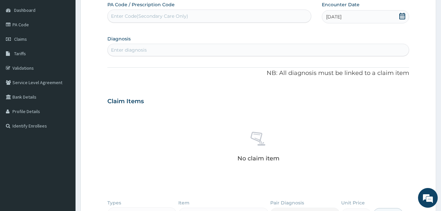
click at [143, 50] on div "Enter diagnosis" at bounding box center [129, 50] width 36 height 7
click at [23, 38] on span "Claims" at bounding box center [20, 39] width 13 height 6
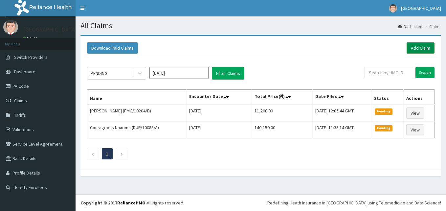
click at [427, 47] on link "Add Claim" at bounding box center [421, 47] width 28 height 11
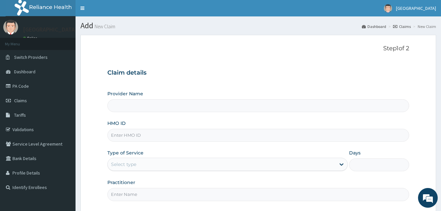
click at [129, 138] on input "HMO ID" at bounding box center [258, 135] width 302 height 13
paste input "WTW/10064/C"
type input "WTW/10064/C"
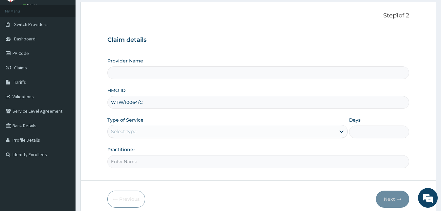
type input "Solid [GEOGRAPHIC_DATA]"
type input "WTW/10064/C"
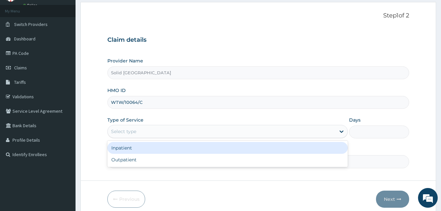
drag, startPoint x: 153, startPoint y: 130, endPoint x: 135, endPoint y: 152, distance: 28.7
click at [153, 130] on div "Select type" at bounding box center [222, 131] width 228 height 11
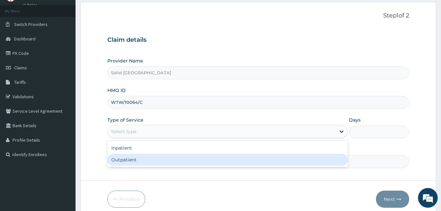
click at [129, 160] on div "Outpatient" at bounding box center [227, 160] width 240 height 12
type input "1"
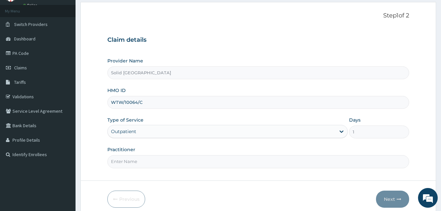
click at [144, 161] on input "Practitioner" at bounding box center [258, 161] width 302 height 13
drag, startPoint x: 156, startPoint y: 163, endPoint x: 157, endPoint y: 159, distance: 3.7
click at [157, 162] on input "Practitioner" at bounding box center [258, 161] width 302 height 13
type input "ASUQUO"
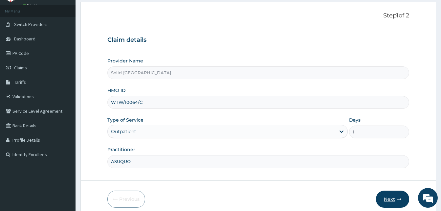
click at [392, 196] on button "Next" at bounding box center [392, 198] width 33 height 17
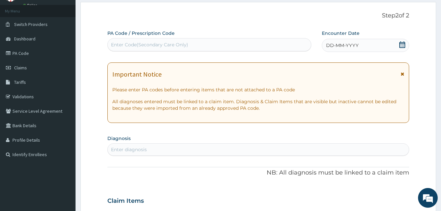
click at [330, 45] on span "DD-MM-YYYY" at bounding box center [342, 45] width 33 height 7
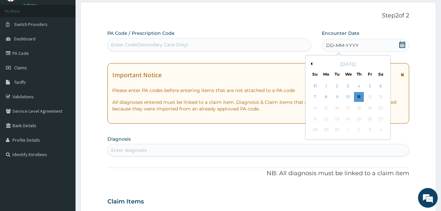
drag, startPoint x: 347, startPoint y: 99, endPoint x: 342, endPoint y: 97, distance: 5.6
click at [345, 99] on div "10" at bounding box center [348, 97] width 10 height 10
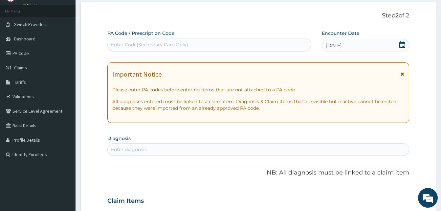
drag, startPoint x: 402, startPoint y: 73, endPoint x: 261, endPoint y: 3, distance: 157.6
click at [402, 74] on icon at bounding box center [403, 74] width 4 height 5
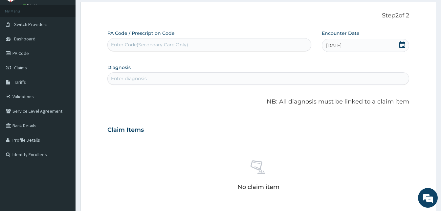
click at [145, 75] on div "Enter diagnosis" at bounding box center [258, 78] width 301 height 11
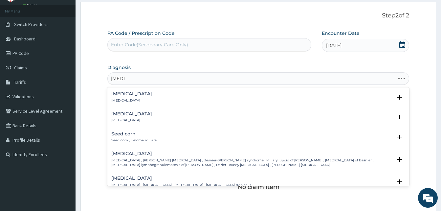
type input "MILIAR"
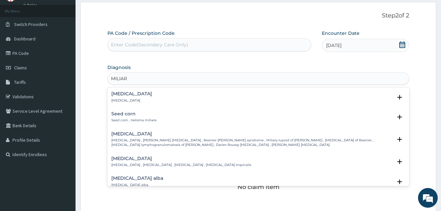
click at [122, 94] on h4 "[MEDICAL_DATA]" at bounding box center [131, 93] width 41 height 5
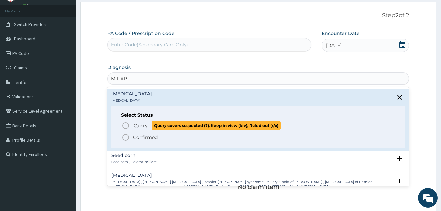
click at [126, 124] on icon "status option query" at bounding box center [126, 126] width 8 height 8
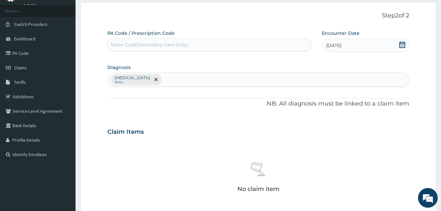
click at [169, 77] on div "[MEDICAL_DATA] Query" at bounding box center [258, 80] width 301 height 14
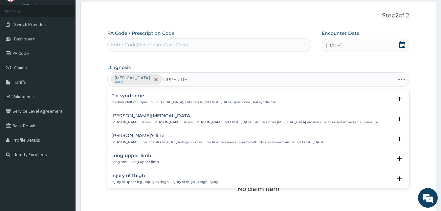
type input "UPPER RES"
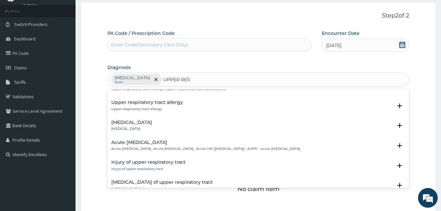
scroll to position [33, 0]
click at [138, 147] on p "Acute [MEDICAL_DATA] , Acute [MEDICAL_DATA] , Acute URI ([MEDICAL_DATA]) , AURT…" at bounding box center [205, 149] width 189 height 5
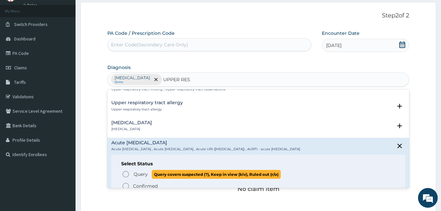
click at [125, 173] on icon "status option query" at bounding box center [126, 174] width 8 height 8
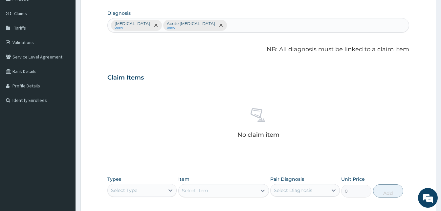
scroll to position [164, 0]
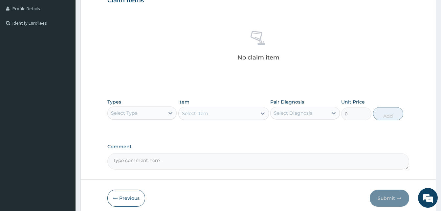
click at [158, 112] on div "Select Type" at bounding box center [136, 113] width 57 height 11
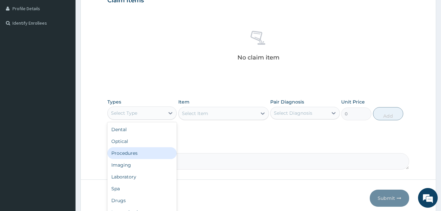
click at [133, 155] on div "Procedures" at bounding box center [141, 153] width 69 height 12
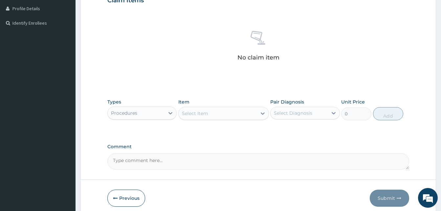
click at [210, 116] on div "Select Item" at bounding box center [218, 113] width 78 height 11
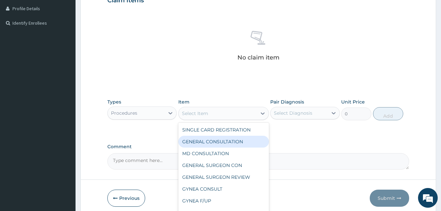
drag, startPoint x: 217, startPoint y: 142, endPoint x: 285, endPoint y: 126, distance: 70.4
click at [217, 142] on div "GENERAL CONSULTATION" at bounding box center [223, 142] width 91 height 12
type input "5000"
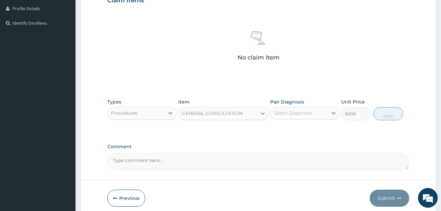
click at [300, 112] on div "Select Diagnosis" at bounding box center [293, 113] width 38 height 7
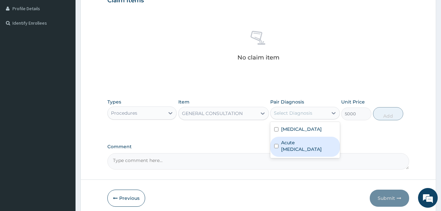
drag, startPoint x: 306, startPoint y: 146, endPoint x: 336, endPoint y: 130, distance: 34.1
click at [307, 144] on label "Acute [MEDICAL_DATA]" at bounding box center [308, 145] width 55 height 13
checkbox input "true"
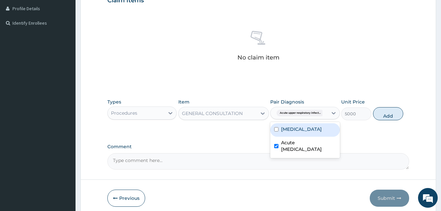
click at [388, 117] on button "Add" at bounding box center [388, 113] width 30 height 13
type input "0"
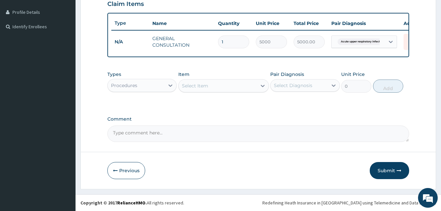
scroll to position [166, 0]
click at [136, 80] on div "Procedures" at bounding box center [136, 85] width 57 height 11
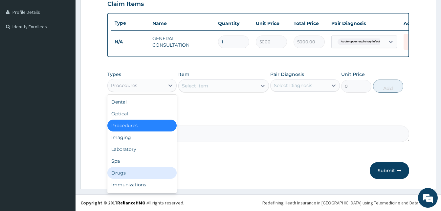
drag, startPoint x: 125, startPoint y: 173, endPoint x: 115, endPoint y: 129, distance: 44.8
click at [124, 172] on div "Drugs" at bounding box center [141, 173] width 69 height 12
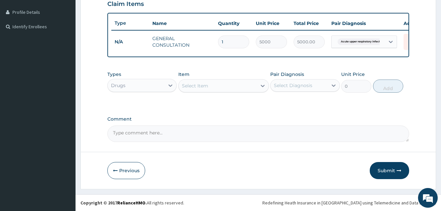
click at [199, 85] on div "Select Item" at bounding box center [195, 85] width 26 height 7
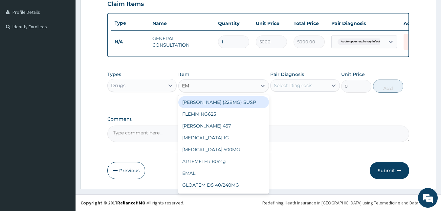
type input "EMZ"
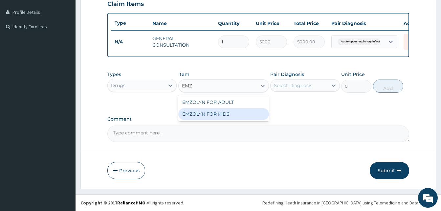
drag, startPoint x: 205, startPoint y: 116, endPoint x: 282, endPoint y: 103, distance: 78.2
click at [206, 116] on div "EMZOLYN FOR KIDS" at bounding box center [223, 114] width 91 height 12
type input "1500"
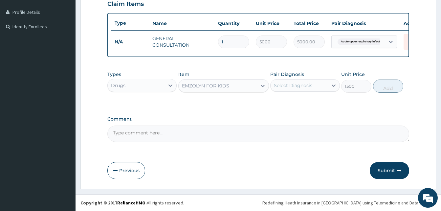
click at [301, 92] on div "Pair Diagnosis Select Diagnosis" at bounding box center [304, 82] width 69 height 22
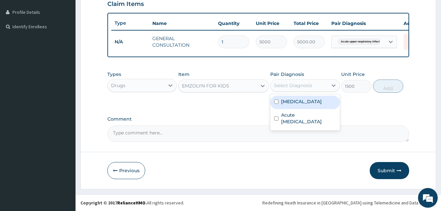
click at [308, 85] on div "Select Diagnosis" at bounding box center [293, 85] width 38 height 7
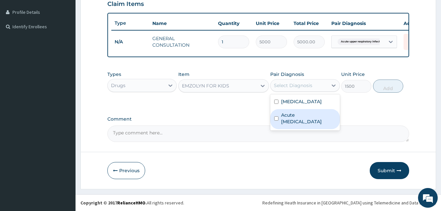
click at [310, 120] on label "Acute [MEDICAL_DATA]" at bounding box center [308, 118] width 55 height 13
checkbox input "true"
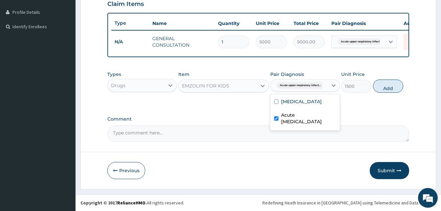
drag, startPoint x: 390, startPoint y: 87, endPoint x: 348, endPoint y: 100, distance: 43.3
click at [389, 87] on button "Add" at bounding box center [388, 85] width 30 height 13
type input "0"
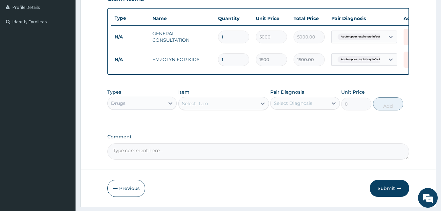
click at [201, 107] on div "Select Item" at bounding box center [195, 103] width 26 height 7
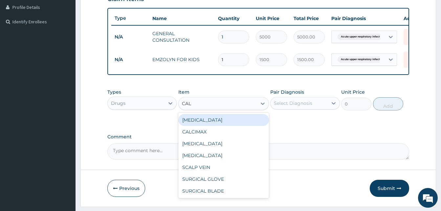
type input "CALA"
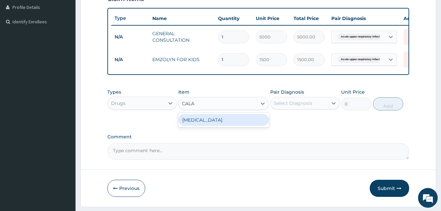
click at [202, 125] on div "CALAMINE LOTION" at bounding box center [223, 120] width 91 height 12
type input "1000"
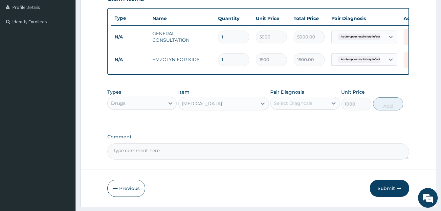
click at [292, 106] on div "Select Diagnosis" at bounding box center [293, 103] width 38 height 7
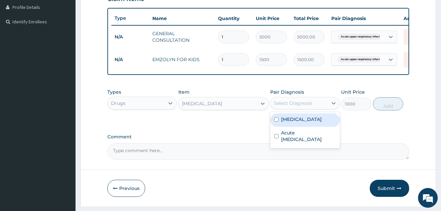
drag, startPoint x: 296, startPoint y: 124, endPoint x: 329, endPoint y: 122, distance: 32.9
click at [304, 124] on div "Miliaria" at bounding box center [304, 119] width 69 height 13
checkbox input "true"
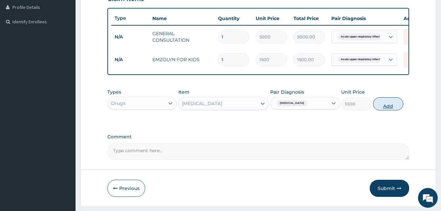
click at [391, 110] on button "Add" at bounding box center [388, 103] width 30 height 13
type input "0"
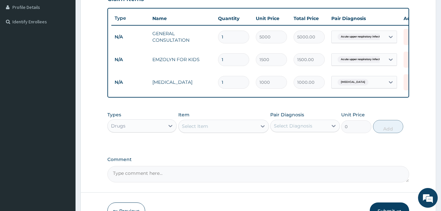
click at [235, 131] on div "Select Item" at bounding box center [218, 126] width 78 height 11
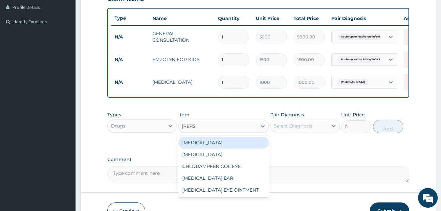
type input "LORAT"
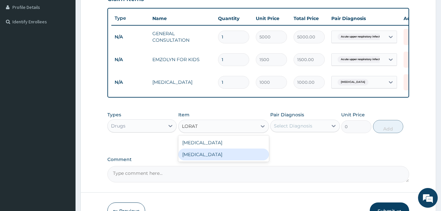
drag, startPoint x: 218, startPoint y: 160, endPoint x: 223, endPoint y: 158, distance: 5.9
click at [218, 159] on div "LORATADINE" at bounding box center [223, 154] width 91 height 12
type input "1200"
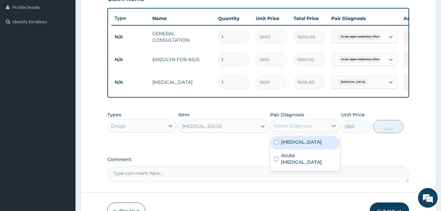
click at [302, 129] on div "Select Diagnosis" at bounding box center [293, 125] width 38 height 7
drag, startPoint x: 300, startPoint y: 145, endPoint x: 351, endPoint y: 144, distance: 50.9
click at [306, 145] on div "Miliaria" at bounding box center [304, 142] width 69 height 13
checkbox input "true"
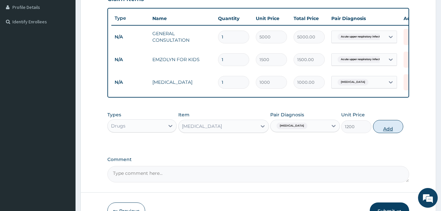
drag, startPoint x: 384, startPoint y: 134, endPoint x: 374, endPoint y: 154, distance: 22.5
click at [384, 133] on button "Add" at bounding box center [388, 126] width 30 height 13
type input "0"
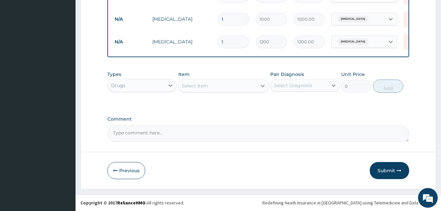
drag, startPoint x: 390, startPoint y: 170, endPoint x: 193, endPoint y: 16, distance: 250.1
click at [385, 169] on button "Submit" at bounding box center [389, 170] width 39 height 17
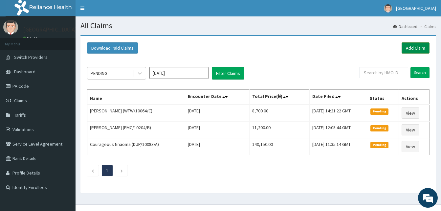
click at [417, 49] on link "Add Claim" at bounding box center [416, 47] width 28 height 11
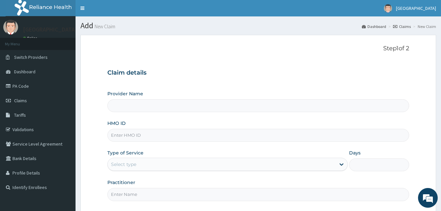
type input "Solid [GEOGRAPHIC_DATA]"
